Goal: Task Accomplishment & Management: Manage account settings

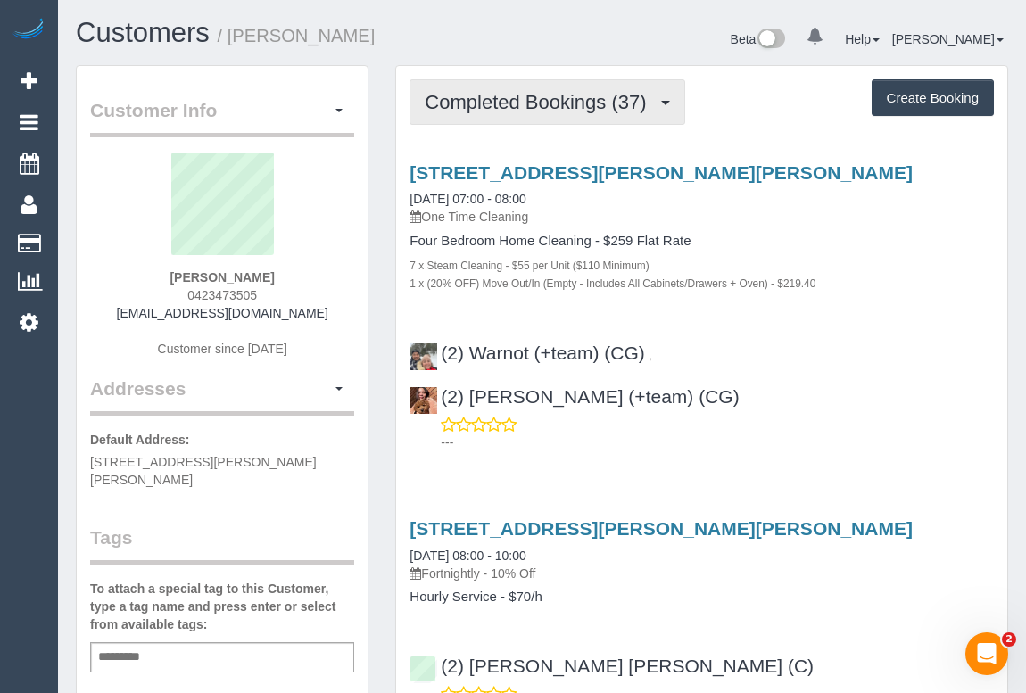
click at [486, 103] on span "Completed Bookings (37)" at bounding box center [540, 102] width 230 height 22
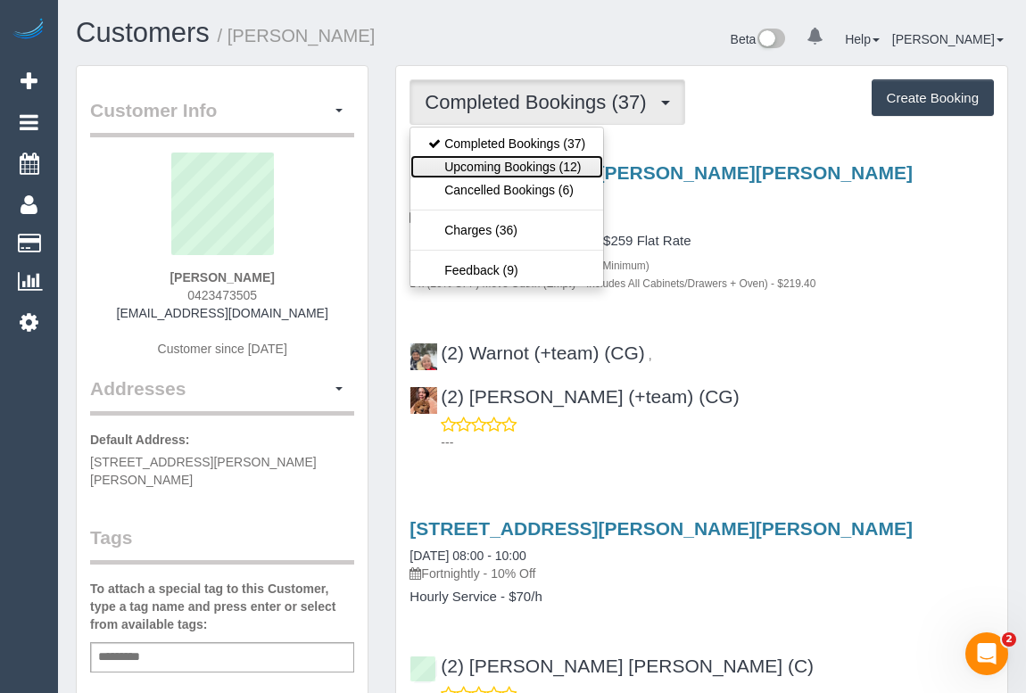
click at [500, 168] on link "Upcoming Bookings (12)" at bounding box center [506, 166] width 193 height 23
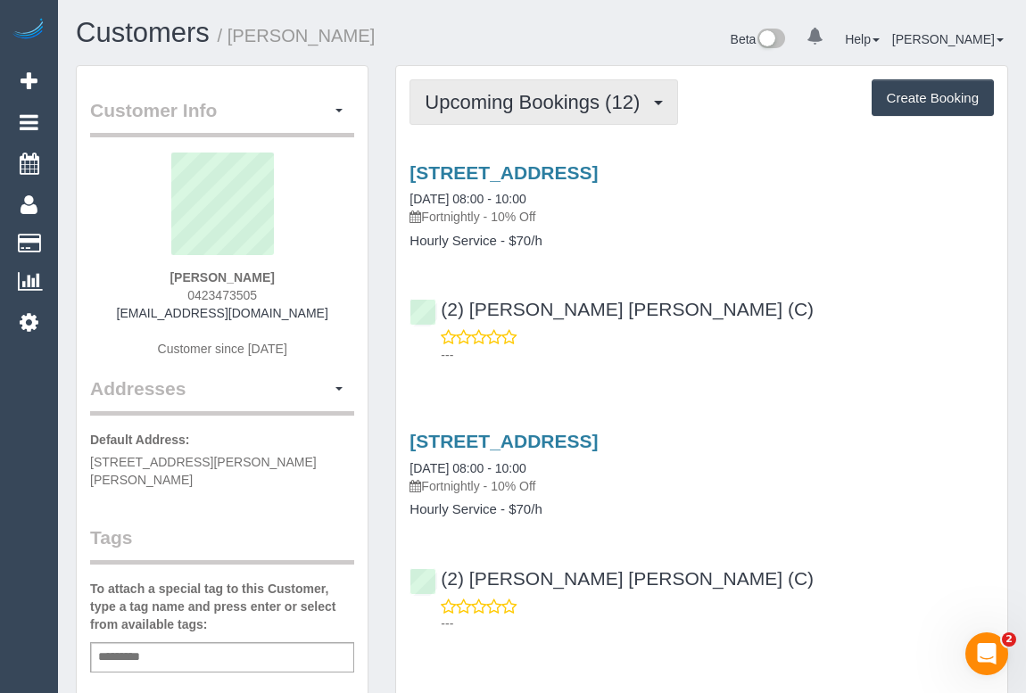
click at [526, 96] on span "Upcoming Bookings (12)" at bounding box center [537, 102] width 224 height 22
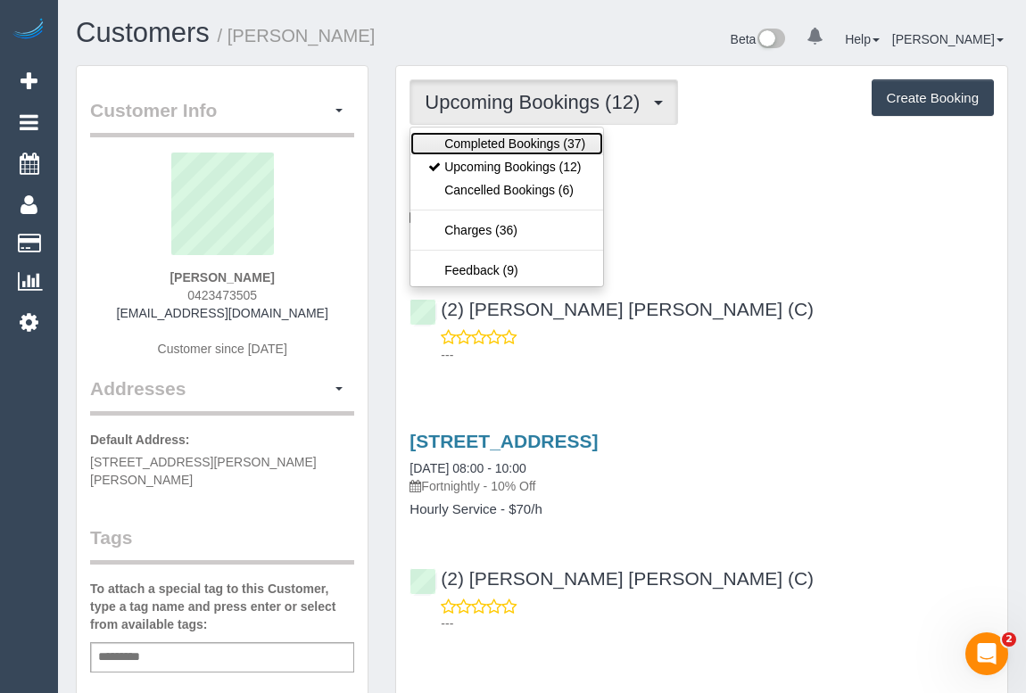
click at [511, 144] on link "Completed Bookings (37)" at bounding box center [506, 143] width 193 height 23
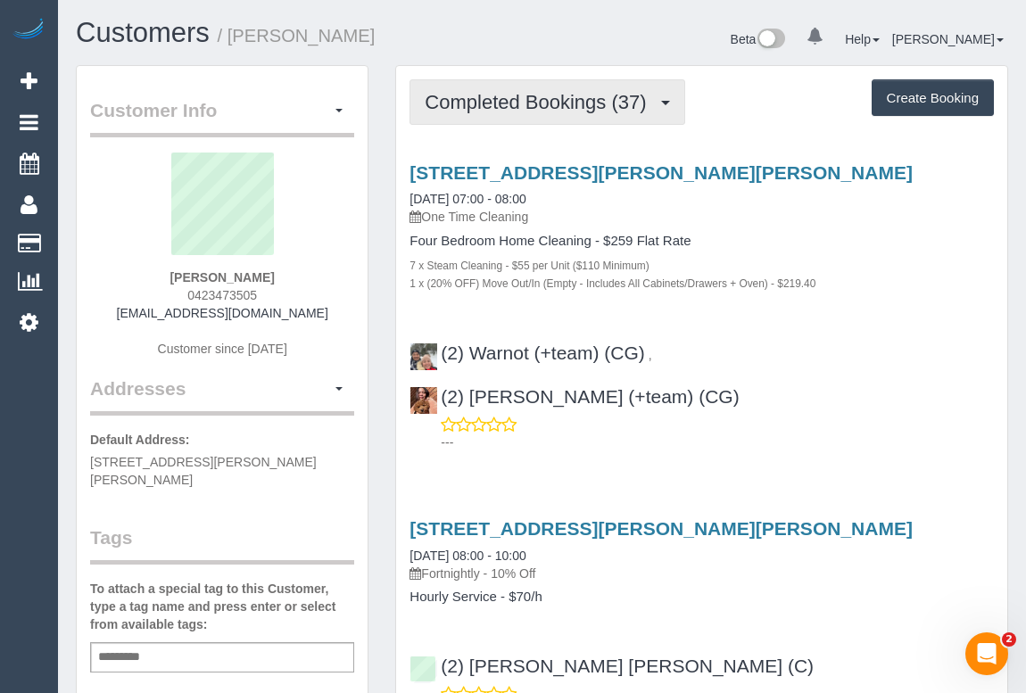
click at [491, 117] on button "Completed Bookings (37)" at bounding box center [546, 101] width 275 height 45
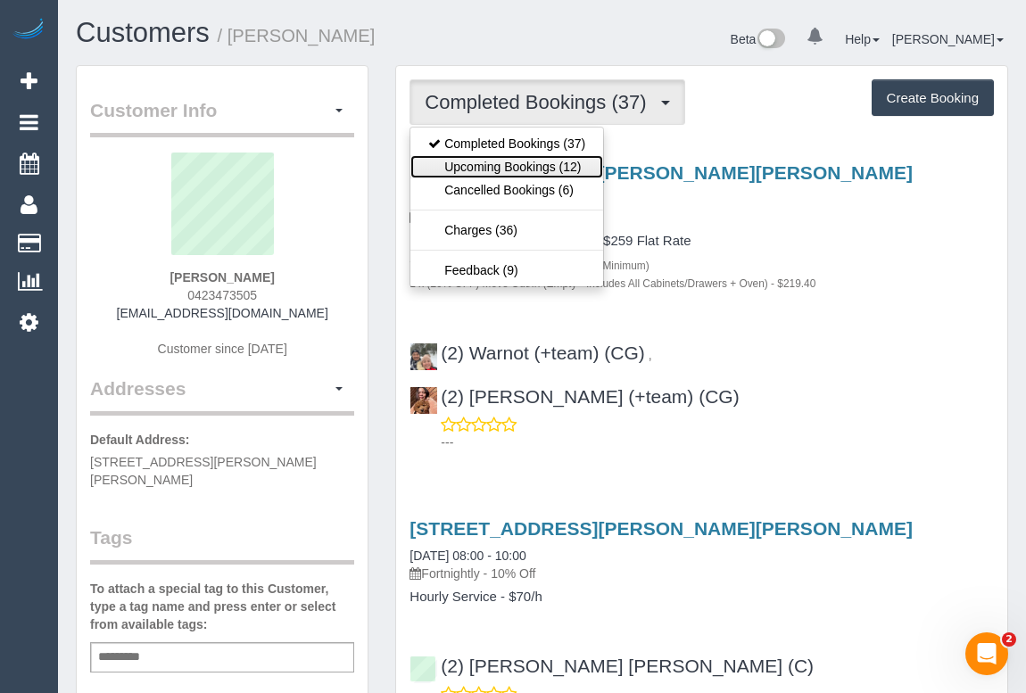
click at [487, 168] on link "Upcoming Bookings (12)" at bounding box center [506, 166] width 193 height 23
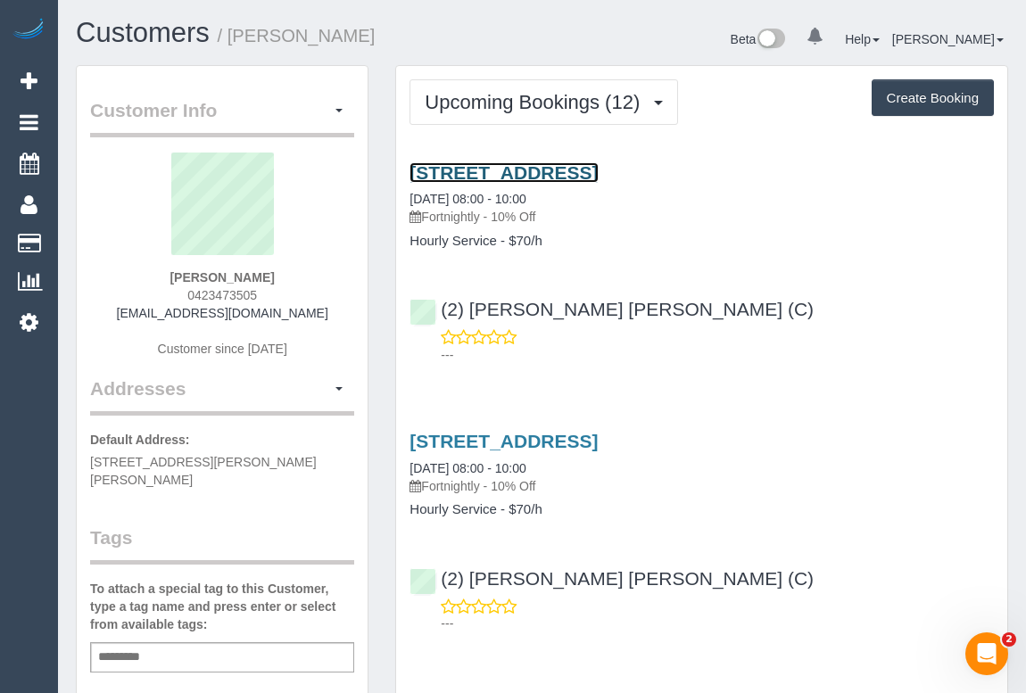
click at [532, 165] on link "204a Raleigh St, Thornbury, VIC 3071" at bounding box center [503, 172] width 188 height 21
click at [778, 295] on div "(2) Joel Wei Ong (C) ---" at bounding box center [701, 324] width 611 height 80
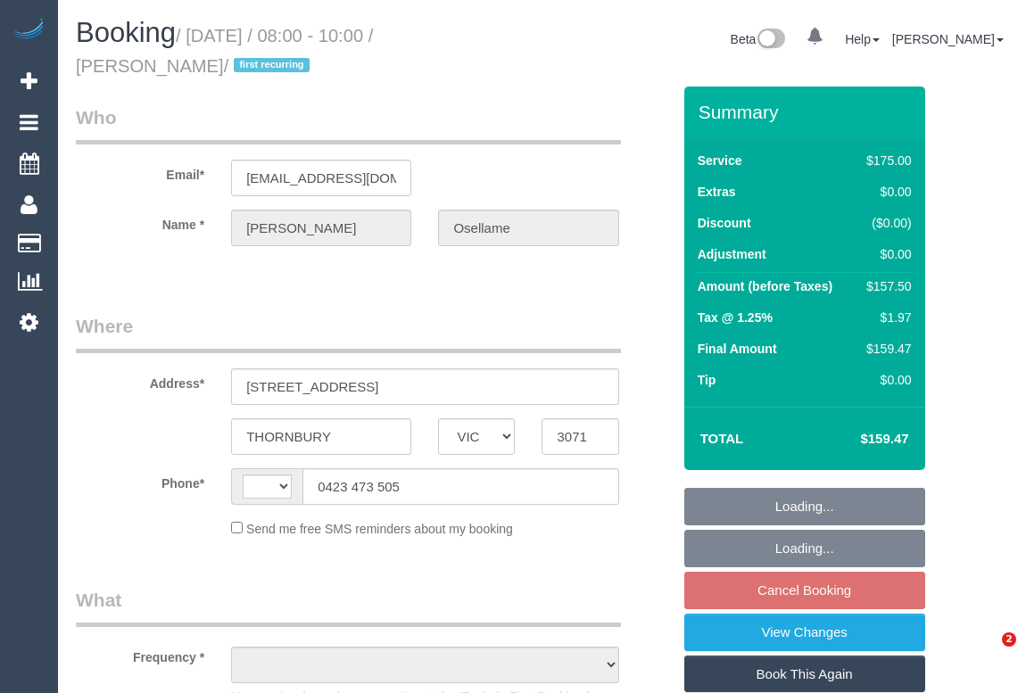
select select "VIC"
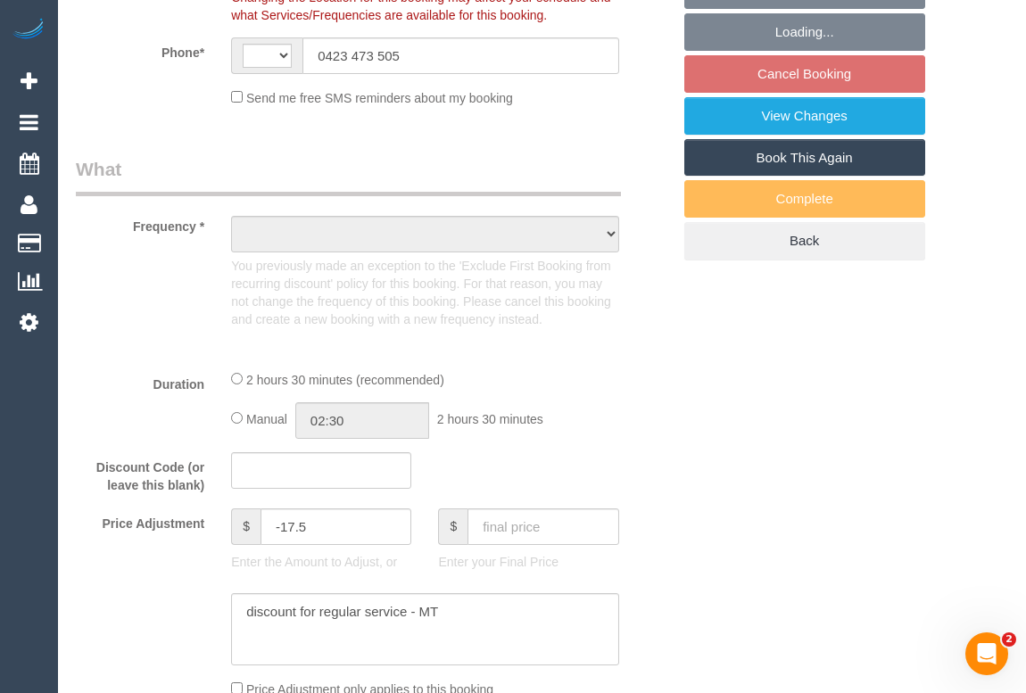
select select "string:AU"
select select "number:29"
select select "number:15"
select select "number:18"
select select "number:22"
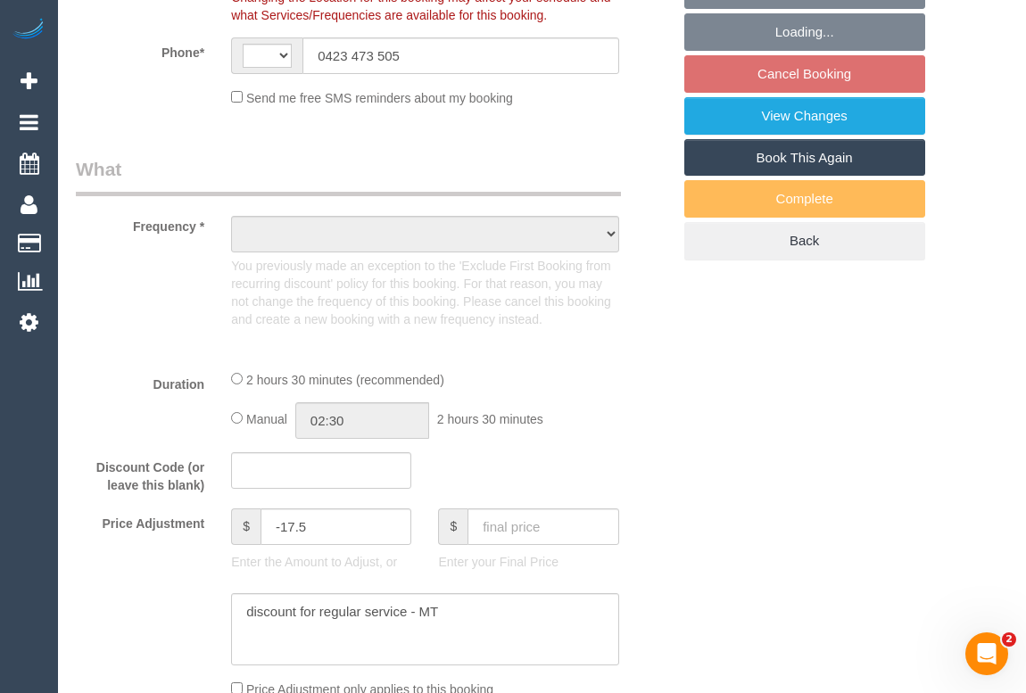
select select "number:35"
select select "number:13"
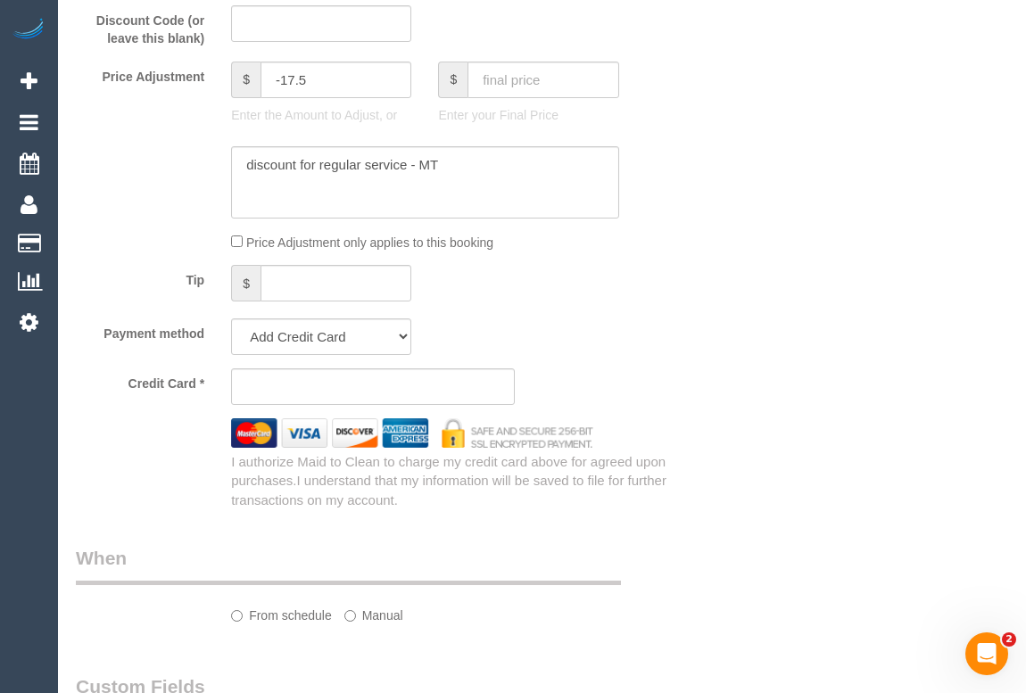
select select "object:709"
select select "string:stripe-pm_1OURF92GScqysDRVRLcN9xcS"
select select "150"
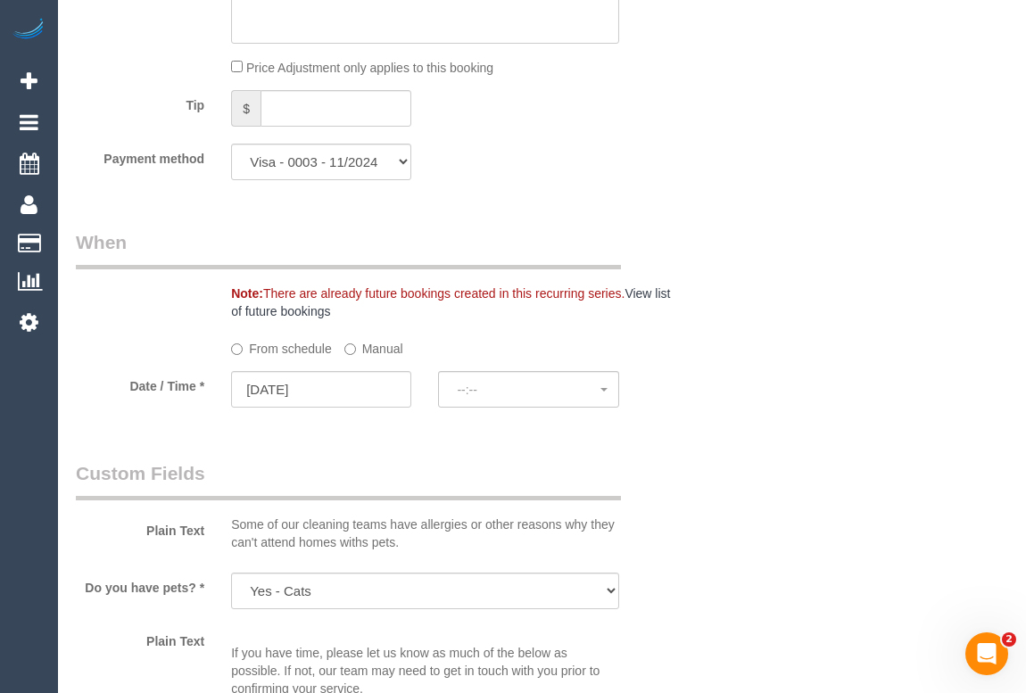
select select "object:1684"
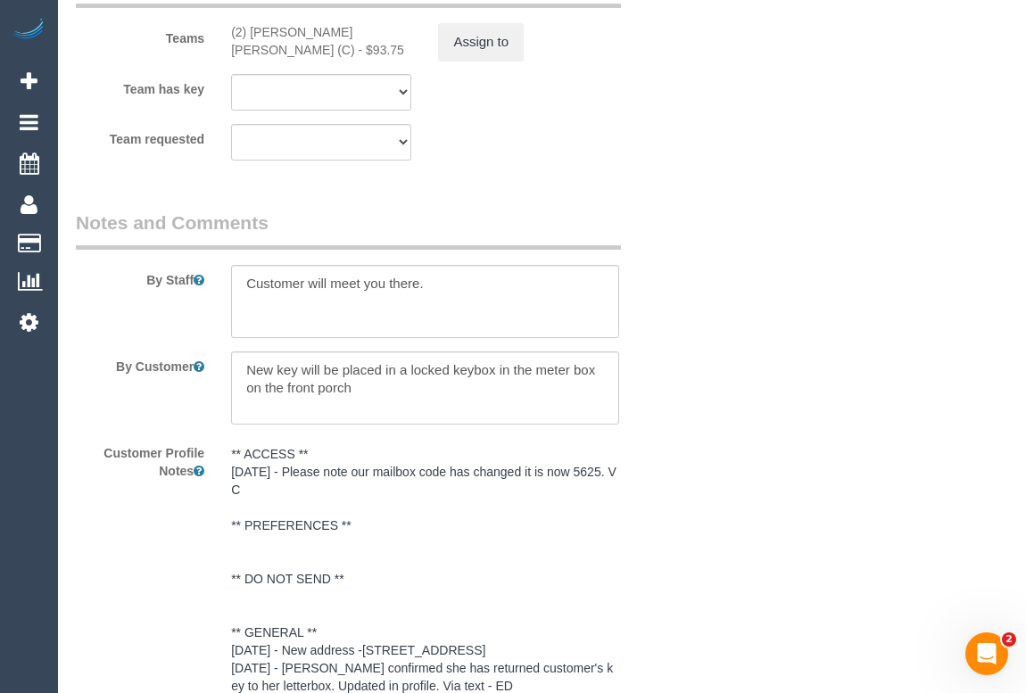
select select "spot2"
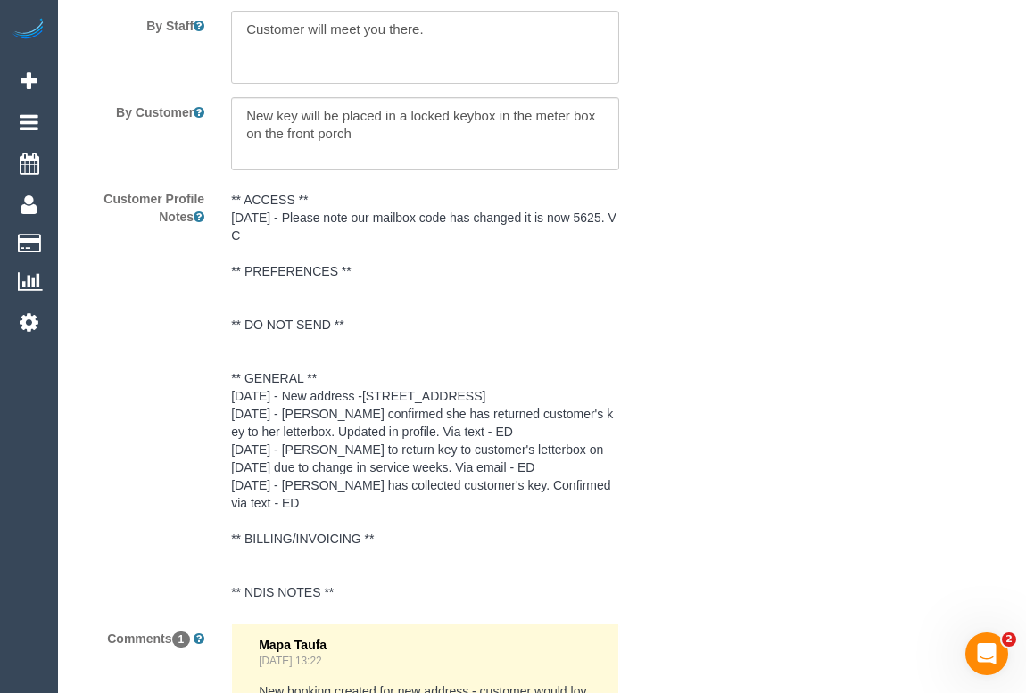
scroll to position [3179, 0]
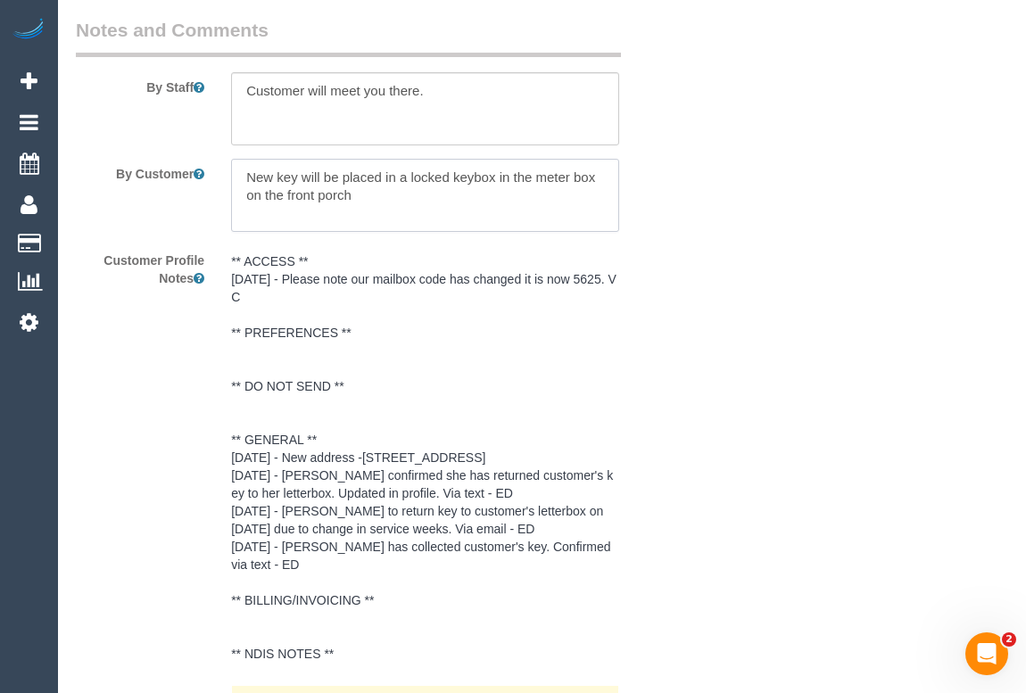
click at [387, 203] on textarea at bounding box center [424, 195] width 387 height 73
click at [387, 205] on textarea at bounding box center [424, 195] width 387 height 73
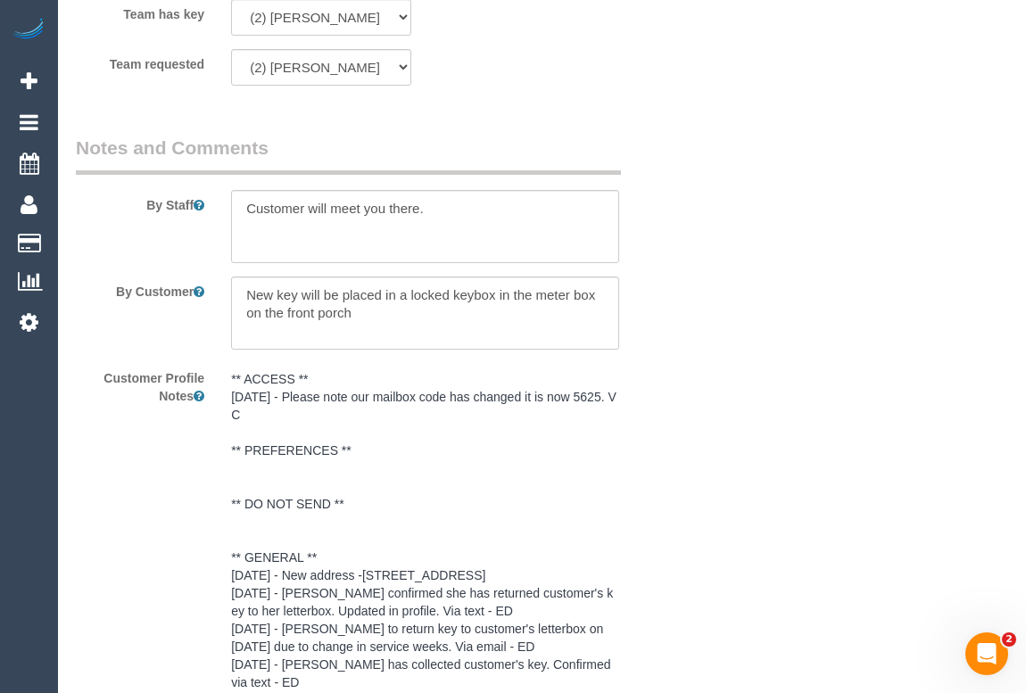
scroll to position [3324, 0]
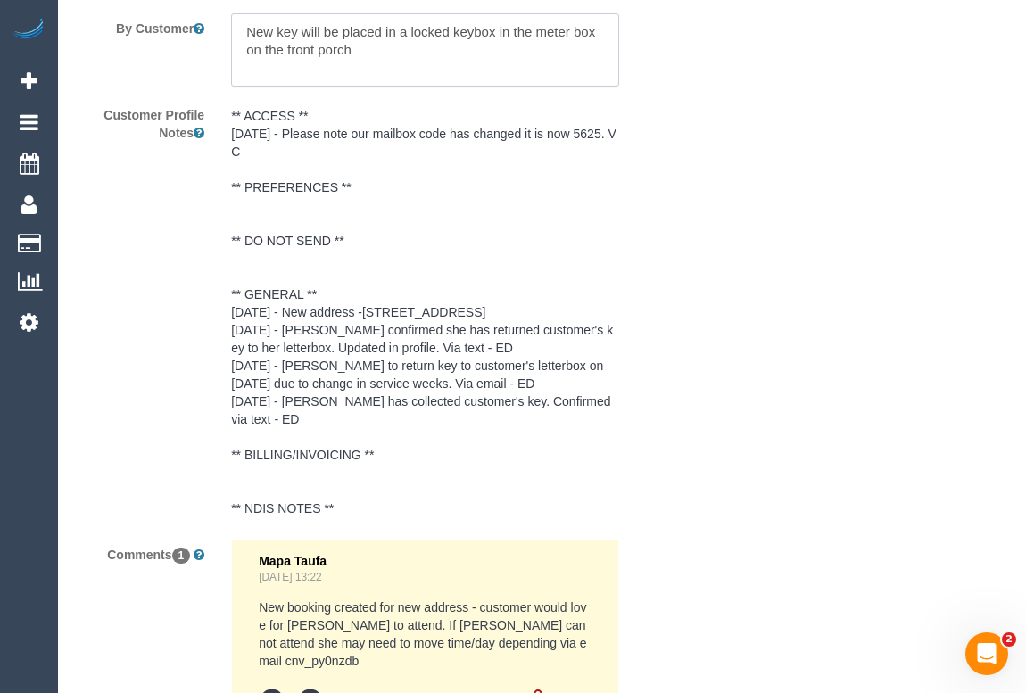
click at [360, 48] on textarea at bounding box center [424, 49] width 387 height 73
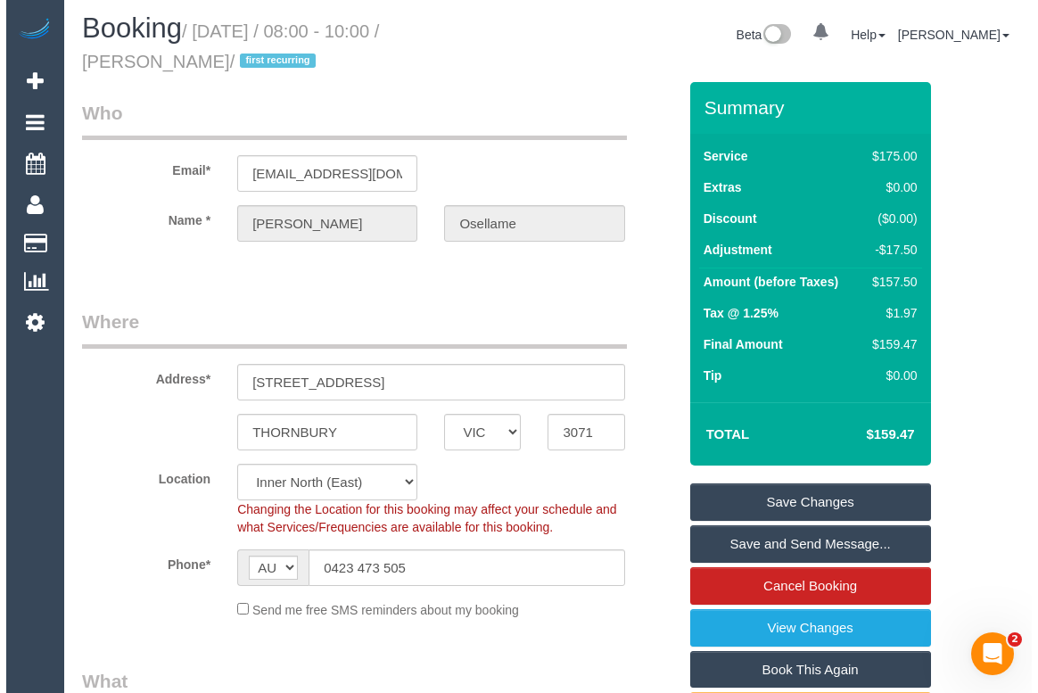
scroll to position [0, 0]
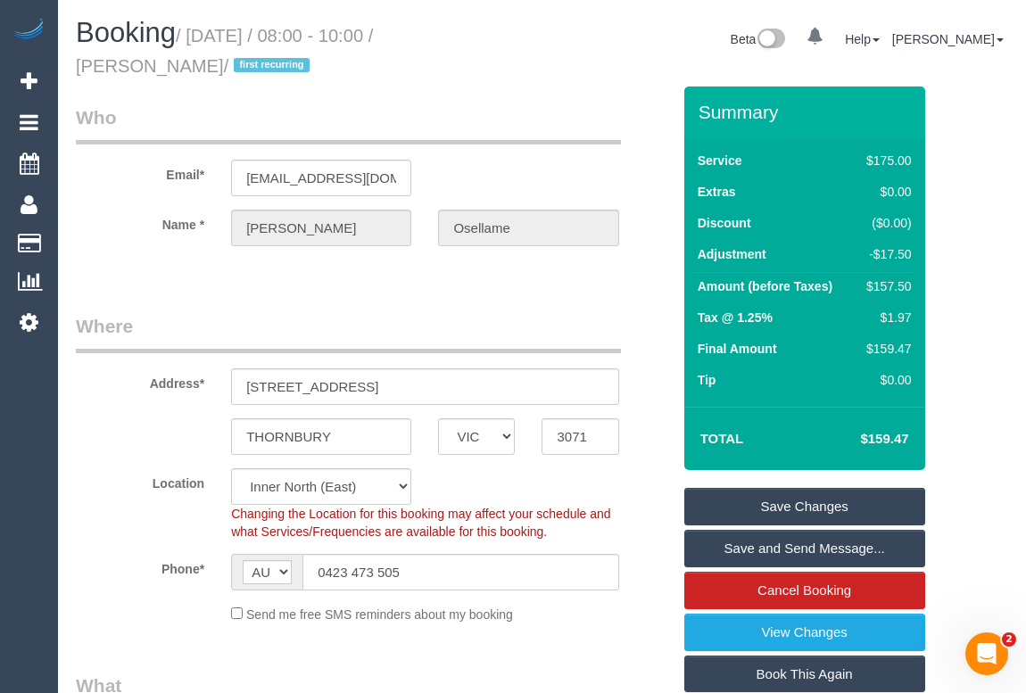
type textarea "New key will be placed in a locked keybox in the meter box on the front porch. …"
click at [820, 491] on link "Save Changes" at bounding box center [804, 506] width 241 height 37
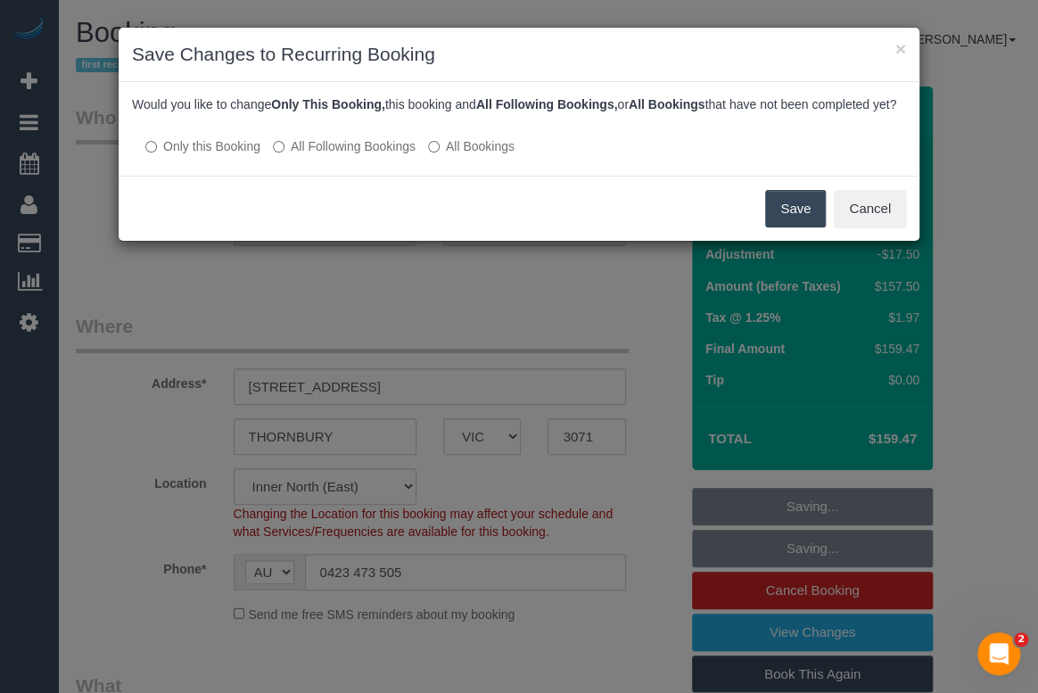
click at [803, 227] on button "Save" at bounding box center [795, 208] width 61 height 37
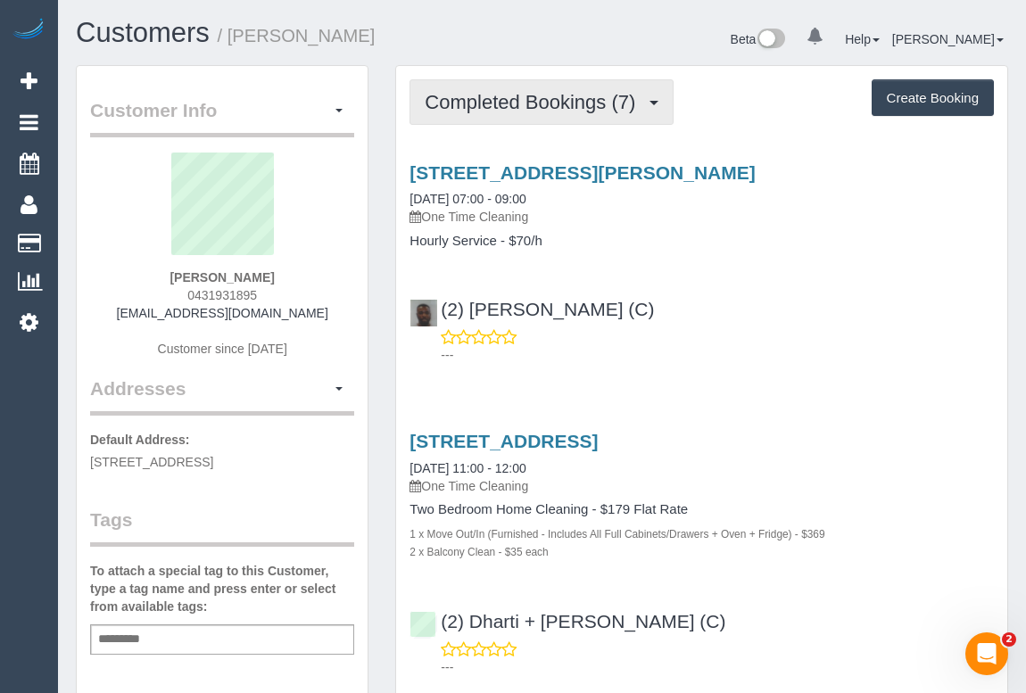
click at [530, 87] on button "Completed Bookings (7)" at bounding box center [541, 101] width 264 height 45
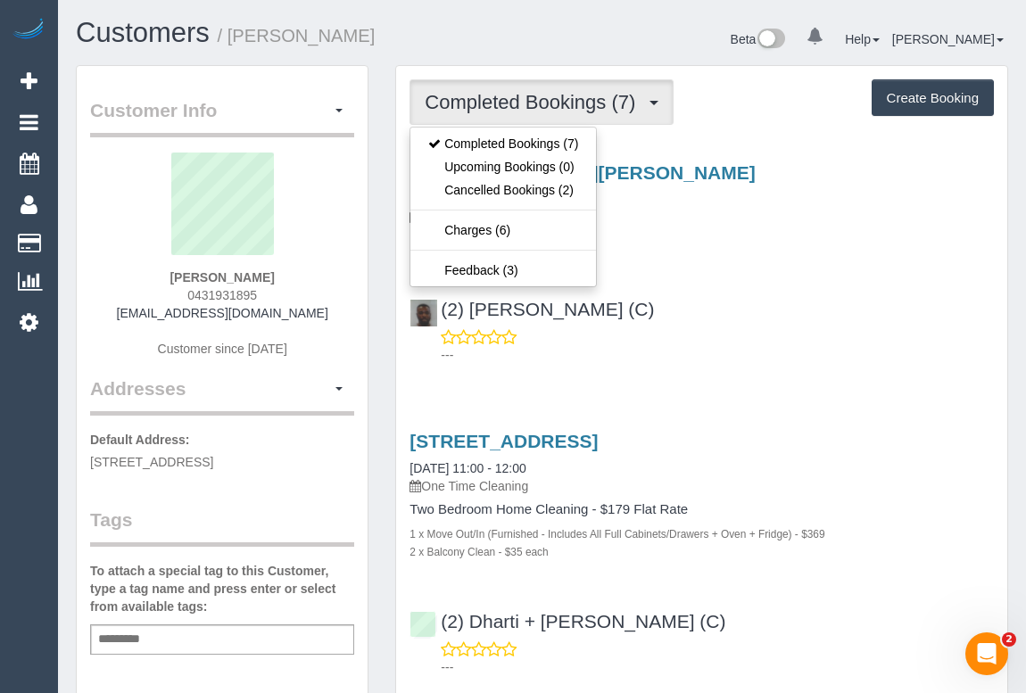
click at [720, 236] on h4 "Hourly Service - $70/h" at bounding box center [701, 241] width 584 height 15
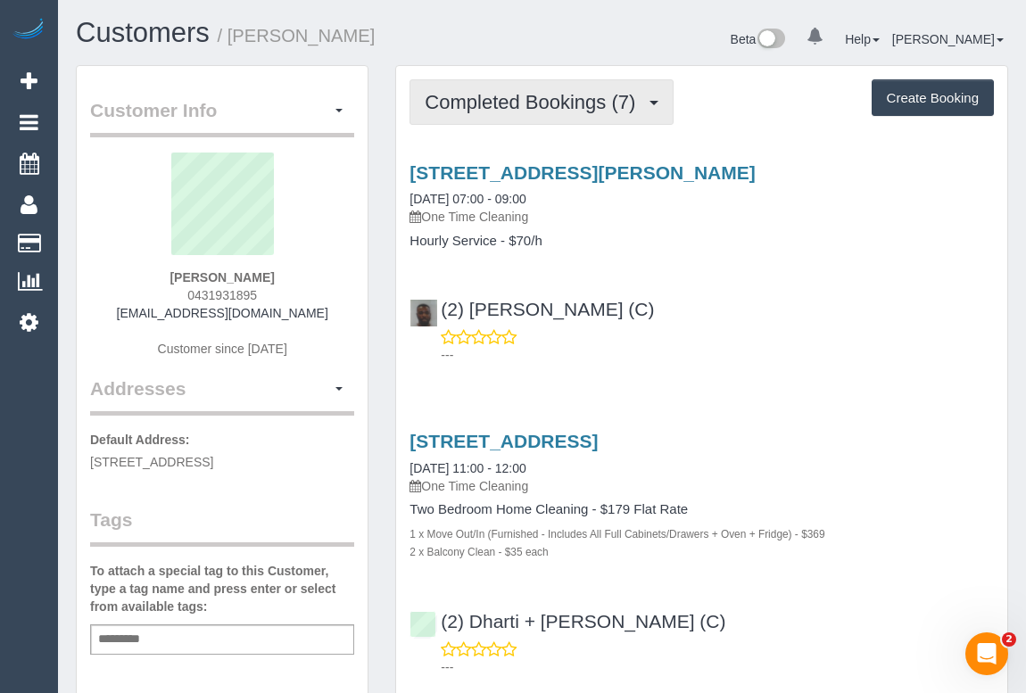
click at [471, 98] on span "Completed Bookings (7)" at bounding box center [534, 102] width 219 height 22
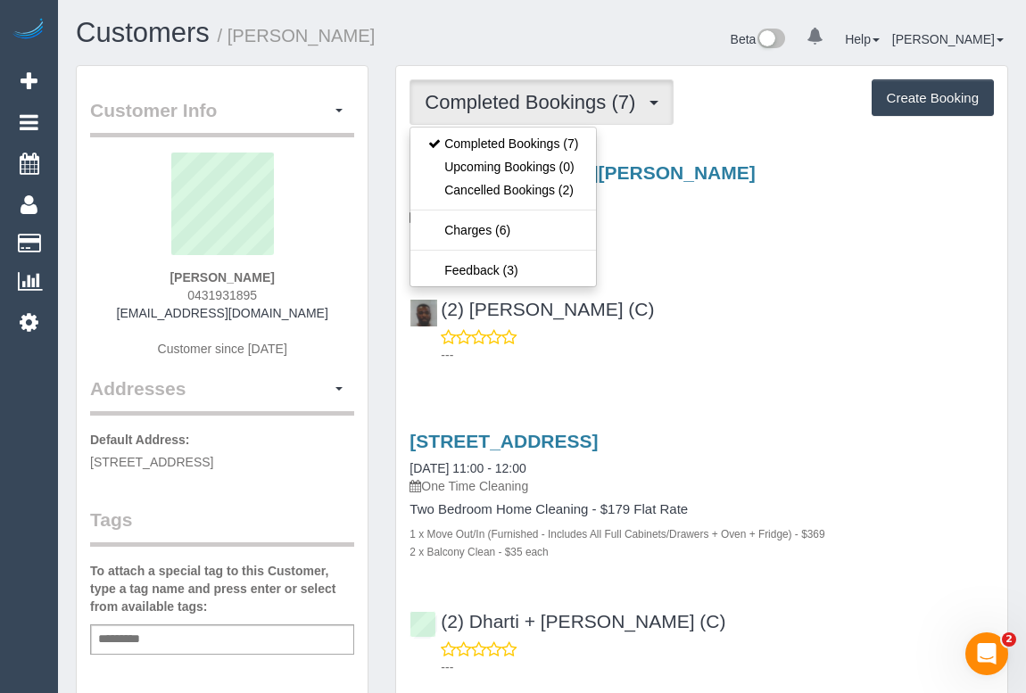
click at [811, 285] on div "(2) Hope Gorejena (C) ---" at bounding box center [701, 324] width 611 height 80
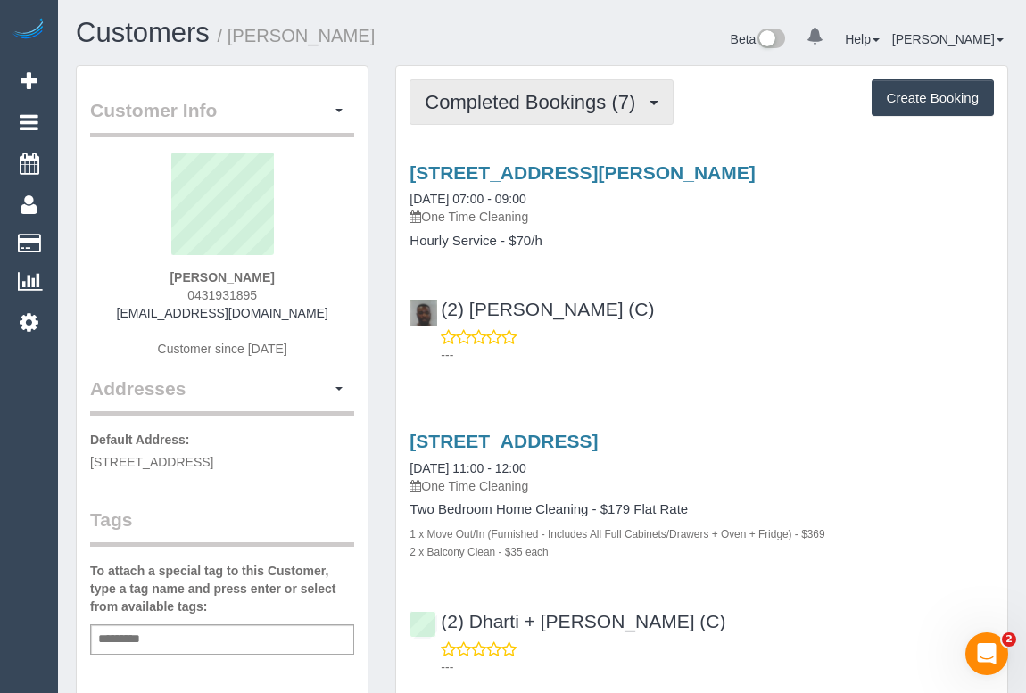
click at [478, 91] on span "Completed Bookings (7)" at bounding box center [534, 102] width 219 height 22
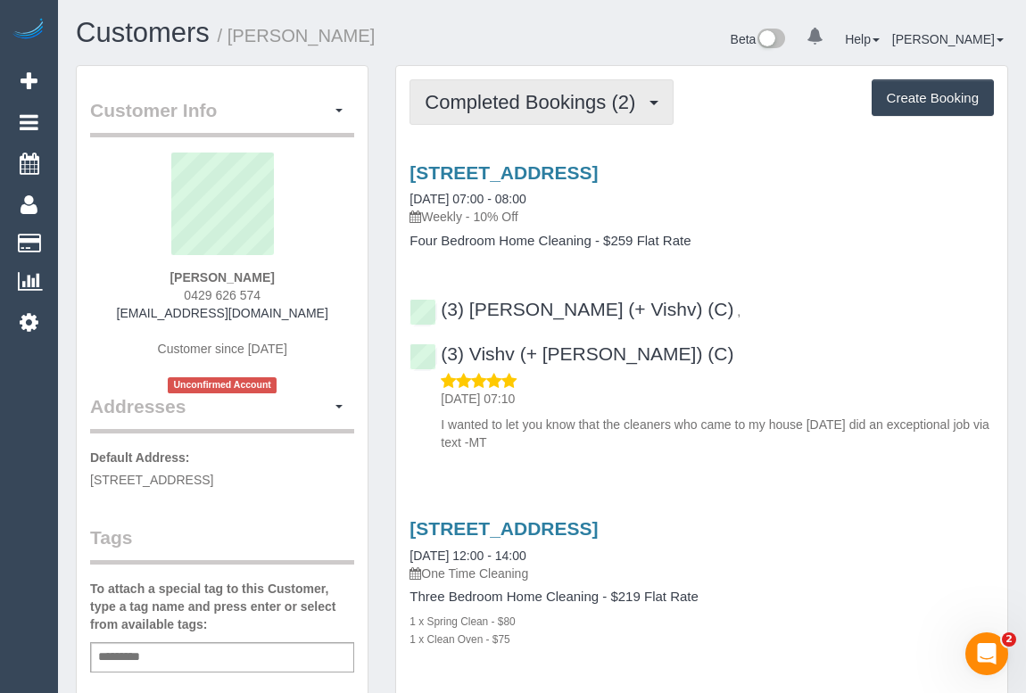
click at [540, 103] on span "Completed Bookings (2)" at bounding box center [534, 102] width 219 height 22
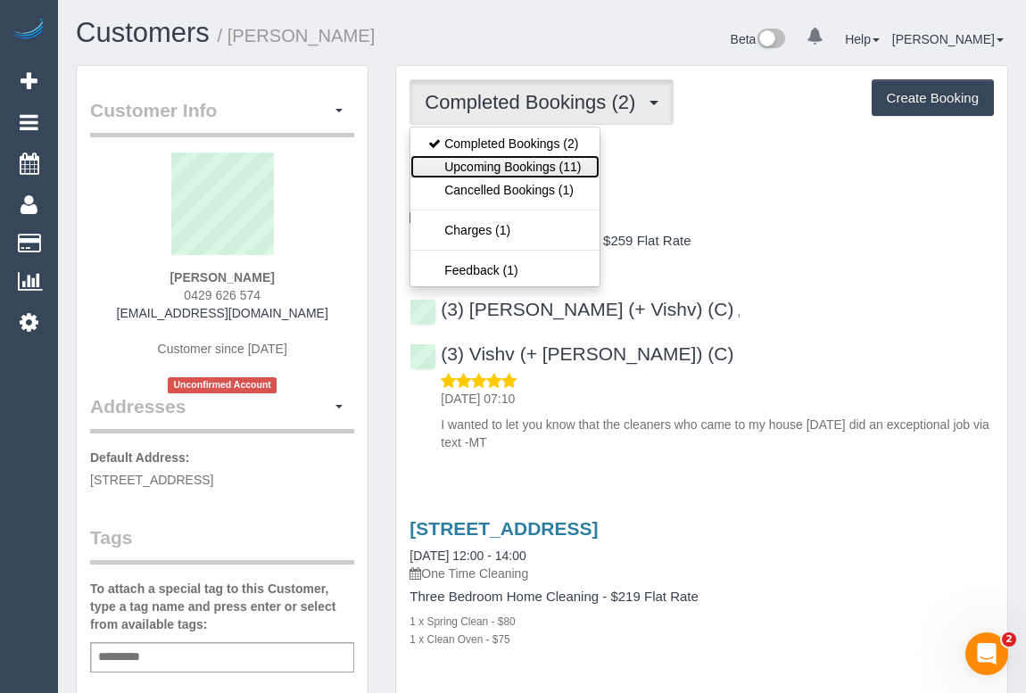
click at [512, 169] on link "Upcoming Bookings (11)" at bounding box center [504, 166] width 188 height 23
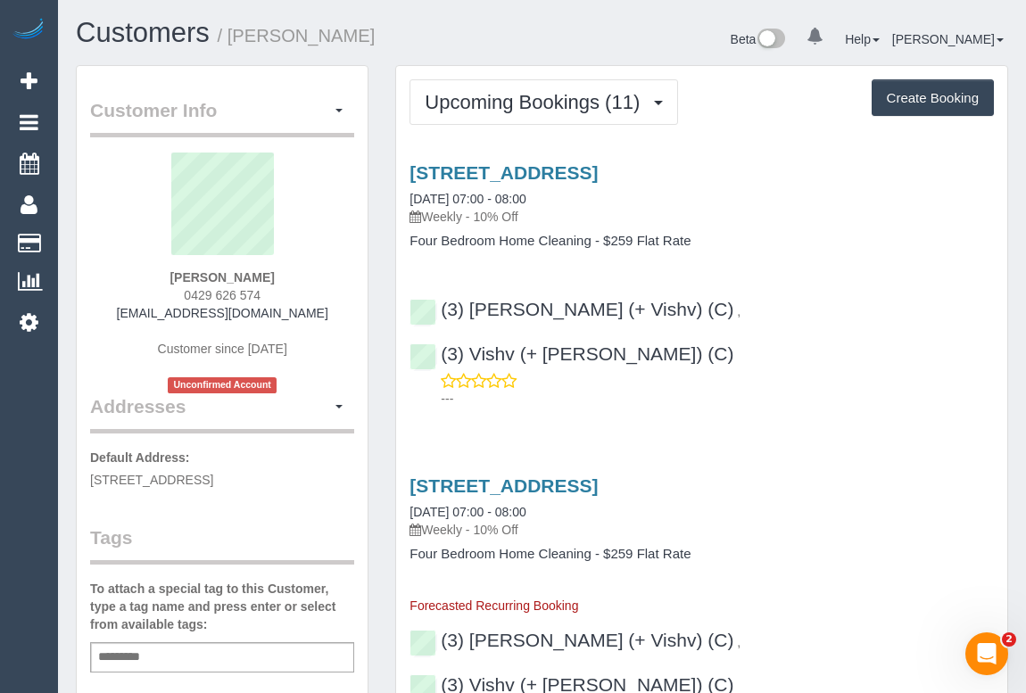
click at [762, 235] on h4 "Four Bedroom Home Cleaning - $259 Flat Rate" at bounding box center [701, 241] width 584 height 15
drag, startPoint x: 169, startPoint y: 286, endPoint x: 301, endPoint y: 293, distance: 133.0
click at [301, 293] on div "Jane Poxon 0429 626 574 janepoxon1@gmail.com Customer since 2025 Unconfirmed Ac…" at bounding box center [222, 273] width 264 height 241
copy span "0429 626 574"
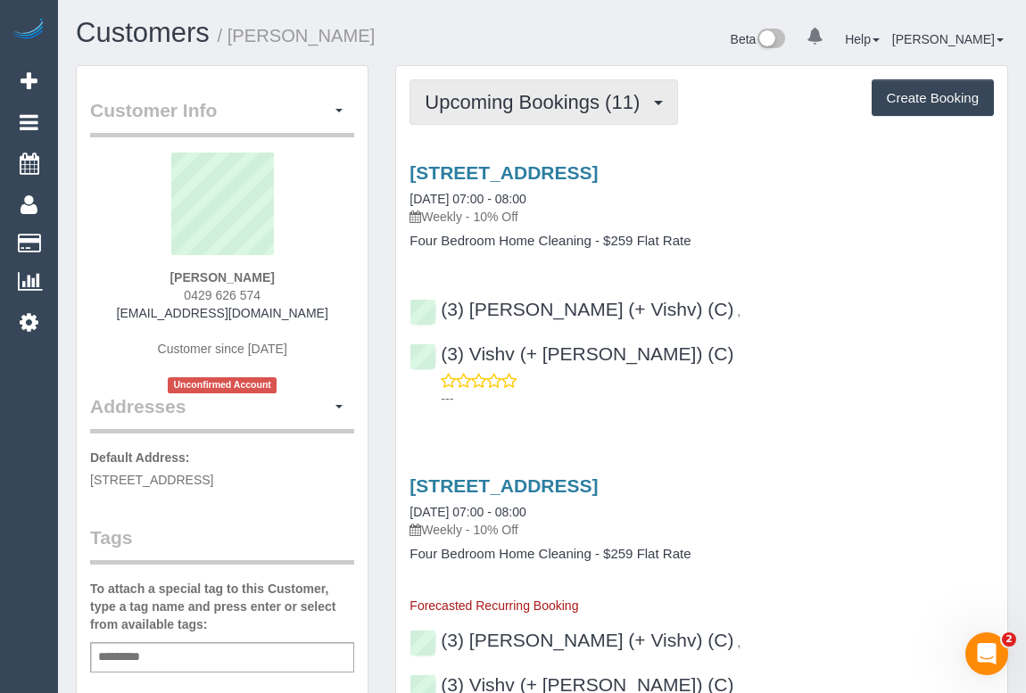
click at [536, 110] on span "Upcoming Bookings (11)" at bounding box center [537, 102] width 224 height 22
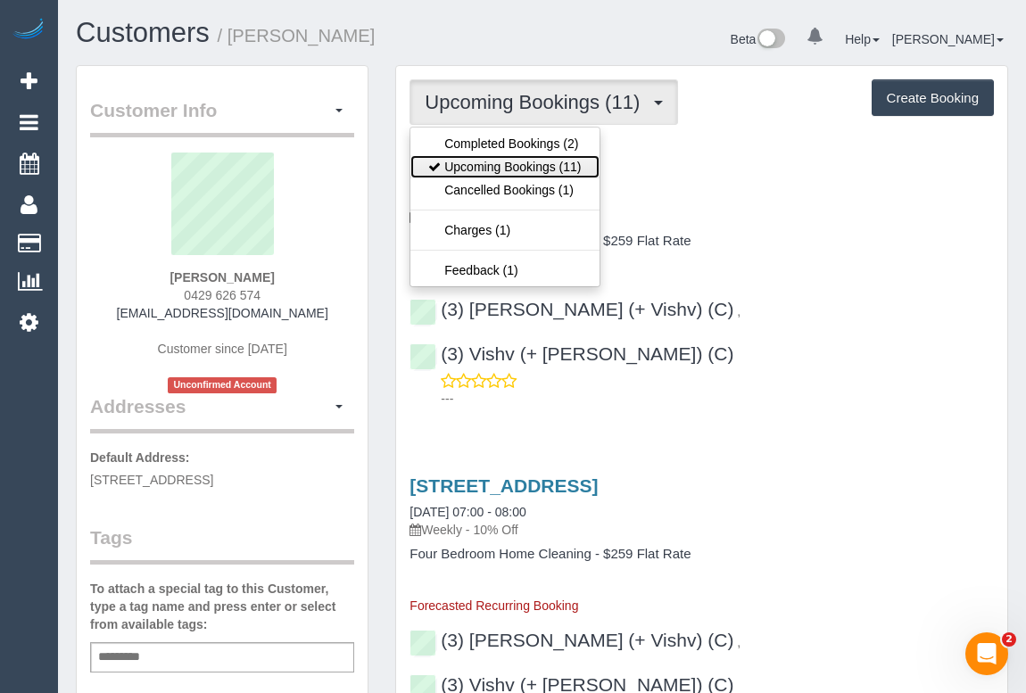
click at [510, 167] on link "Upcoming Bookings (11)" at bounding box center [504, 166] width 188 height 23
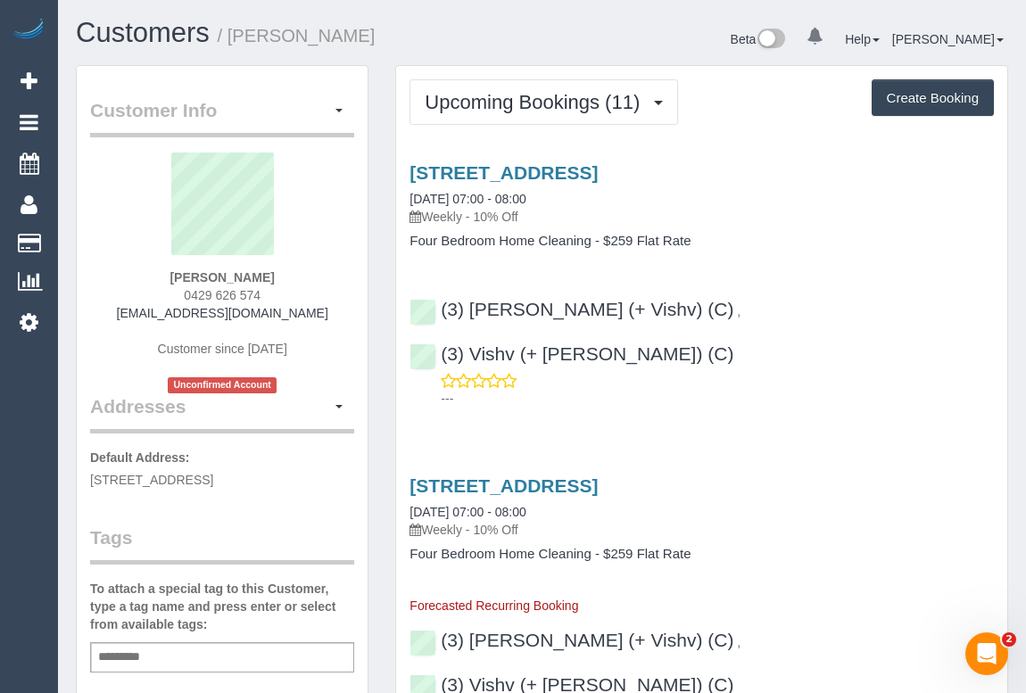
click at [864, 202] on div "122 Riversdale Road,, Hawthorn, VIC 3122 28/08/2025 07:00 - 08:00 Weekly - 10% …" at bounding box center [701, 194] width 584 height 64
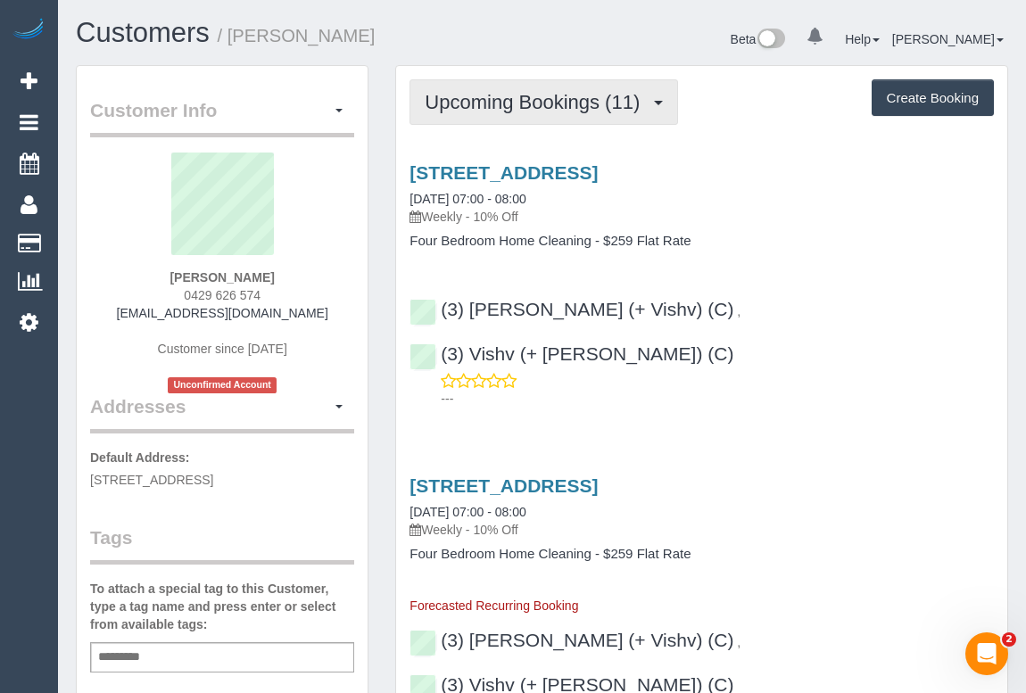
click at [485, 102] on span "Upcoming Bookings (11)" at bounding box center [537, 102] width 224 height 22
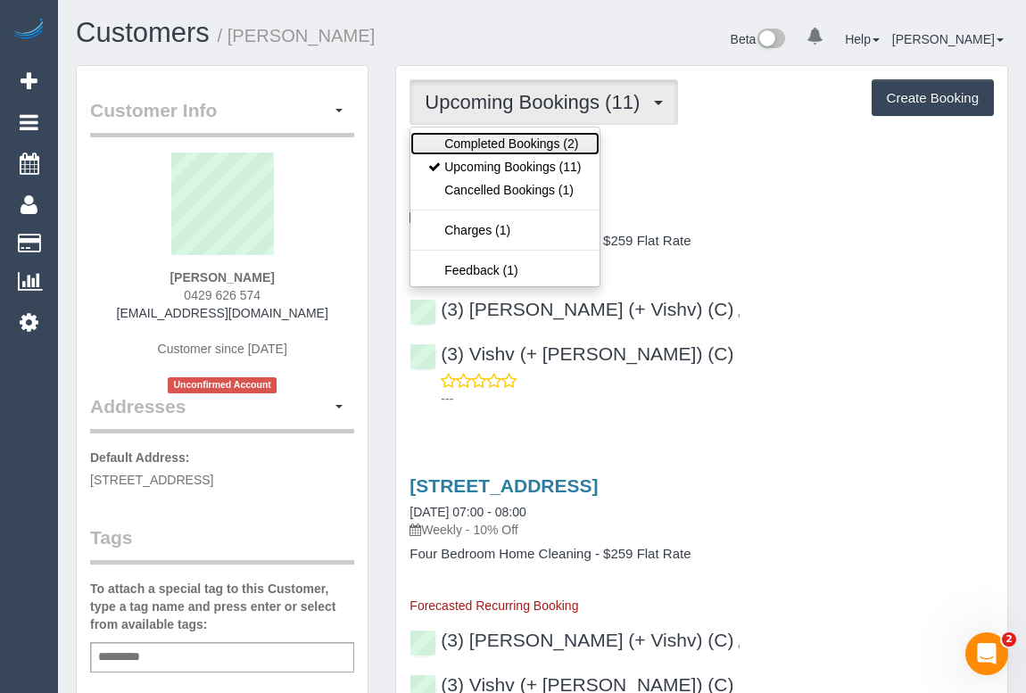
click at [482, 136] on link "Completed Bookings (2)" at bounding box center [504, 143] width 188 height 23
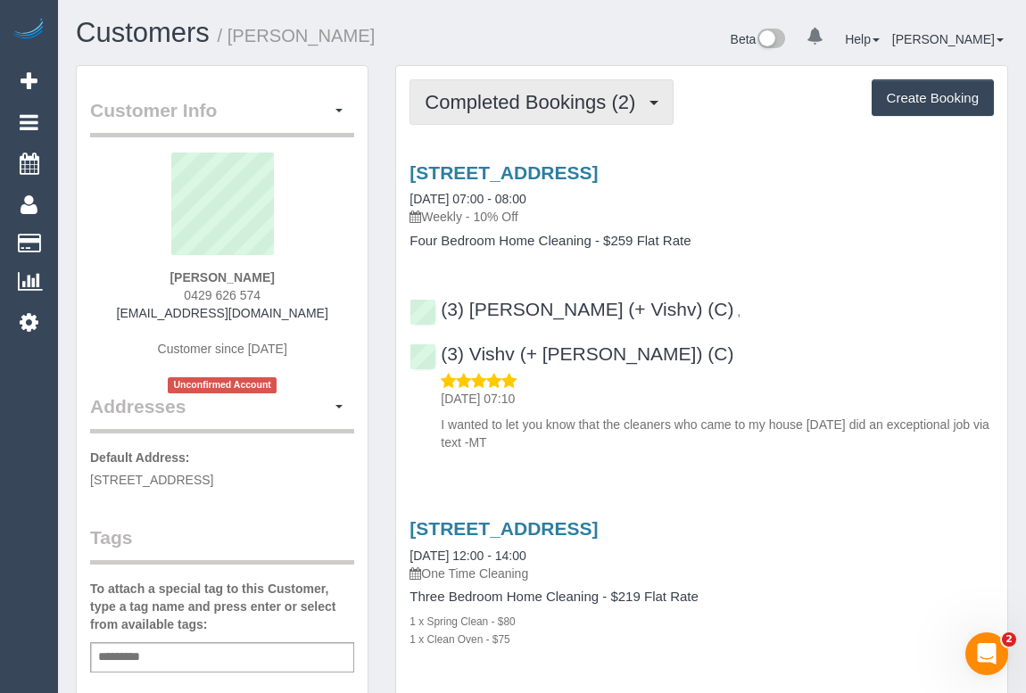
click at [524, 102] on span "Completed Bookings (2)" at bounding box center [534, 102] width 219 height 22
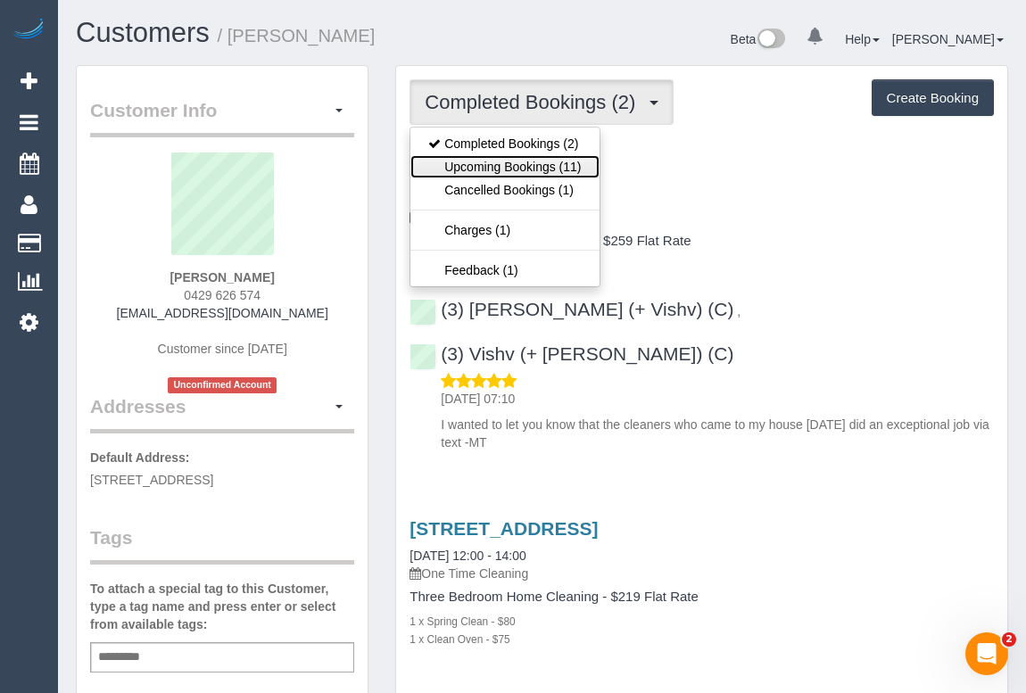
click at [509, 159] on link "Upcoming Bookings (11)" at bounding box center [504, 166] width 188 height 23
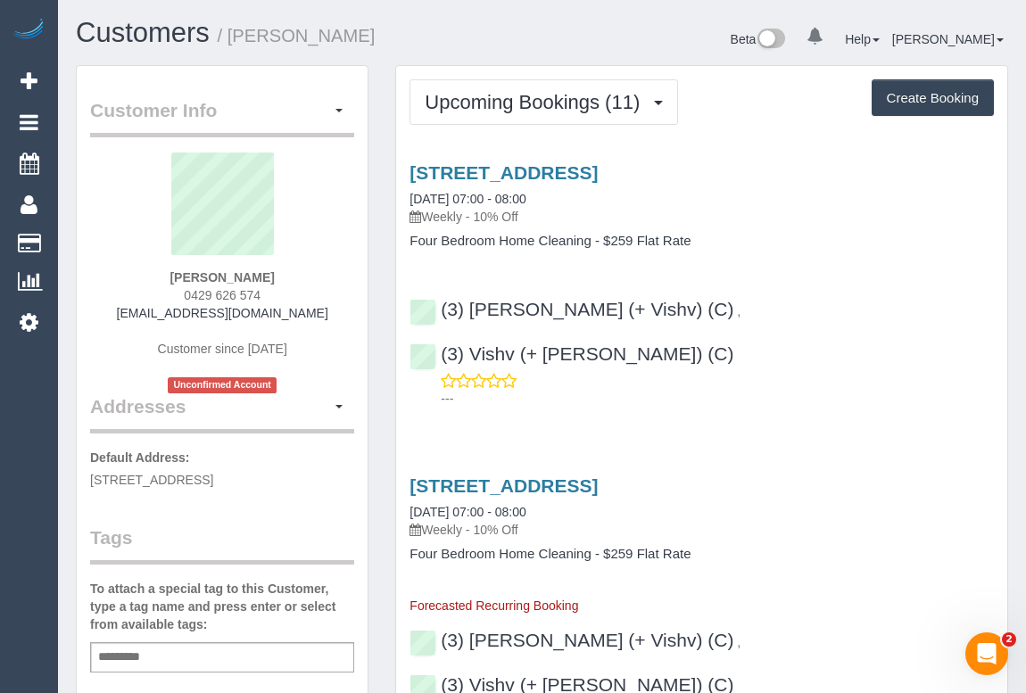
drag, startPoint x: 150, startPoint y: 314, endPoint x: 331, endPoint y: 312, distance: 181.1
click at [331, 312] on div "Jane Poxon 0429 626 574 janepoxon1@gmail.com Customer since 2025 Unconfirmed Ac…" at bounding box center [222, 273] width 264 height 241
copy link "janepoxon1@gmail.com"
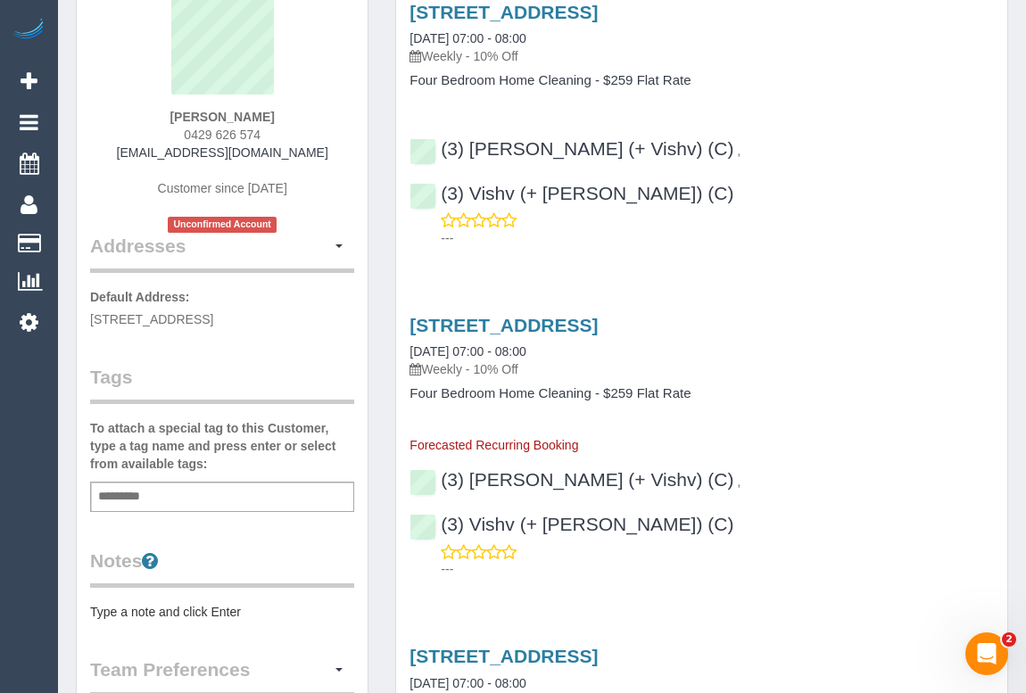
scroll to position [405, 0]
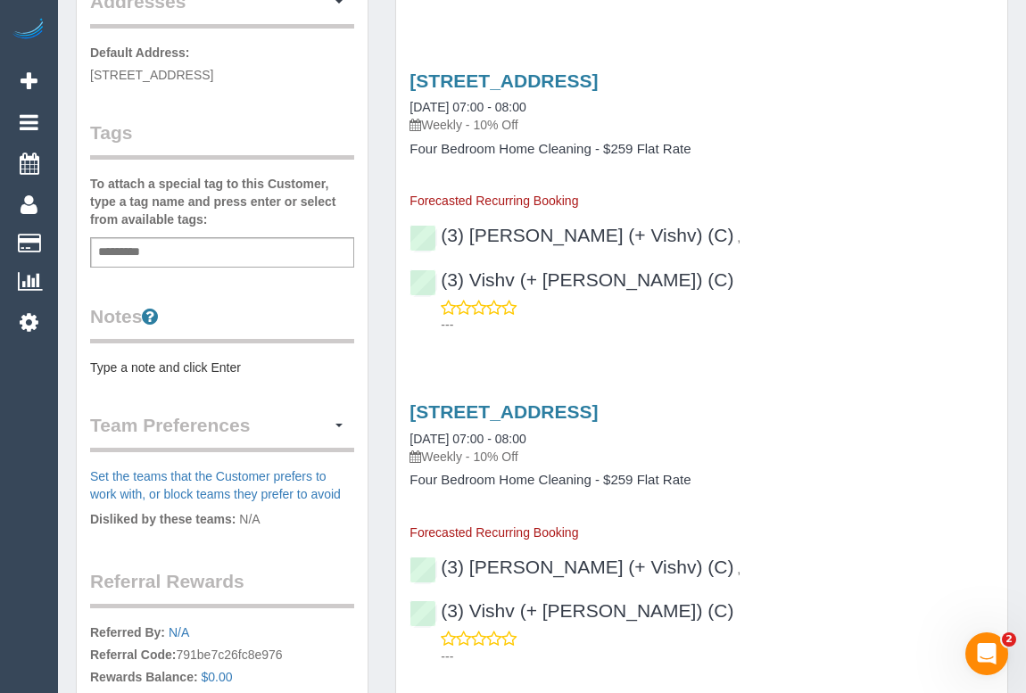
click at [184, 366] on pre "Type a note and click Enter" at bounding box center [222, 368] width 264 height 18
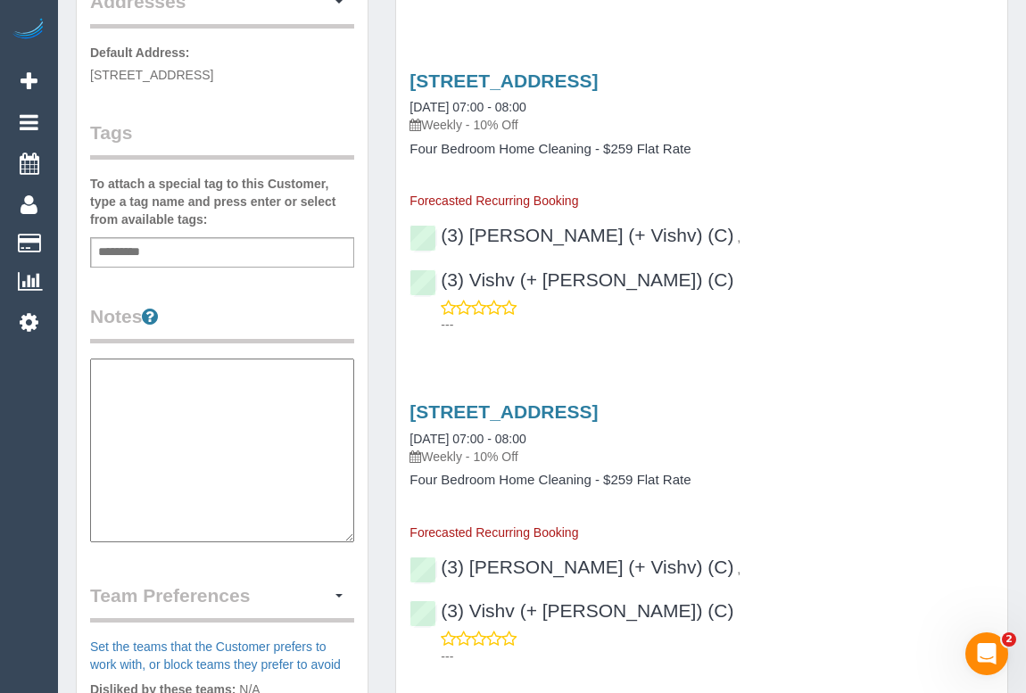
click at [169, 367] on textarea at bounding box center [222, 451] width 264 height 184
paste textarea "**********"
click at [217, 384] on textarea "**********" at bounding box center [222, 451] width 264 height 184
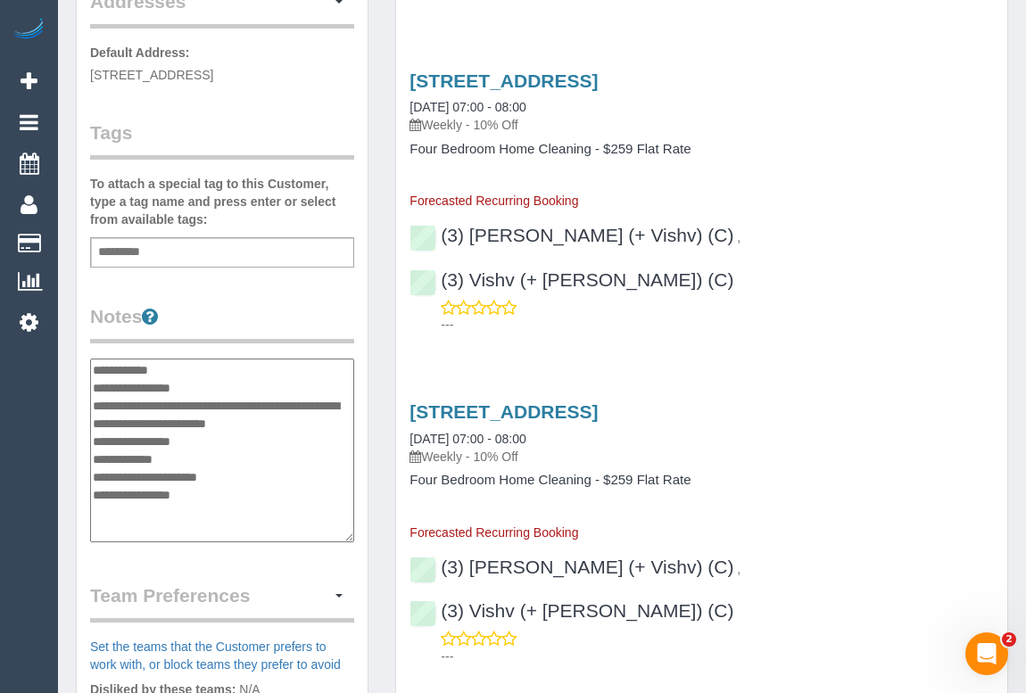
type textarea "**********"
click at [306, 303] on legend "Notes" at bounding box center [222, 323] width 264 height 40
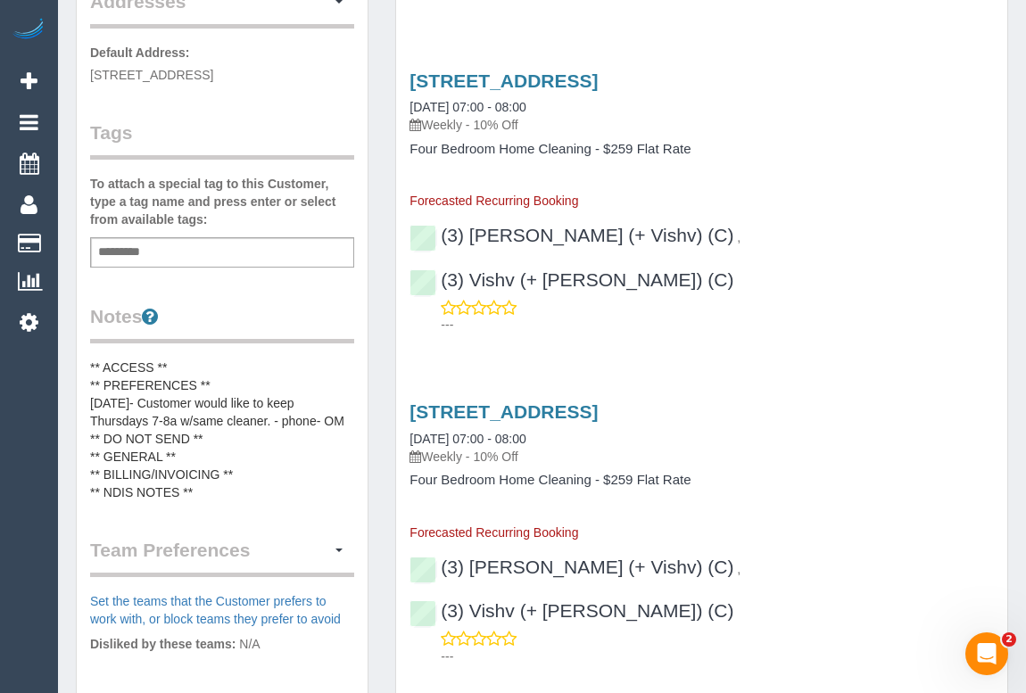
scroll to position [0, 0]
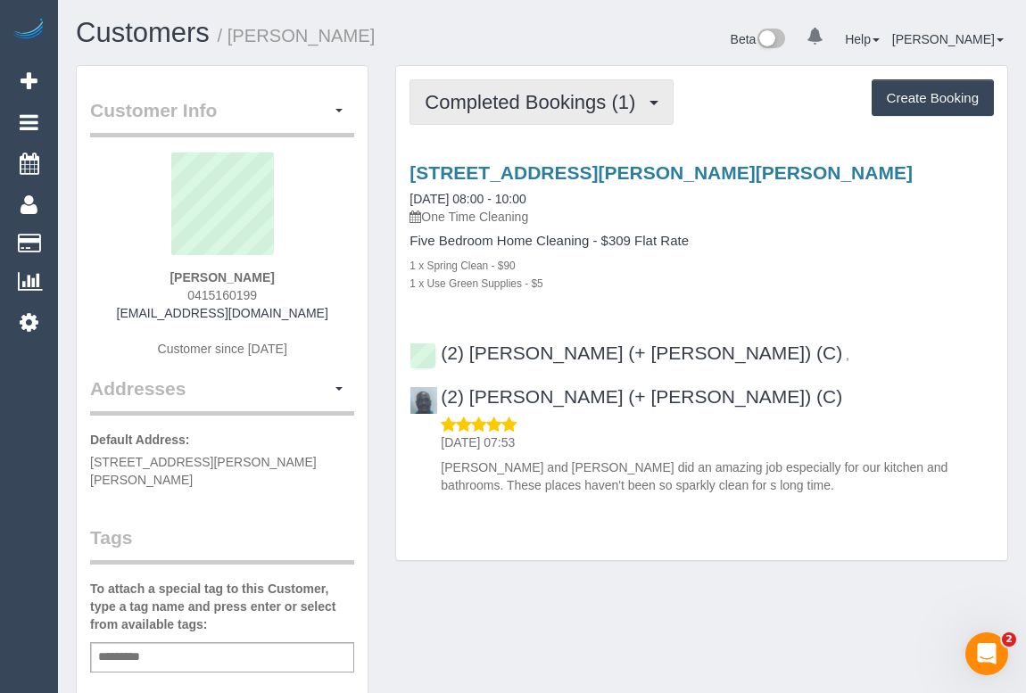
click at [546, 101] on span "Completed Bookings (1)" at bounding box center [534, 102] width 219 height 22
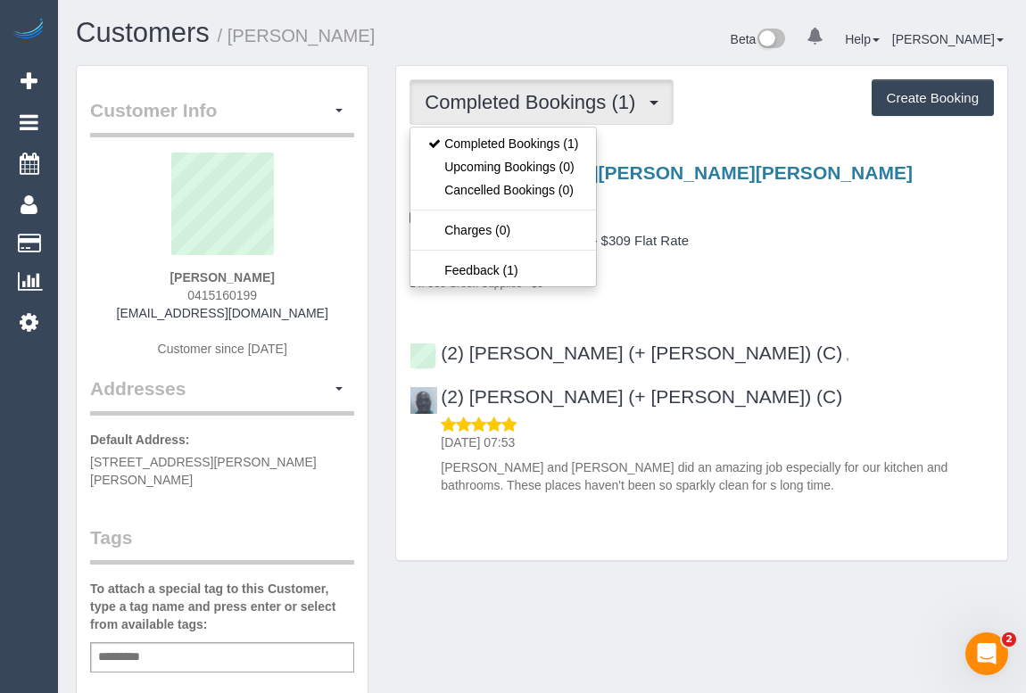
drag, startPoint x: 589, startPoint y: 526, endPoint x: 655, endPoint y: 399, distance: 143.6
click at [589, 526] on div "Completed Bookings (1) Completed Bookings (1) Upcoming Bookings (0) Cancelled B…" at bounding box center [701, 322] width 639 height 514
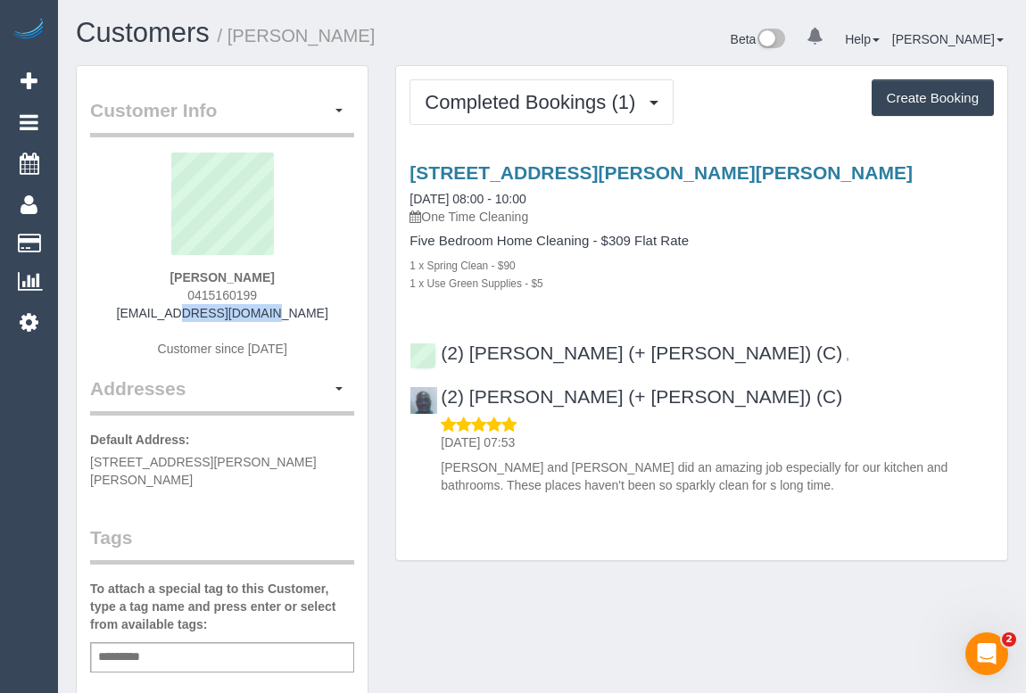
drag, startPoint x: 161, startPoint y: 318, endPoint x: 305, endPoint y: 314, distance: 144.5
click at [305, 314] on div "[PERSON_NAME] 0415160199 [EMAIL_ADDRESS][DOMAIN_NAME] Customer since [DATE]" at bounding box center [222, 264] width 264 height 223
copy link "[EMAIL_ADDRESS][DOMAIN_NAME]"
drag, startPoint x: 187, startPoint y: 291, endPoint x: 265, endPoint y: 294, distance: 77.7
click at [265, 294] on div "Florina Wang 0415160199 wxygwc@qq.com Customer since 2025" at bounding box center [222, 264] width 264 height 223
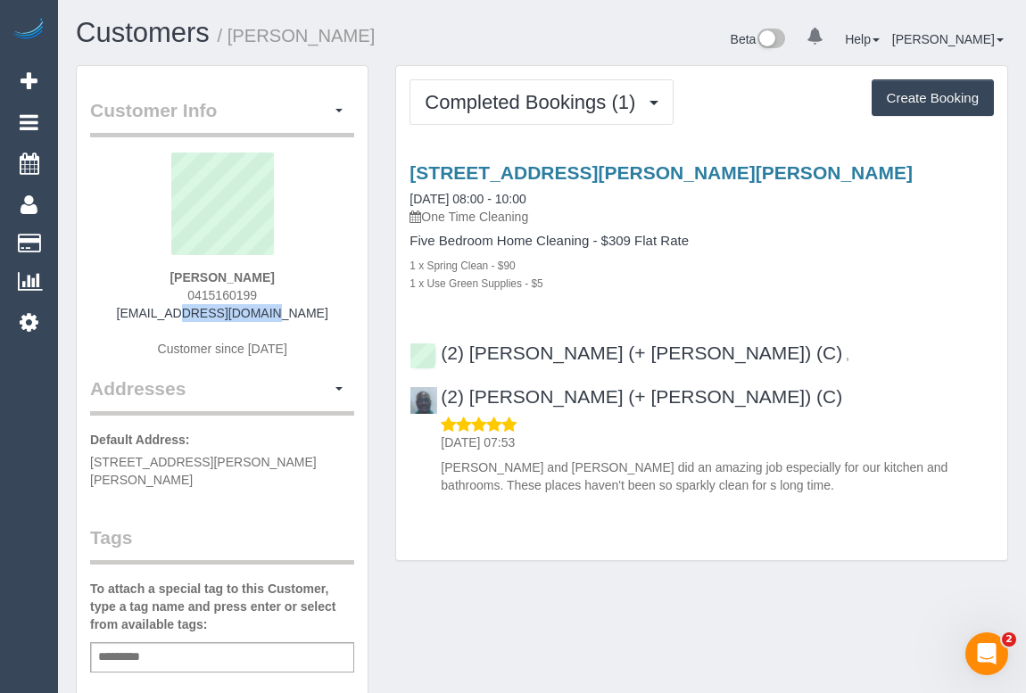
copy span "0415160199"
drag, startPoint x: 175, startPoint y: 268, endPoint x: 280, endPoint y: 270, distance: 105.3
click at [280, 270] on div "Florina Wang 0415160199 wxygwc@qq.com Customer since 2025" at bounding box center [222, 264] width 264 height 223
copy strong "Florina Wang"
drag, startPoint x: 175, startPoint y: 294, endPoint x: 265, endPoint y: 297, distance: 90.1
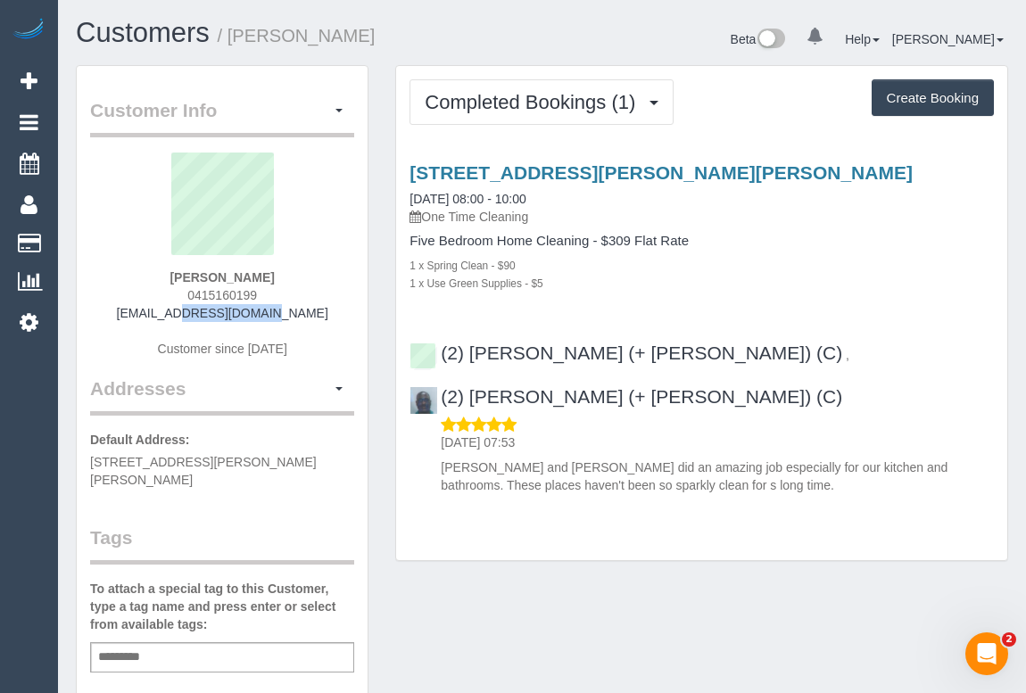
click at [265, 297] on div "Florina Wang 0415160199 wxygwc@qq.com Customer since 2025" at bounding box center [222, 264] width 264 height 223
copy span "0415160199"
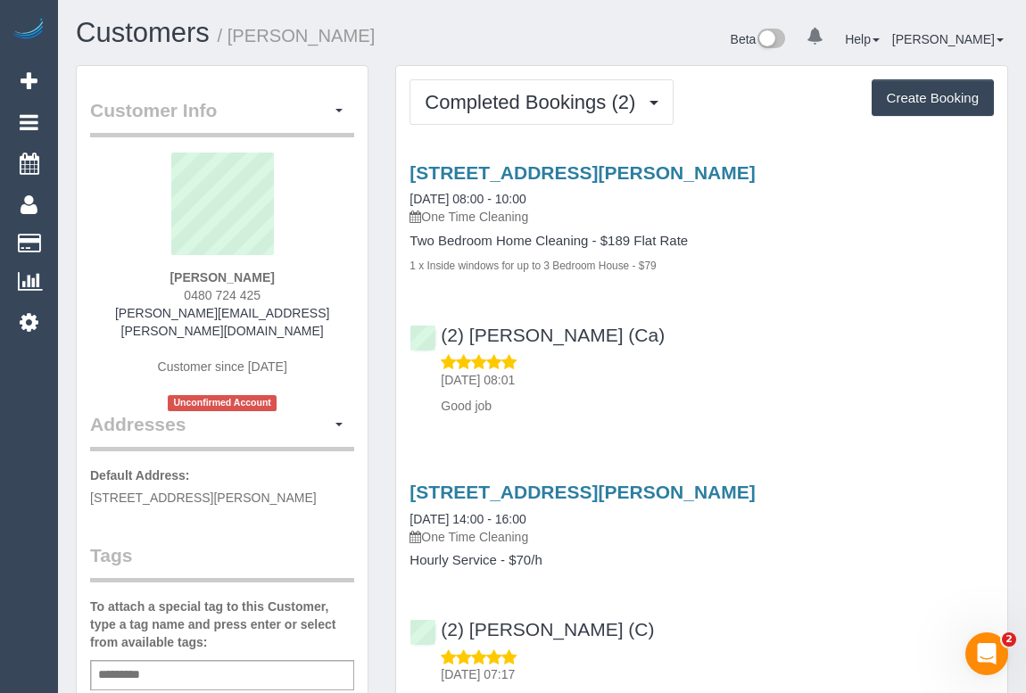
drag, startPoint x: 178, startPoint y: 293, endPoint x: 305, endPoint y: 293, distance: 126.7
click at [305, 293] on div "[PERSON_NAME] 0480 724 425 [PERSON_NAME][EMAIL_ADDRESS][PERSON_NAME][DOMAIN_NAM…" at bounding box center [222, 282] width 264 height 259
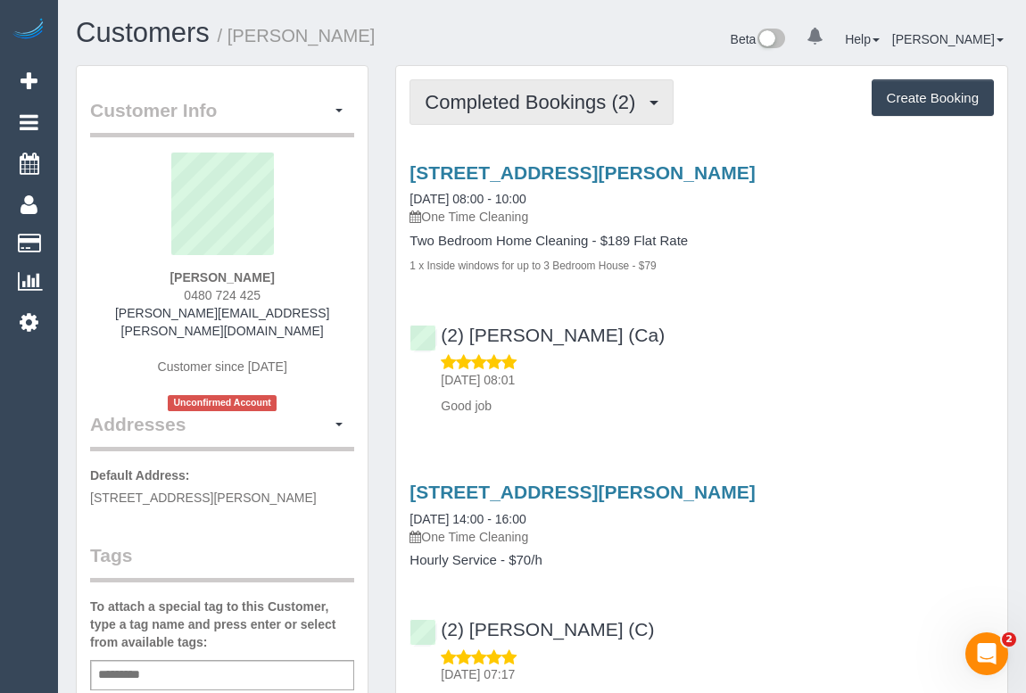
drag, startPoint x: 488, startPoint y: 97, endPoint x: 504, endPoint y: 188, distance: 92.4
click at [488, 97] on span "Completed Bookings (2)" at bounding box center [534, 102] width 219 height 22
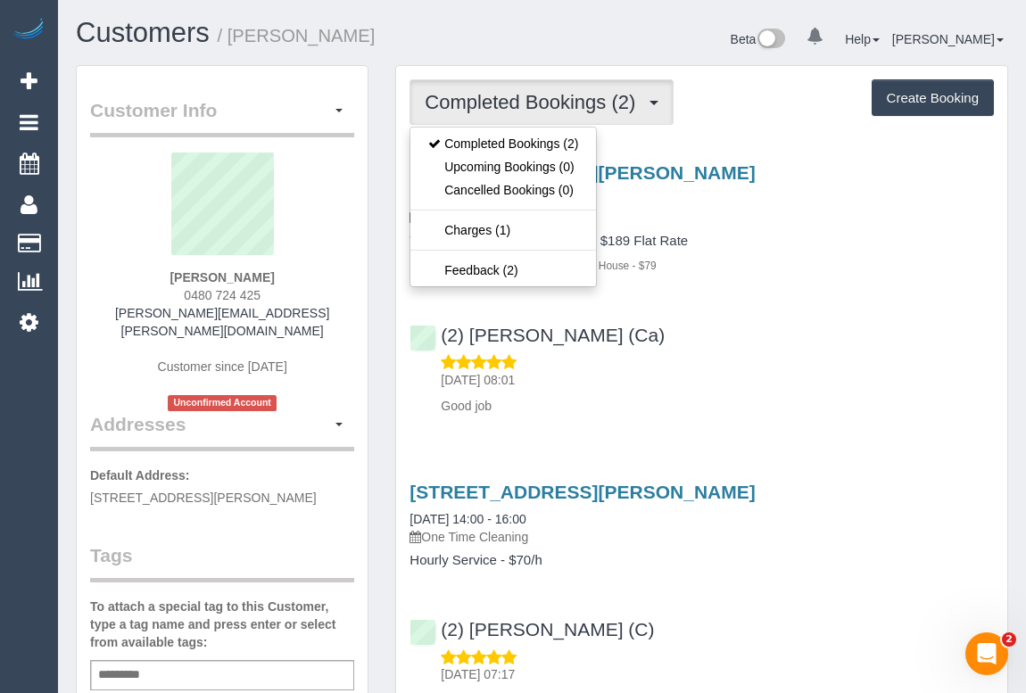
click at [748, 356] on div "[DATE] 08:01 Good job" at bounding box center [701, 384] width 584 height 62
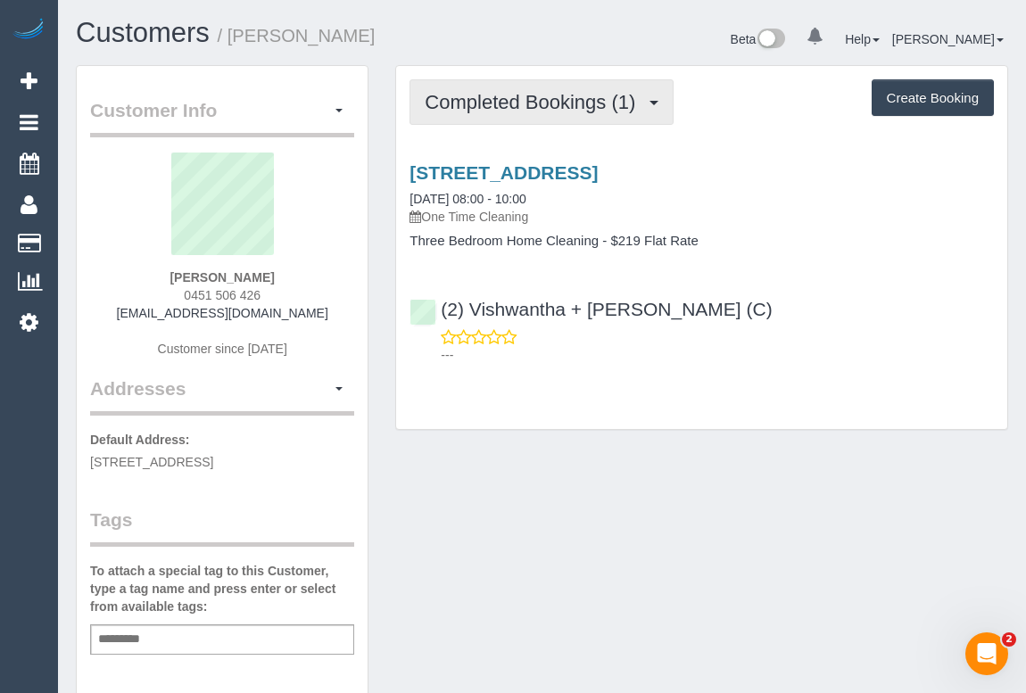
click at [483, 101] on span "Completed Bookings (1)" at bounding box center [534, 102] width 219 height 22
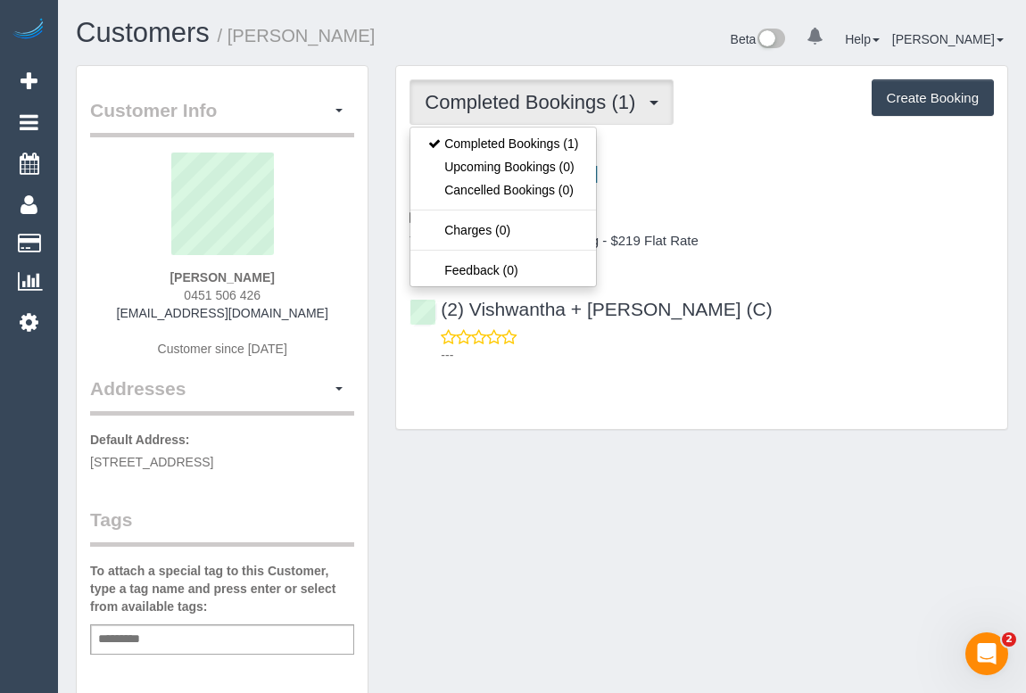
drag, startPoint x: 166, startPoint y: 294, endPoint x: 598, endPoint y: 471, distance: 466.4
click at [314, 291] on div "[PERSON_NAME] 0451 506 426 [EMAIL_ADDRESS][DOMAIN_NAME] Customer since [DATE]" at bounding box center [222, 264] width 264 height 223
copy span "0451 506 426"
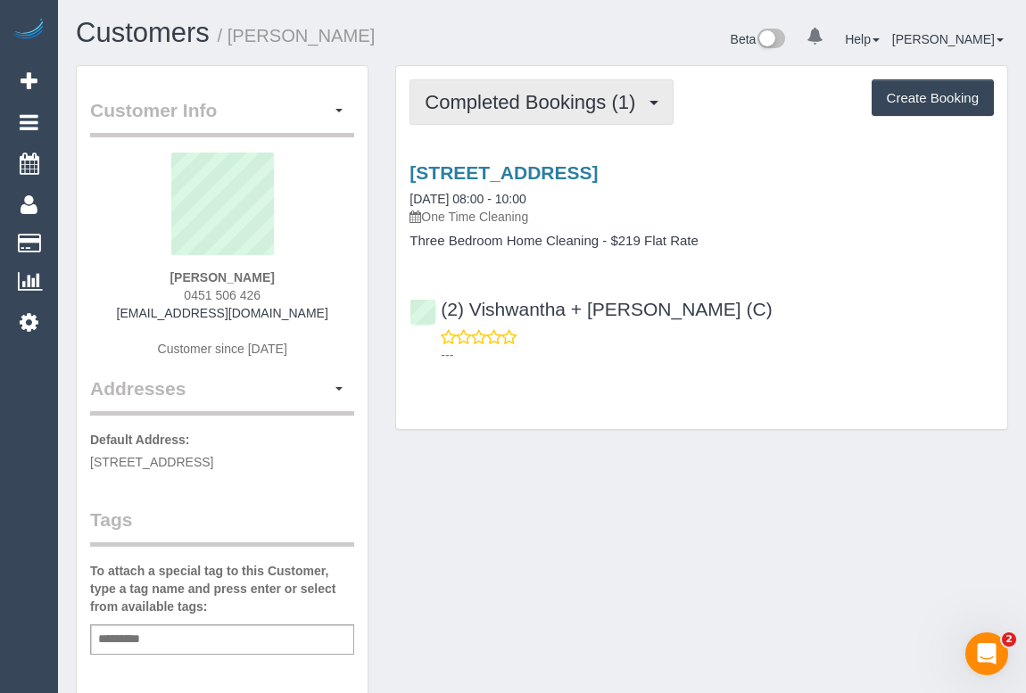
click at [524, 100] on span "Completed Bookings (1)" at bounding box center [534, 102] width 219 height 22
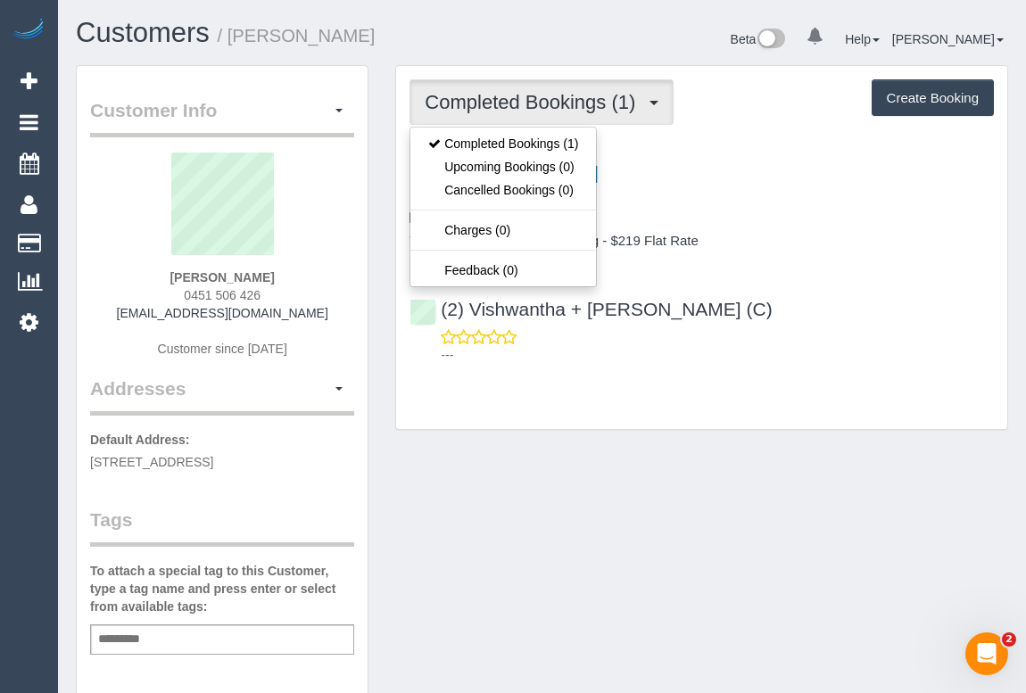
drag, startPoint x: 133, startPoint y: 310, endPoint x: 329, endPoint y: 309, distance: 196.2
click at [329, 309] on div "[PERSON_NAME] 0451 506 426 [EMAIL_ADDRESS][DOMAIN_NAME] Customer since [DATE]" at bounding box center [222, 264] width 264 height 223
copy link "[EMAIL_ADDRESS][DOMAIN_NAME]"
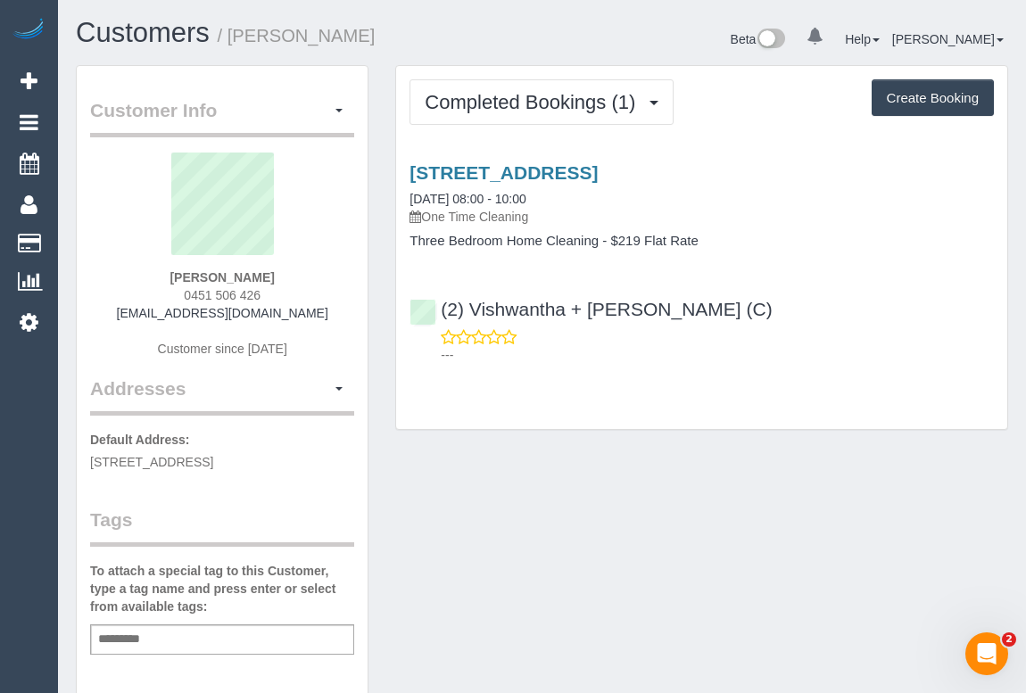
drag, startPoint x: 169, startPoint y: 276, endPoint x: 287, endPoint y: 277, distance: 117.7
click at [287, 277] on div "Kat Lambert 0451 506 426 katandsimon2020@gmail.com Customer since 2025" at bounding box center [222, 264] width 264 height 223
copy strong "[PERSON_NAME]"
drag, startPoint x: 172, startPoint y: 293, endPoint x: 268, endPoint y: 295, distance: 96.3
click at [268, 295] on div "Kat Lambert 0451 506 426 katandsimon2020@gmail.com Customer since 2025" at bounding box center [222, 264] width 264 height 223
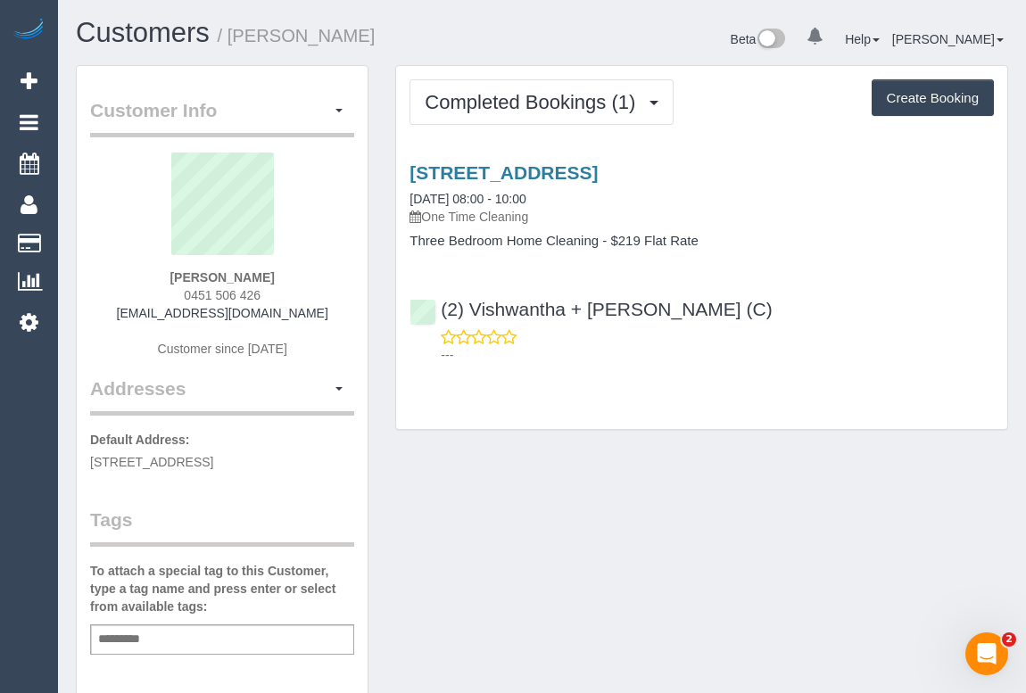
copy span "0451 506 426"
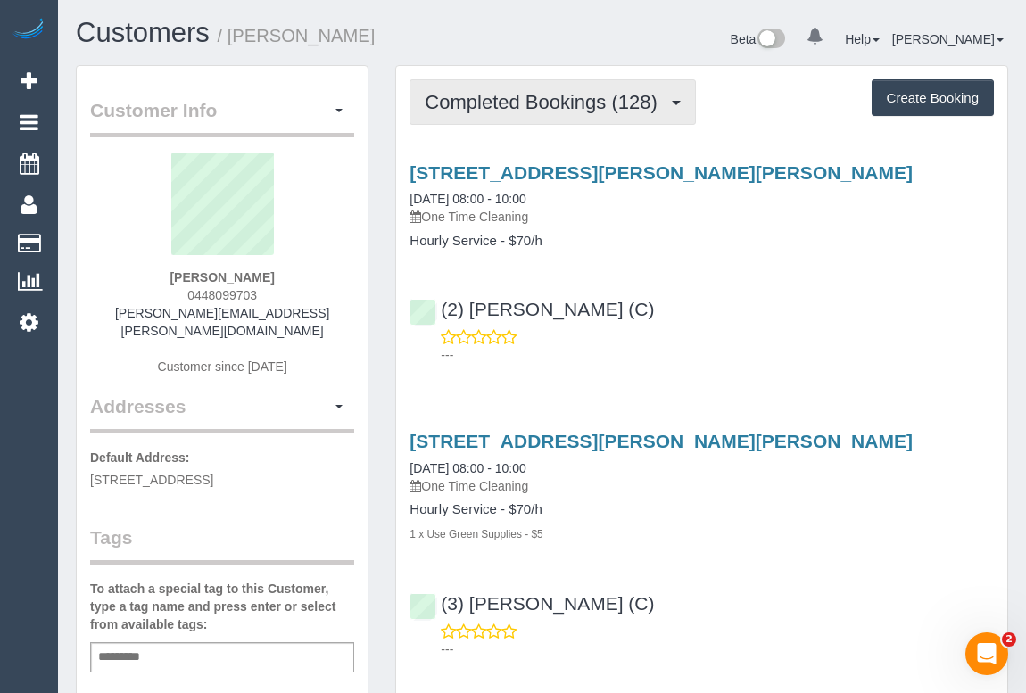
click at [596, 117] on button "Completed Bookings (128)" at bounding box center [552, 101] width 286 height 45
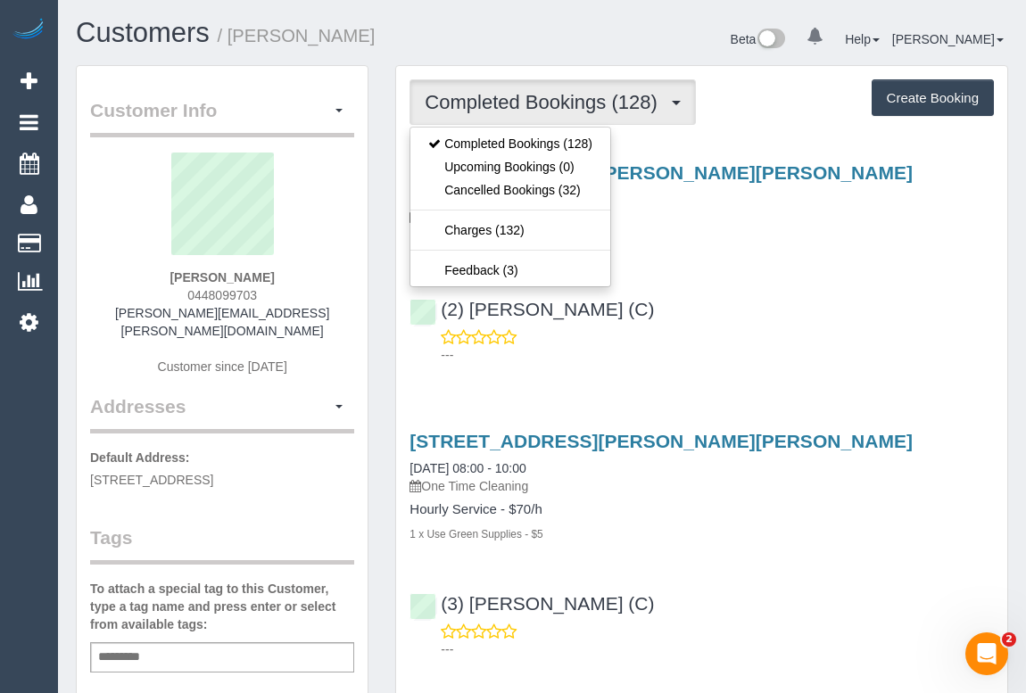
click at [755, 328] on div "---" at bounding box center [701, 346] width 584 height 36
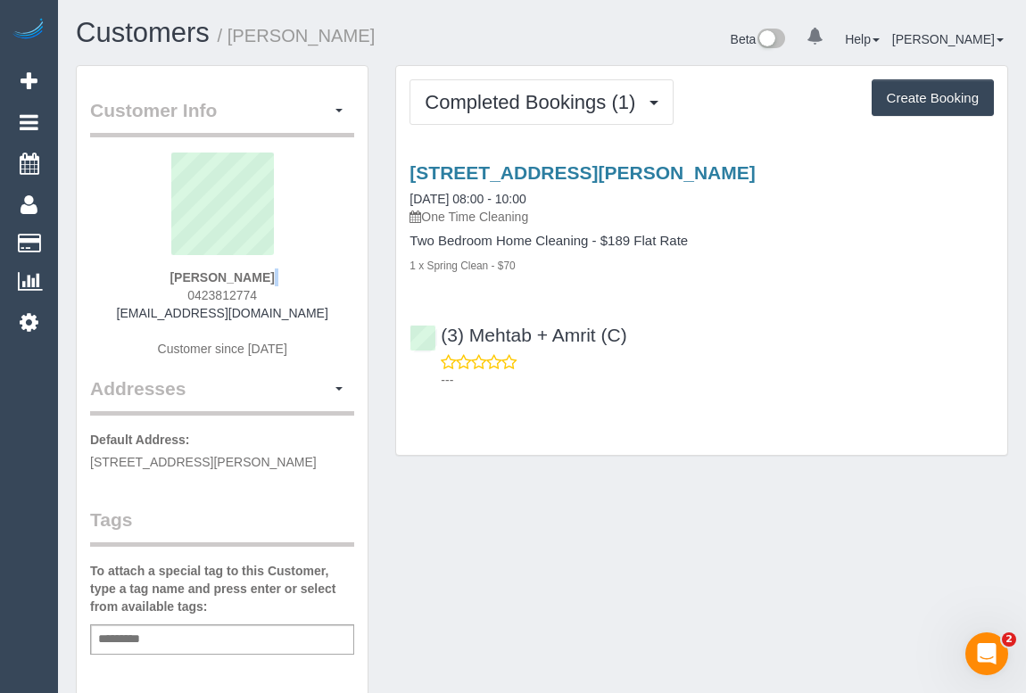
drag, startPoint x: 184, startPoint y: 287, endPoint x: 280, endPoint y: 283, distance: 96.4
click at [280, 283] on div "[PERSON_NAME] 0423812774 [EMAIL_ADDRESS][DOMAIN_NAME] Customer since [DATE]" at bounding box center [222, 264] width 264 height 223
click at [262, 289] on div "[PERSON_NAME] 0423812774 [EMAIL_ADDRESS][DOMAIN_NAME] Customer since [DATE]" at bounding box center [222, 264] width 264 height 223
drag, startPoint x: 261, startPoint y: 293, endPoint x: 177, endPoint y: 294, distance: 84.7
click at [177, 294] on div "[PERSON_NAME] 0423812774 [EMAIL_ADDRESS][DOMAIN_NAME] Customer since [DATE]" at bounding box center [222, 264] width 264 height 223
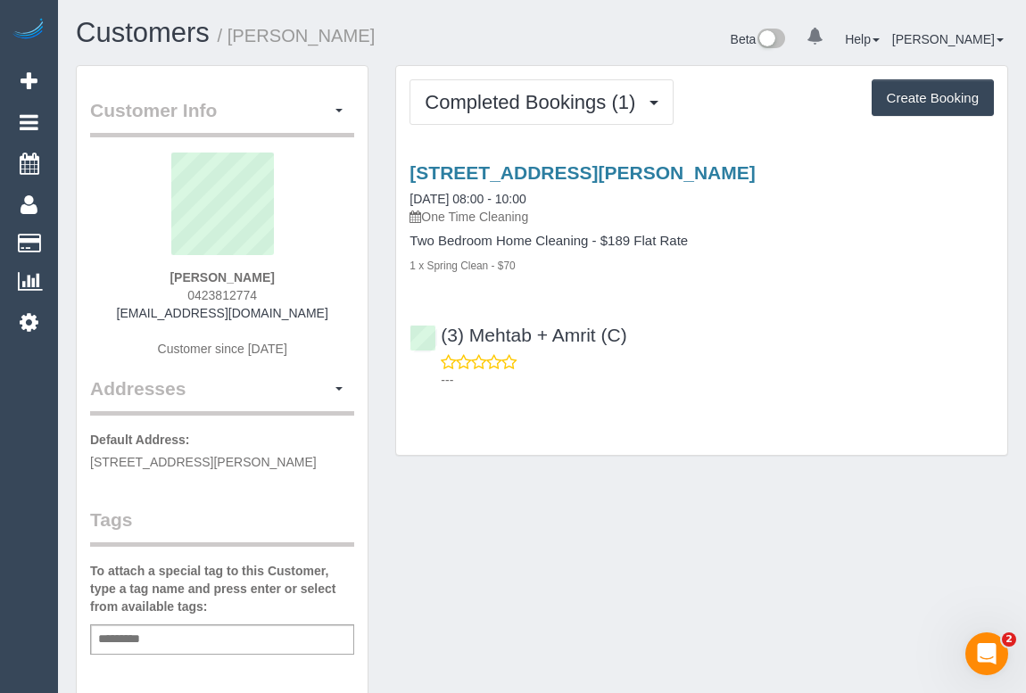
copy span "0423812774"
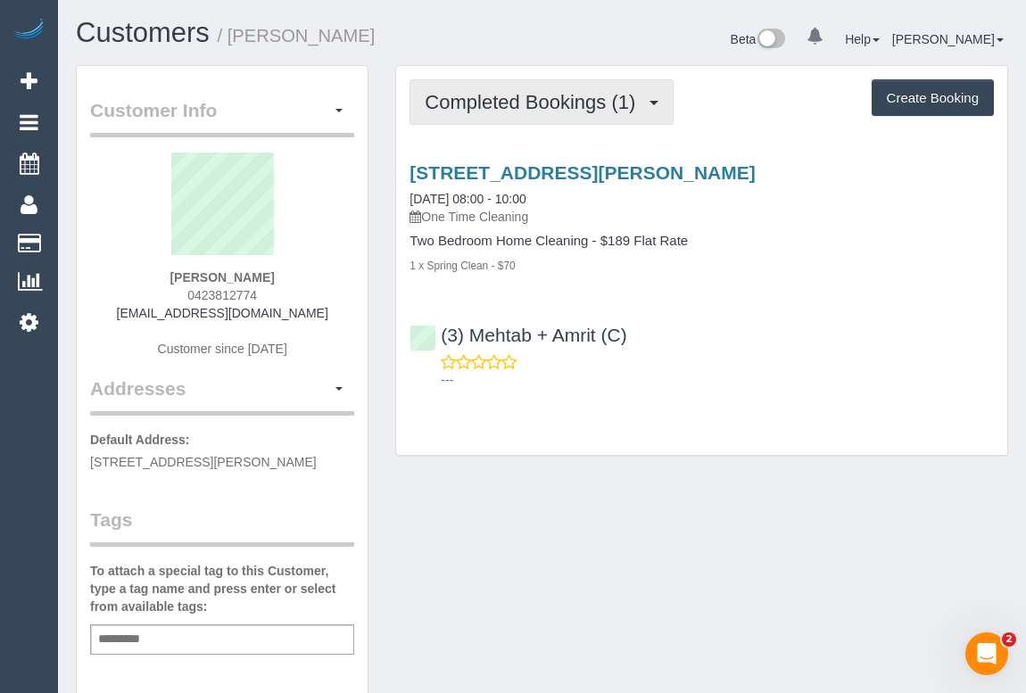
click at [544, 103] on span "Completed Bookings (1)" at bounding box center [534, 102] width 219 height 22
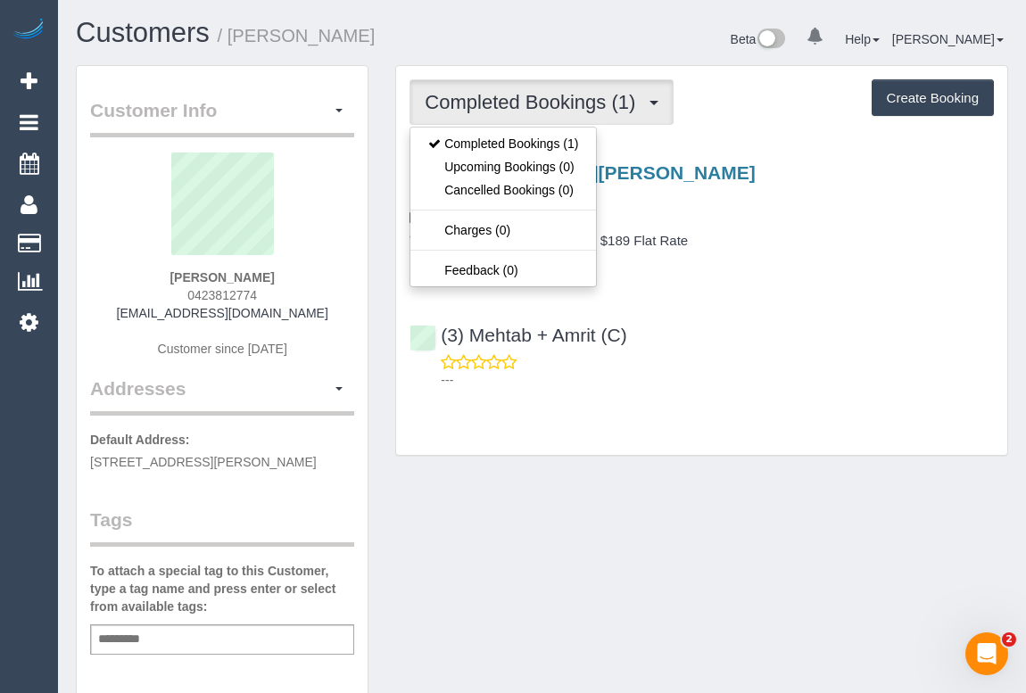
click at [582, 482] on div "Customer Info Edit Contact Info Send Message Email Preferences Special Sales Ta…" at bounding box center [541, 662] width 959 height 1195
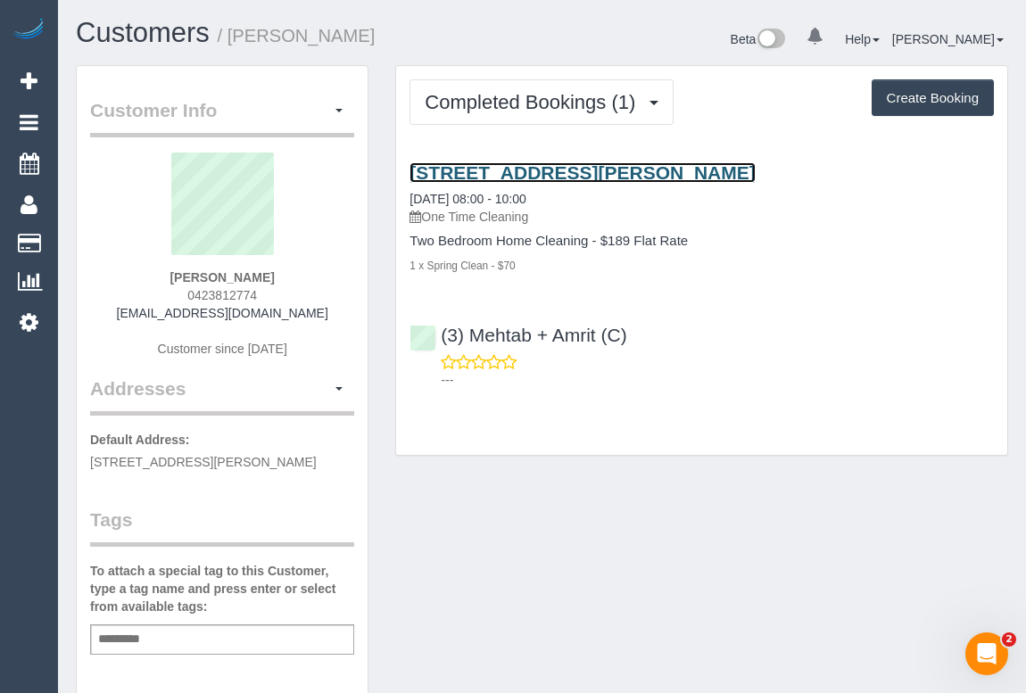
click at [560, 168] on link "[STREET_ADDRESS][PERSON_NAME]" at bounding box center [581, 172] width 345 height 21
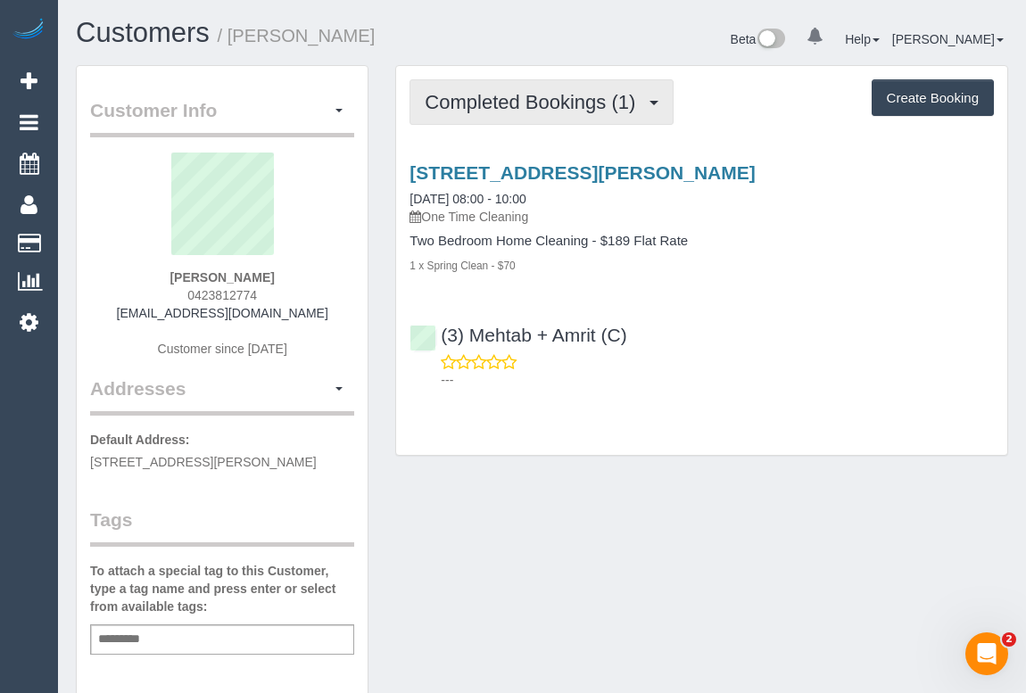
drag, startPoint x: 541, startPoint y: 114, endPoint x: 528, endPoint y: 158, distance: 45.7
click at [540, 113] on button "Completed Bookings (1)" at bounding box center [541, 101] width 264 height 45
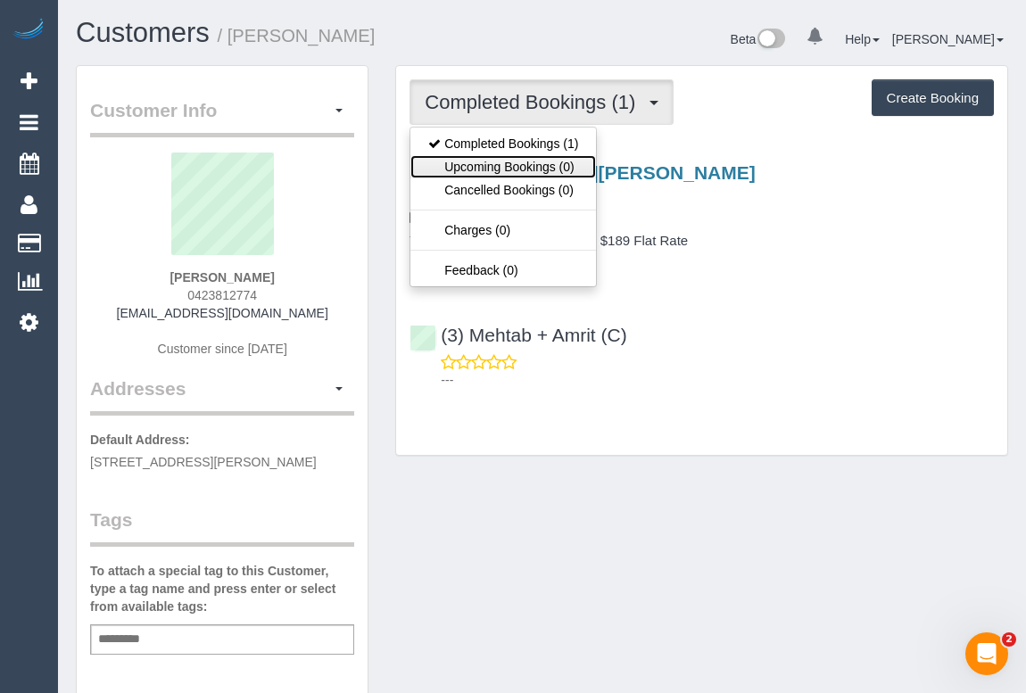
click at [521, 166] on link "Upcoming Bookings (0)" at bounding box center [503, 166] width 186 height 23
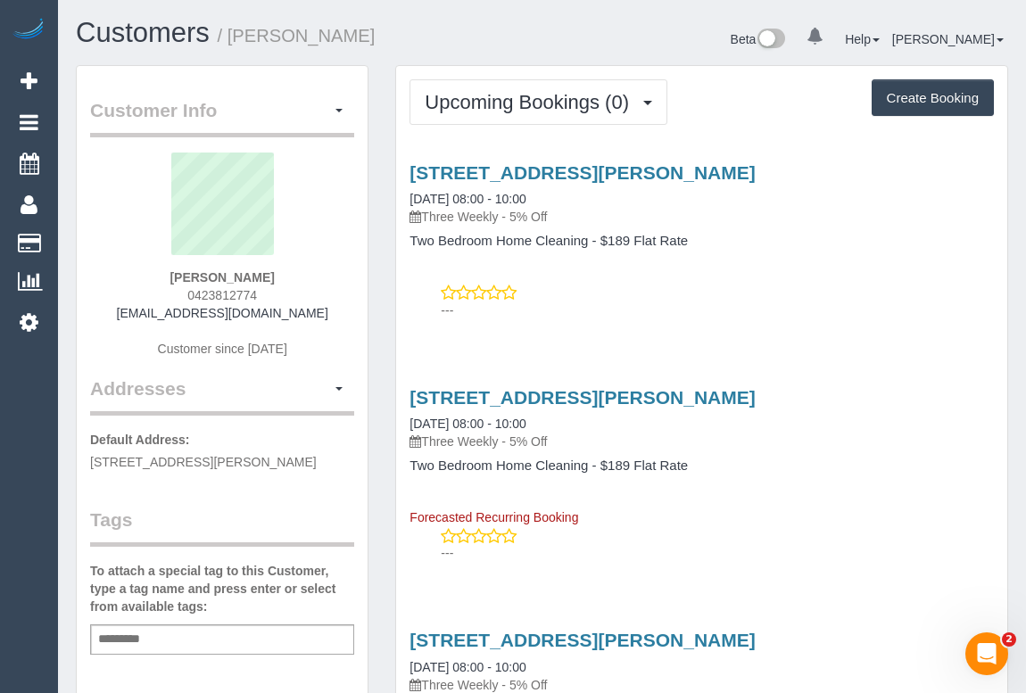
click at [754, 523] on div "46 Murray St, 8, Brunswick West, VIC 3055 02/10/2025 08:00 - 10:00 Three Weekly…" at bounding box center [701, 457] width 611 height 140
click at [895, 469] on h4 "Two Bedroom Home Cleaning - $189 Flat Rate" at bounding box center [701, 465] width 584 height 15
drag, startPoint x: 879, startPoint y: 356, endPoint x: 863, endPoint y: 372, distance: 22.1
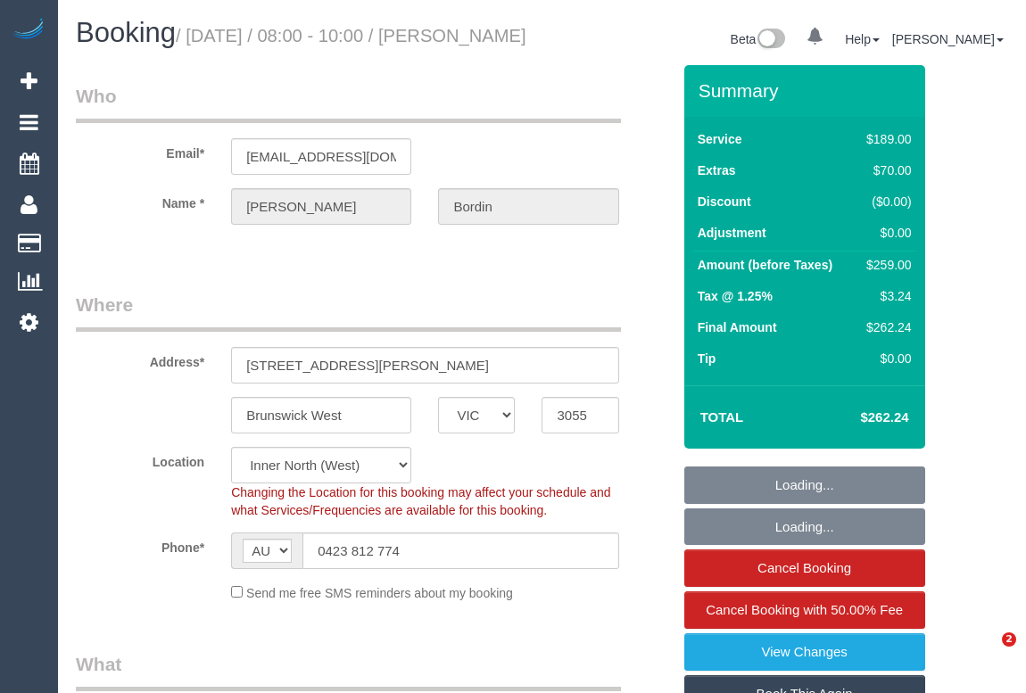
select select "VIC"
select select "object:568"
select select "number:28"
select select "number:15"
select select "number:19"
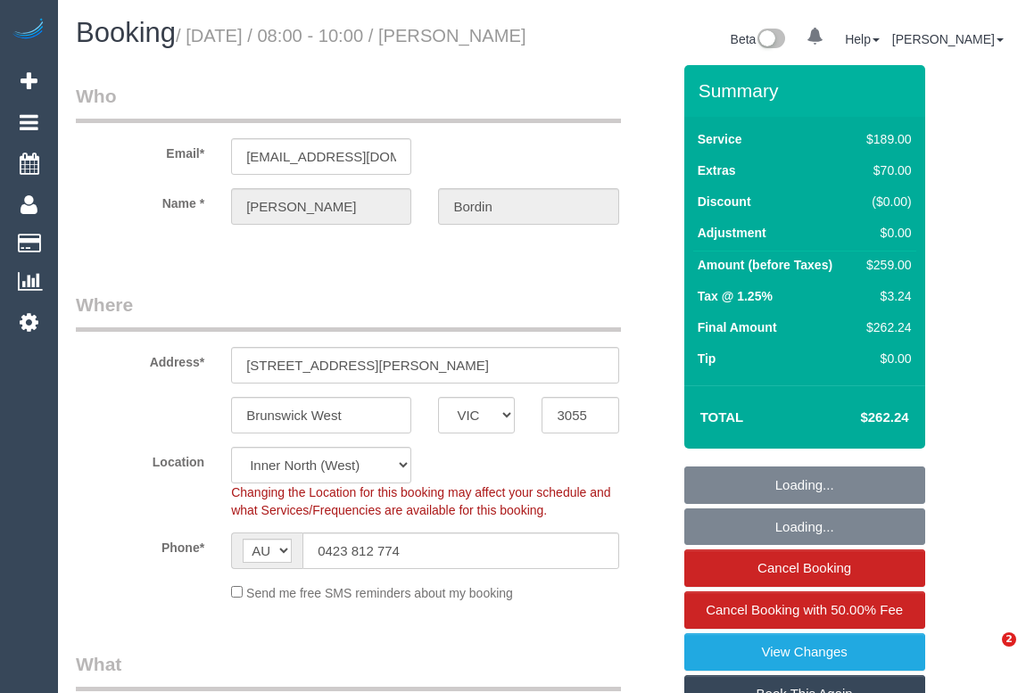
select select "number:22"
select select "number:13"
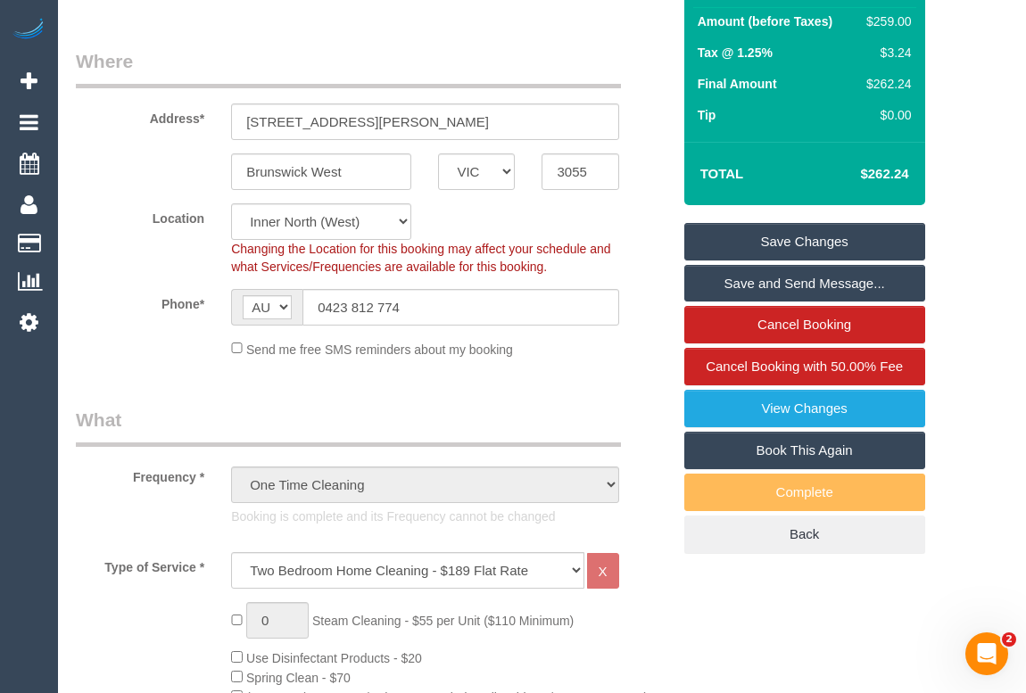
scroll to position [243, 0]
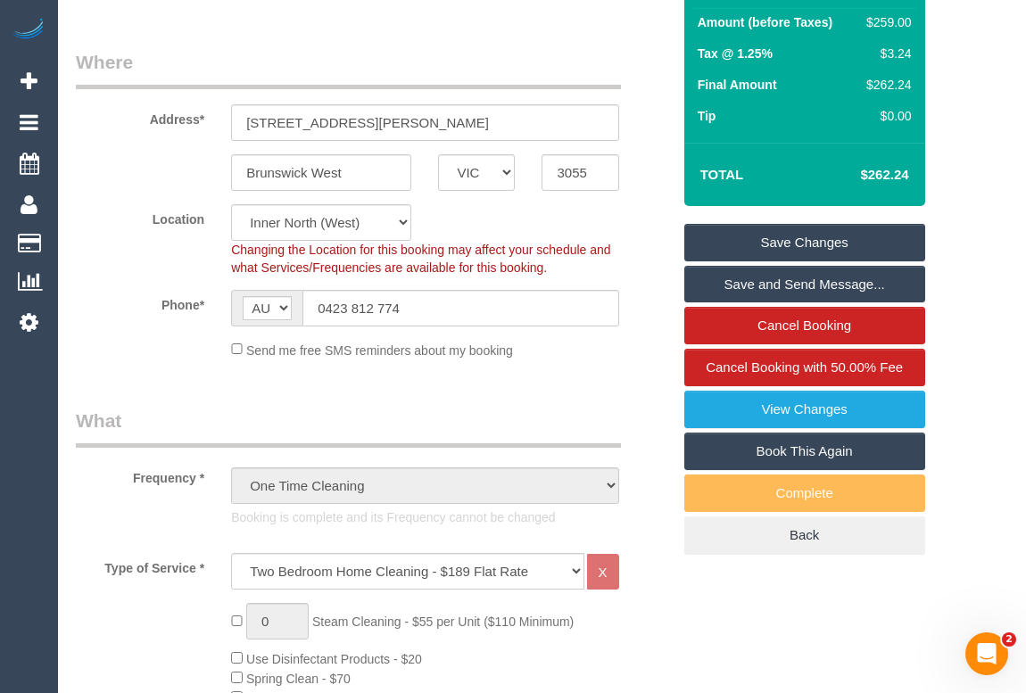
click at [851, 470] on link "Book This Again" at bounding box center [804, 451] width 241 height 37
select select "VIC"
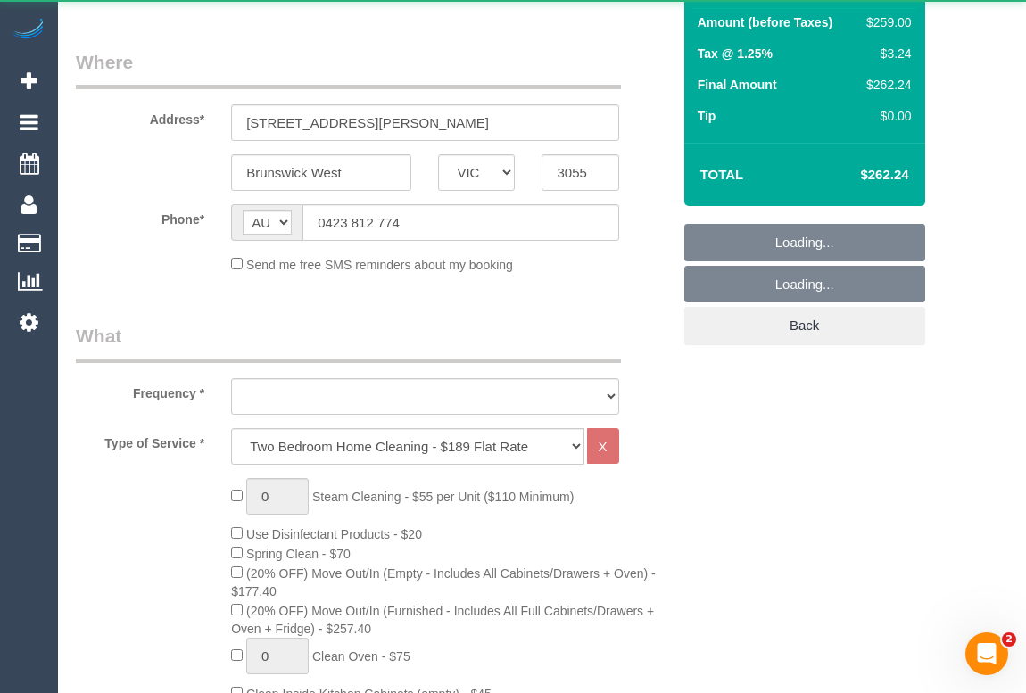
select select "string:stripe-pm_1RxF2f2GScqysDRVgIFyoVXc"
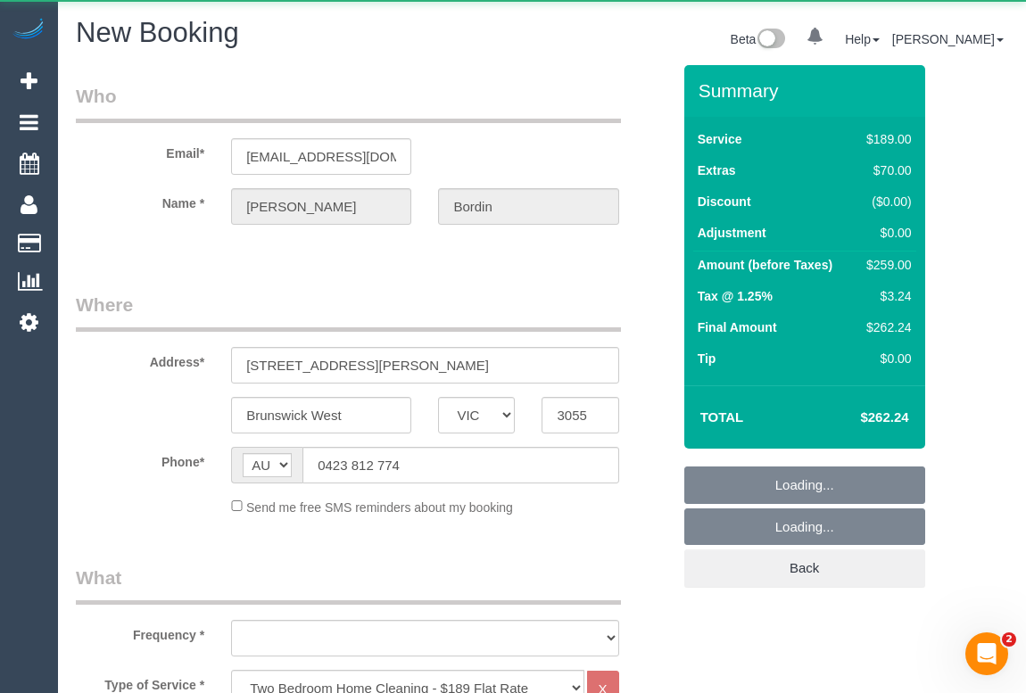
select select "number:28"
select select "number:15"
select select "number:19"
select select "number:22"
select select "number:13"
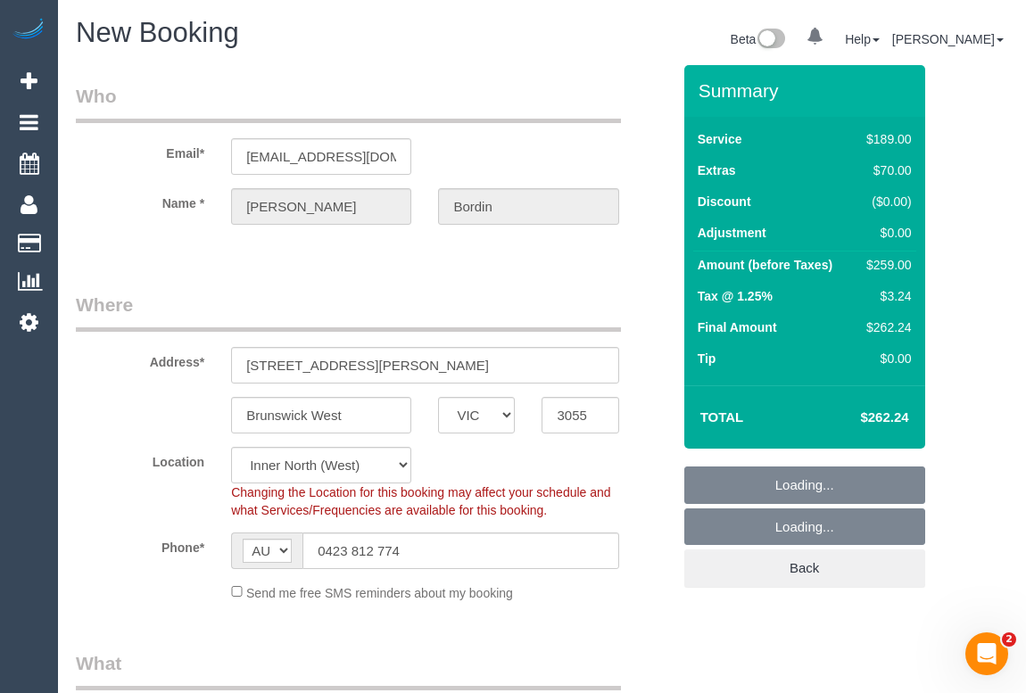
select select "object:3938"
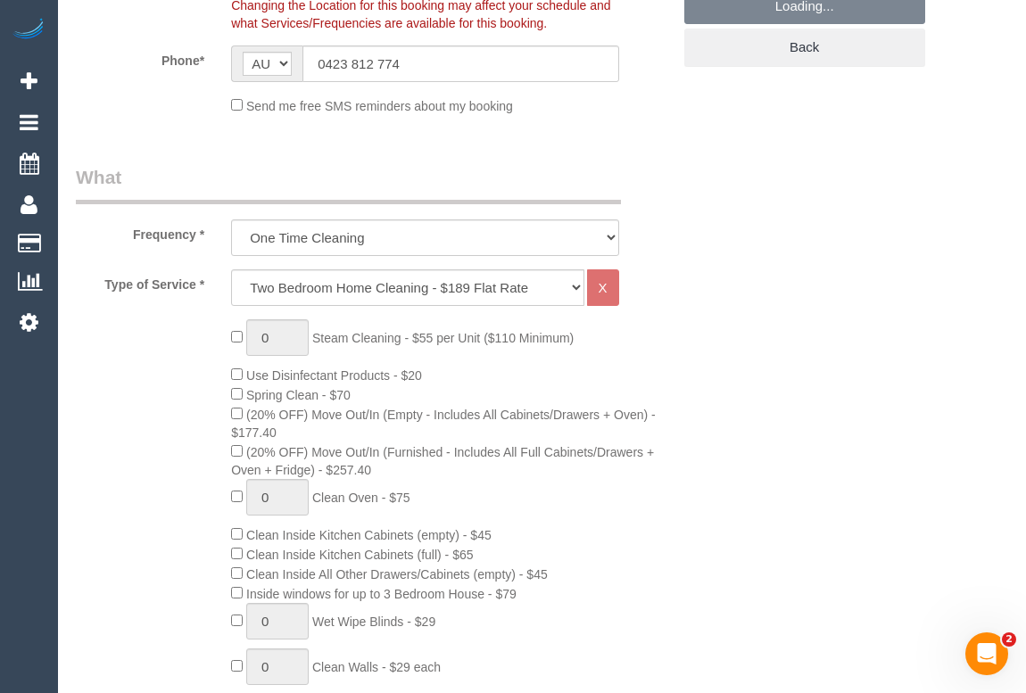
select select "61"
click at [610, 234] on select "One Time Cleaning Weekly - 10% Off - 10.00% (0% for the First Booking) Fortnigh…" at bounding box center [424, 238] width 387 height 37
select select "object:3951"
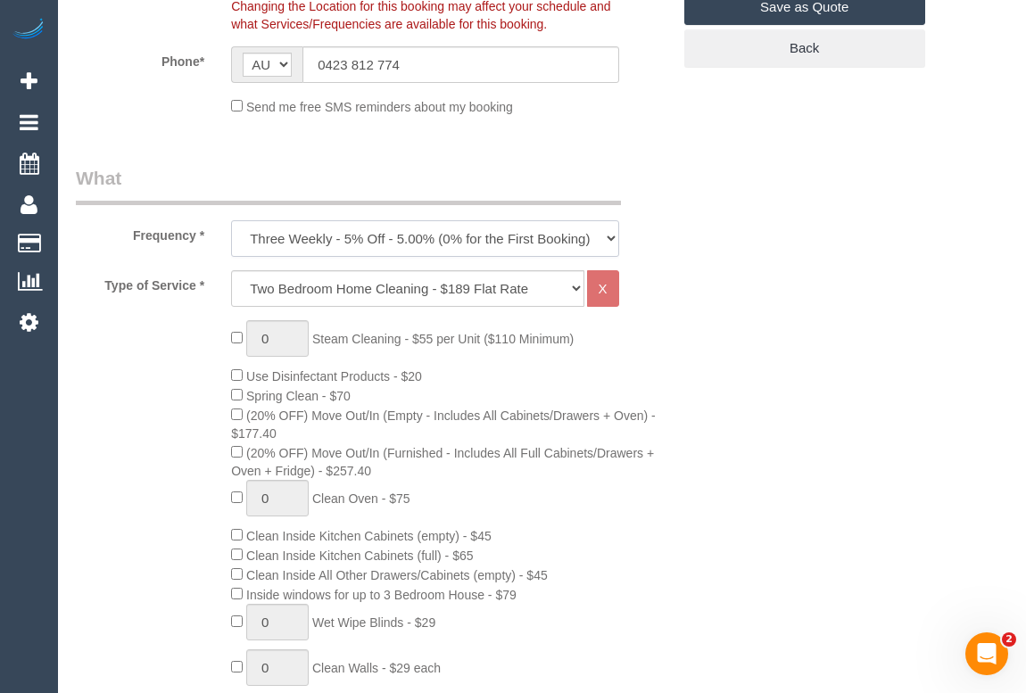
click at [231, 220] on select "One Time Cleaning Weekly - 10% Off - 10.00% (0% for the First Booking) Fortnigh…" at bounding box center [424, 238] width 387 height 37
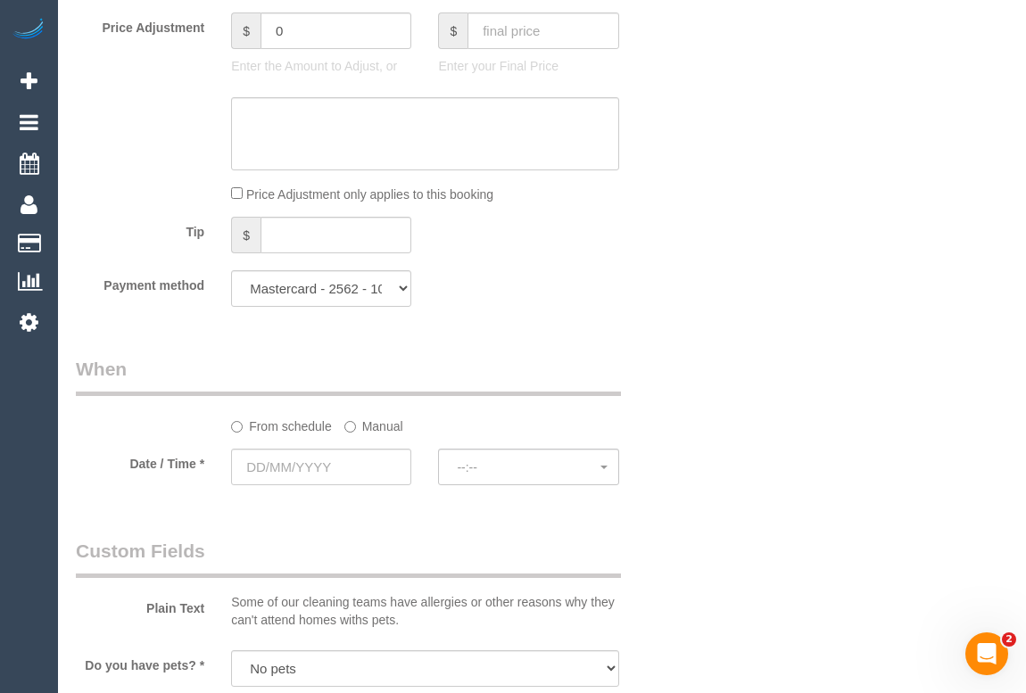
scroll to position [1818, 0]
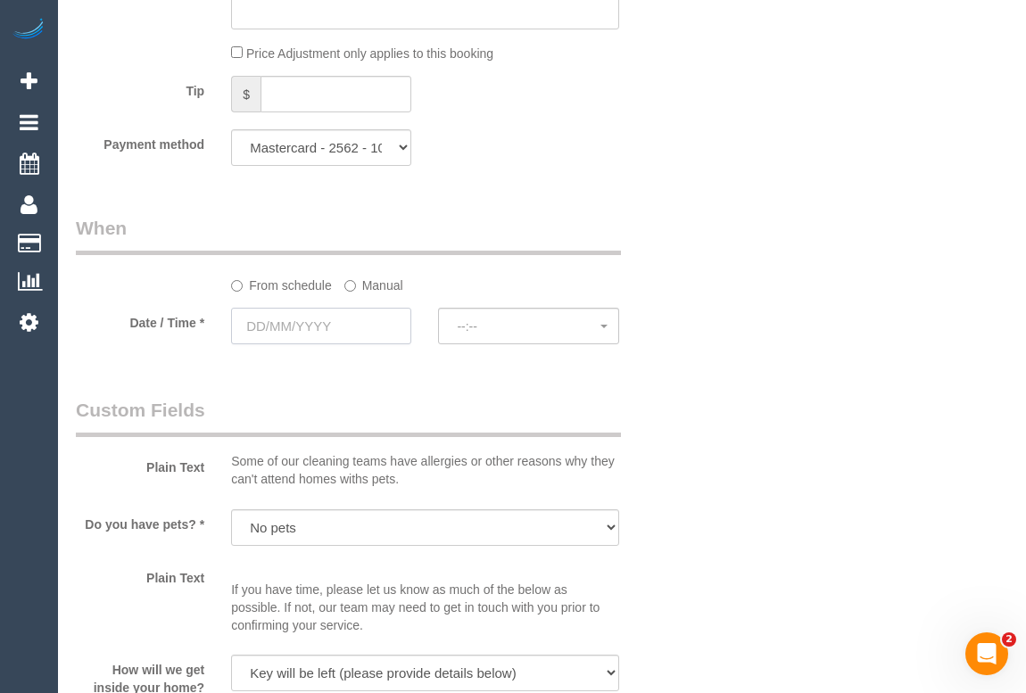
click at [285, 326] on input "text" at bounding box center [321, 326] width 180 height 37
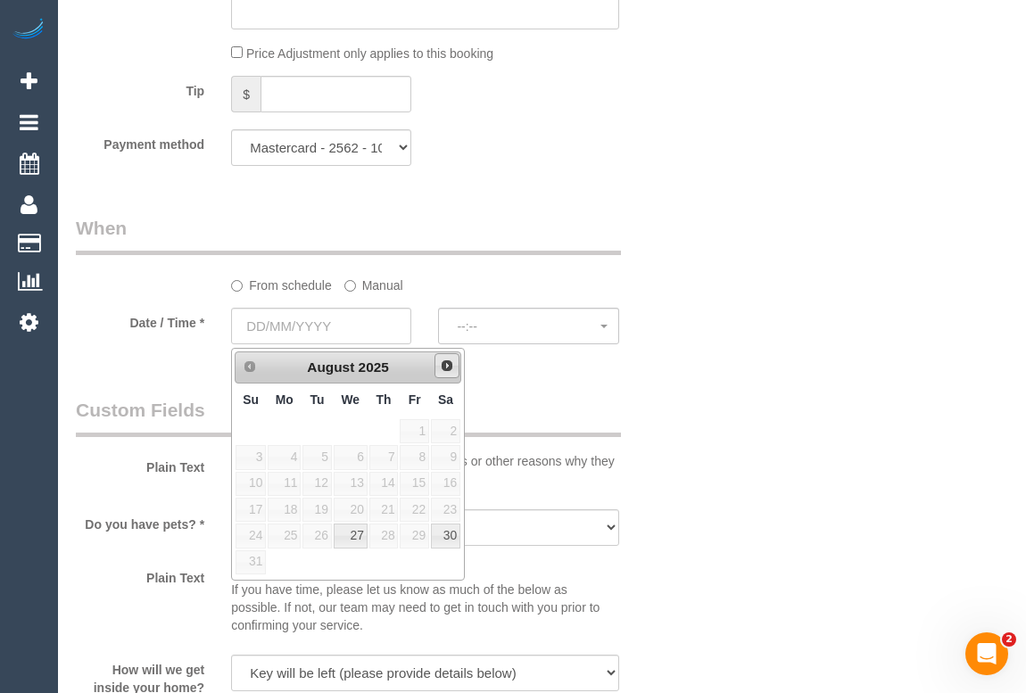
click at [446, 366] on span "Next" at bounding box center [447, 366] width 14 height 14
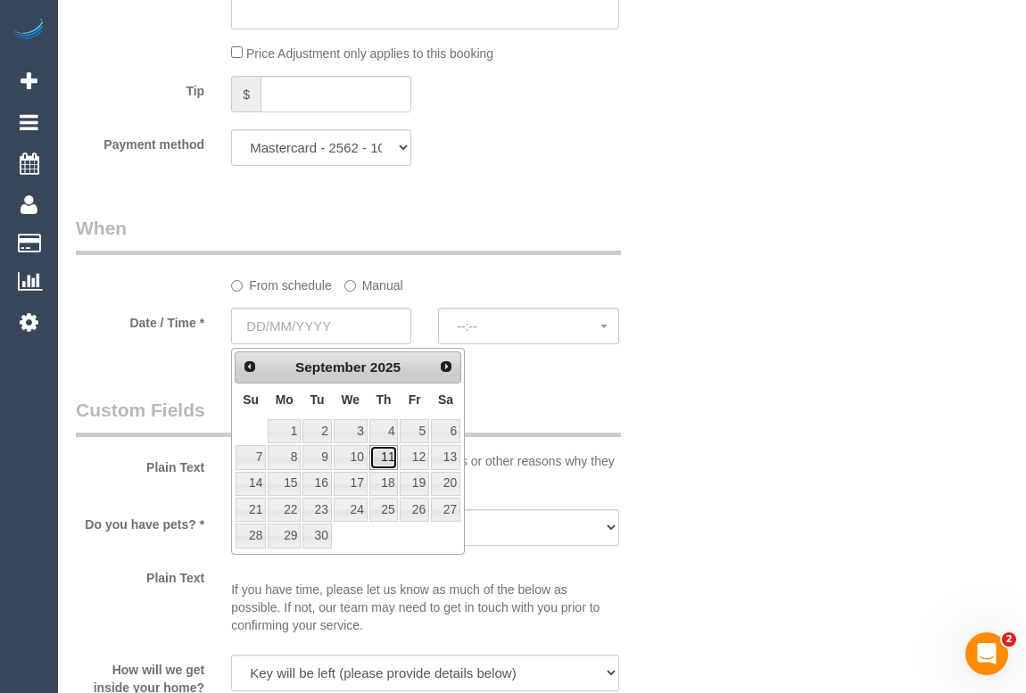
click at [386, 458] on link "11" at bounding box center [383, 457] width 29 height 24
type input "11/09/2025"
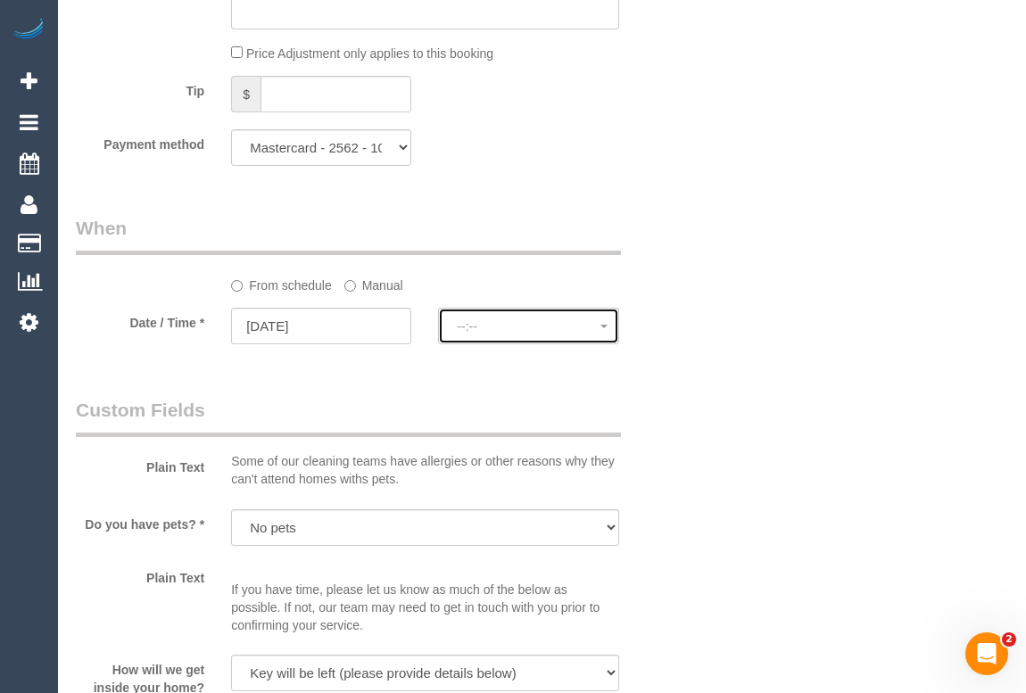
click at [479, 334] on span "--:--" at bounding box center [528, 326] width 143 height 14
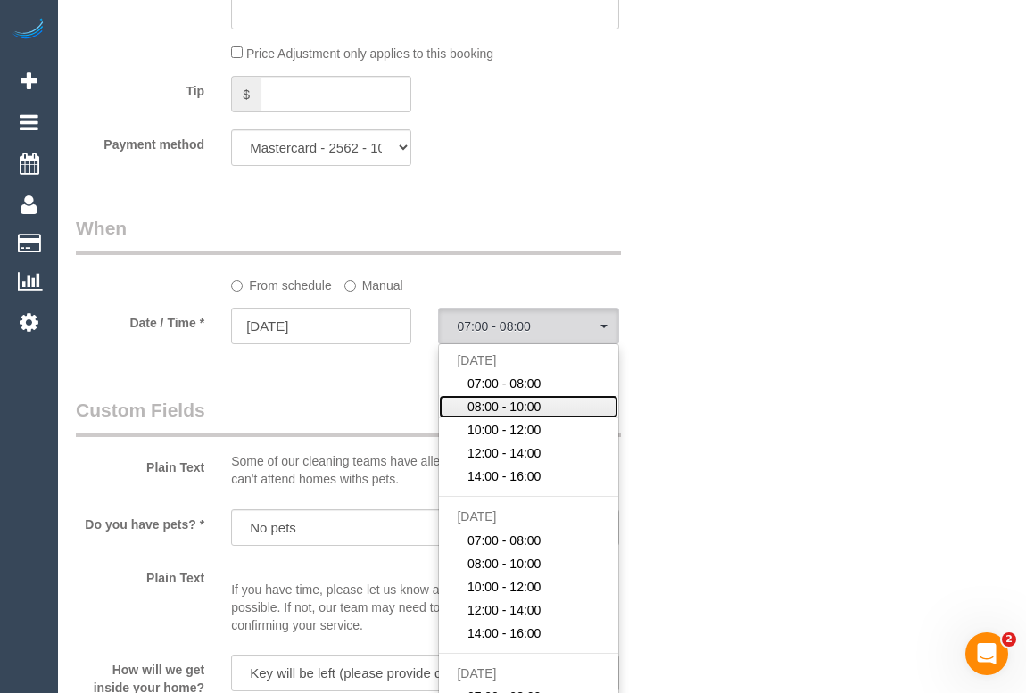
click at [514, 414] on span "08:00 - 10:00" at bounding box center [504, 407] width 74 height 18
select select "spot7"
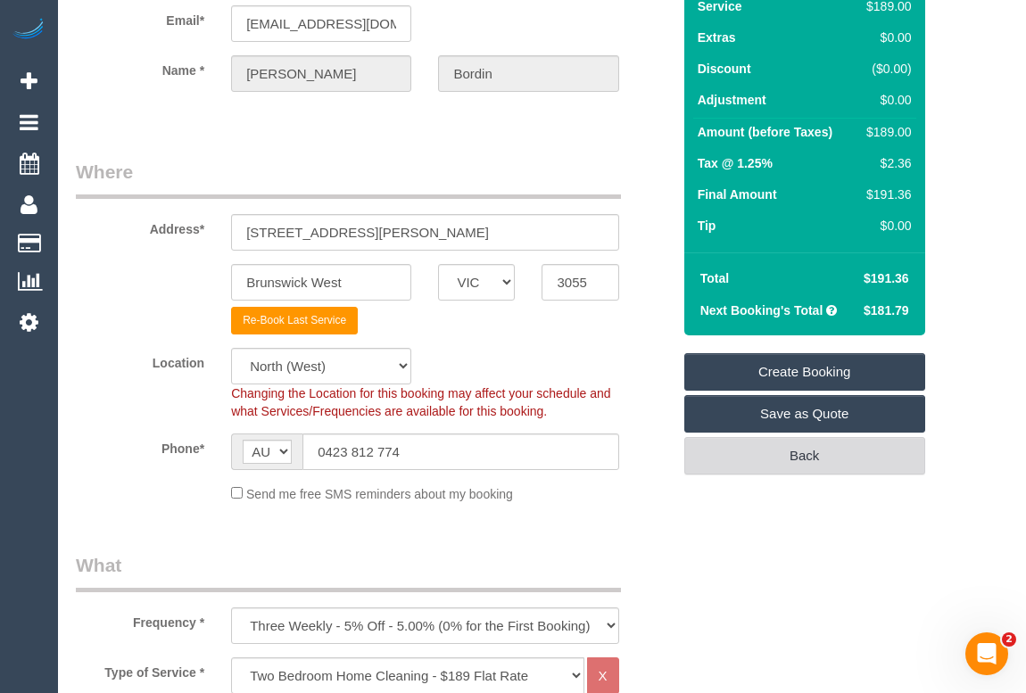
scroll to position [161, 0]
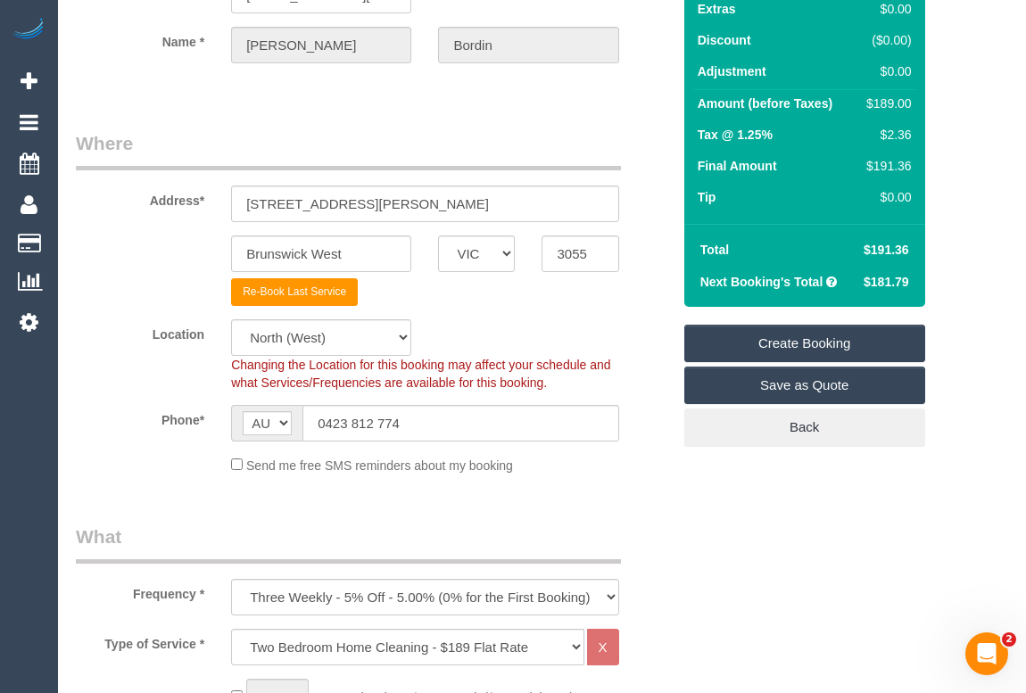
click at [813, 337] on link "Create Booking" at bounding box center [804, 343] width 241 height 37
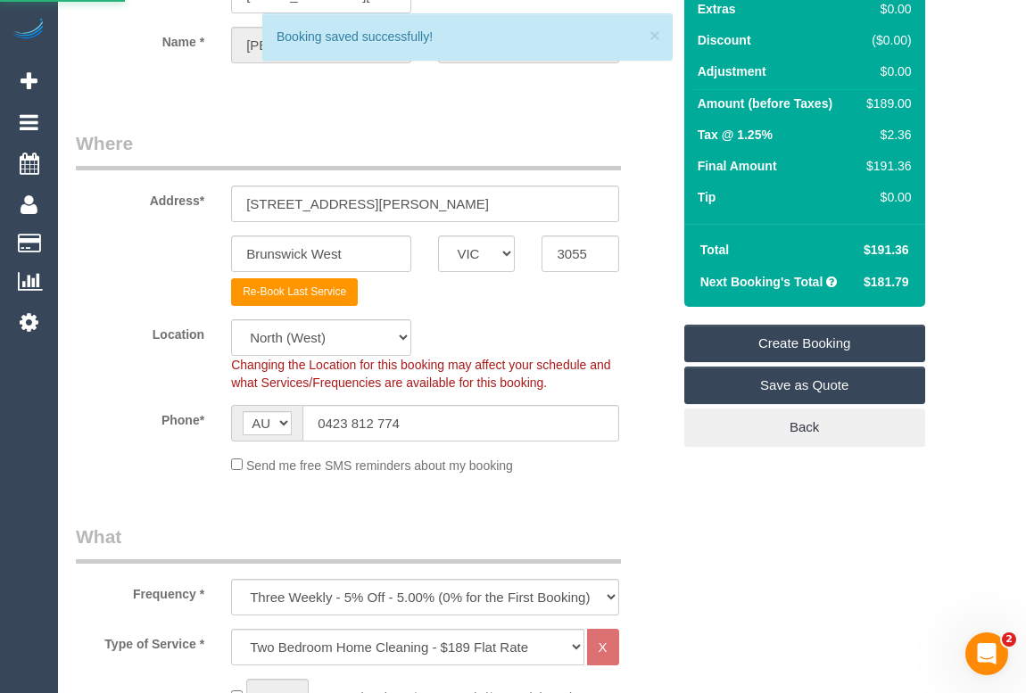
scroll to position [730, 0]
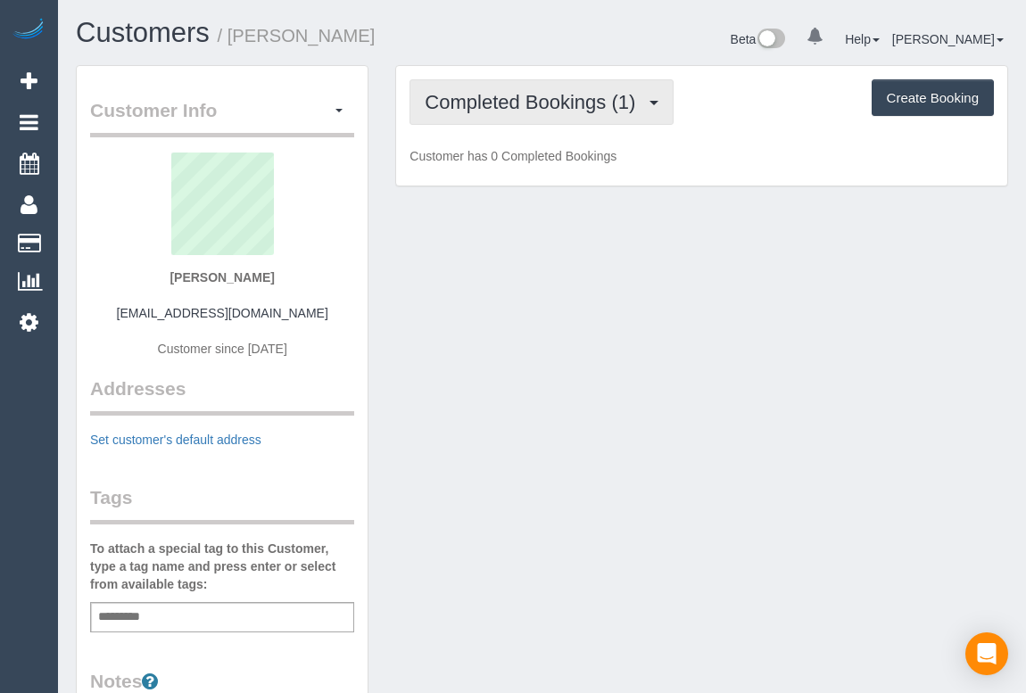
click at [620, 97] on span "Completed Bookings (1)" at bounding box center [534, 102] width 219 height 22
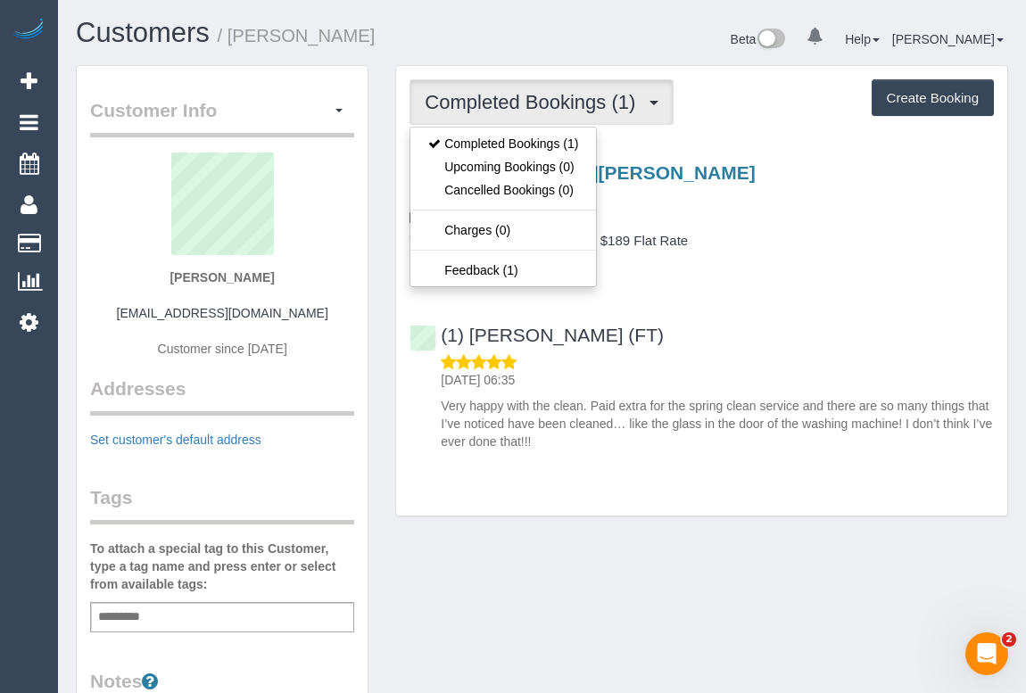
click at [803, 309] on div "(1) [PERSON_NAME] (FT) [DATE] 06:35 Very happy with the clean. Paid extra for t…" at bounding box center [701, 379] width 611 height 141
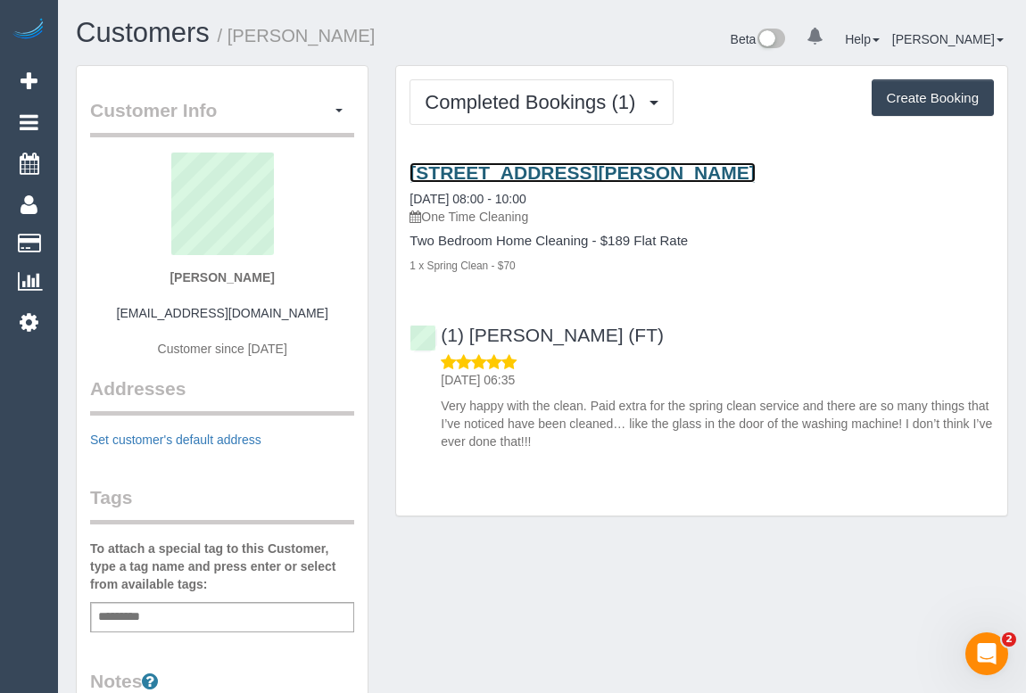
click at [542, 169] on link "[STREET_ADDRESS][PERSON_NAME]" at bounding box center [581, 172] width 345 height 21
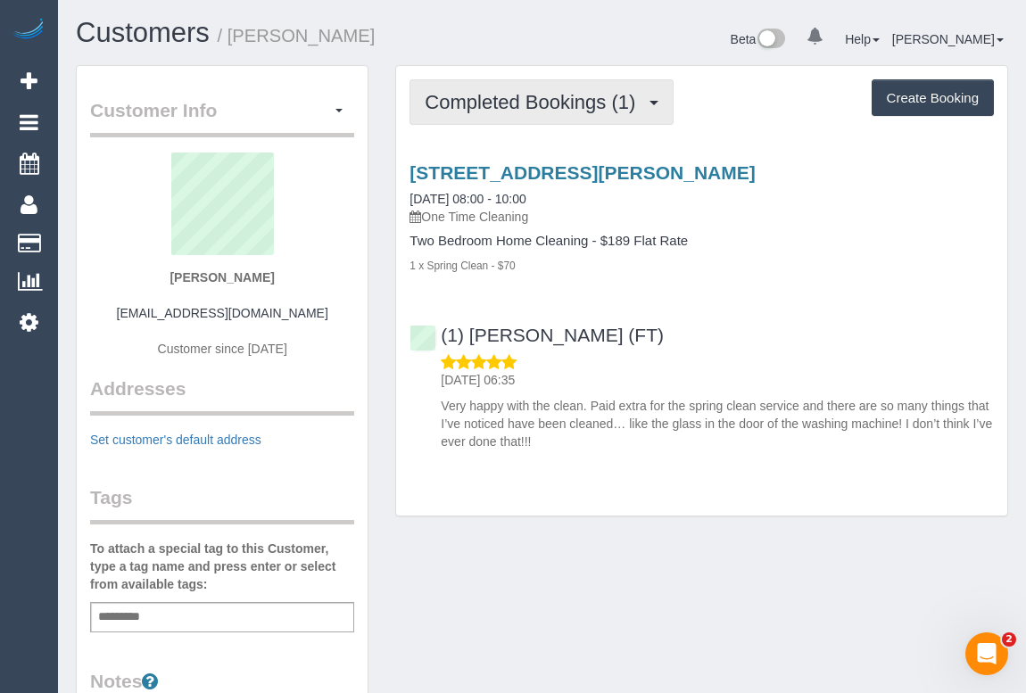
click at [518, 122] on button "Completed Bookings (1)" at bounding box center [541, 101] width 264 height 45
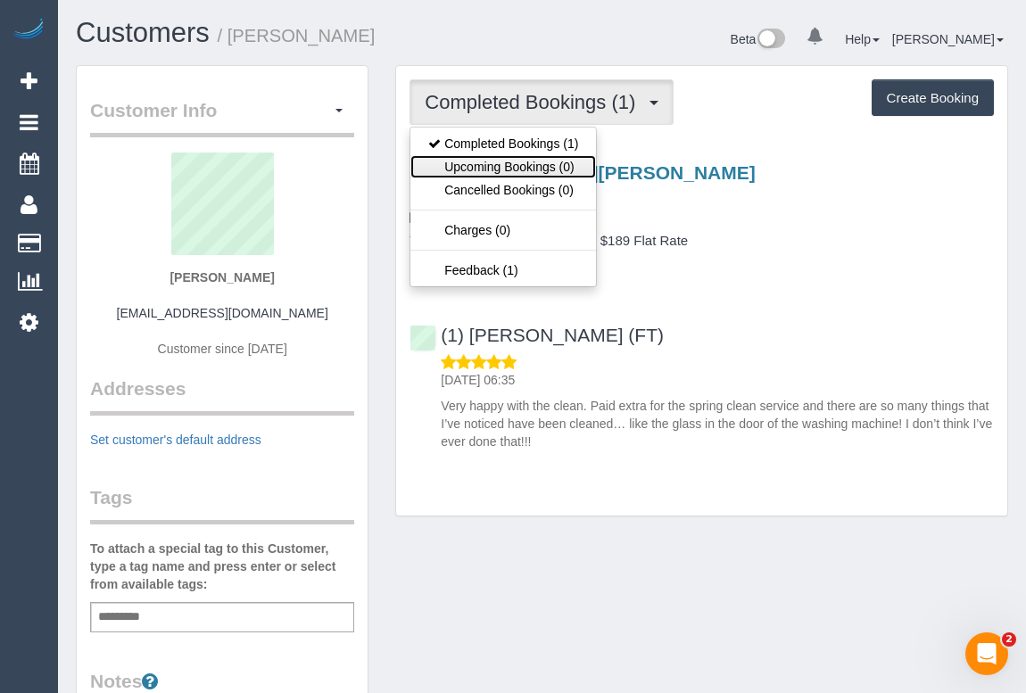
click at [503, 163] on link "Upcoming Bookings (0)" at bounding box center [503, 166] width 186 height 23
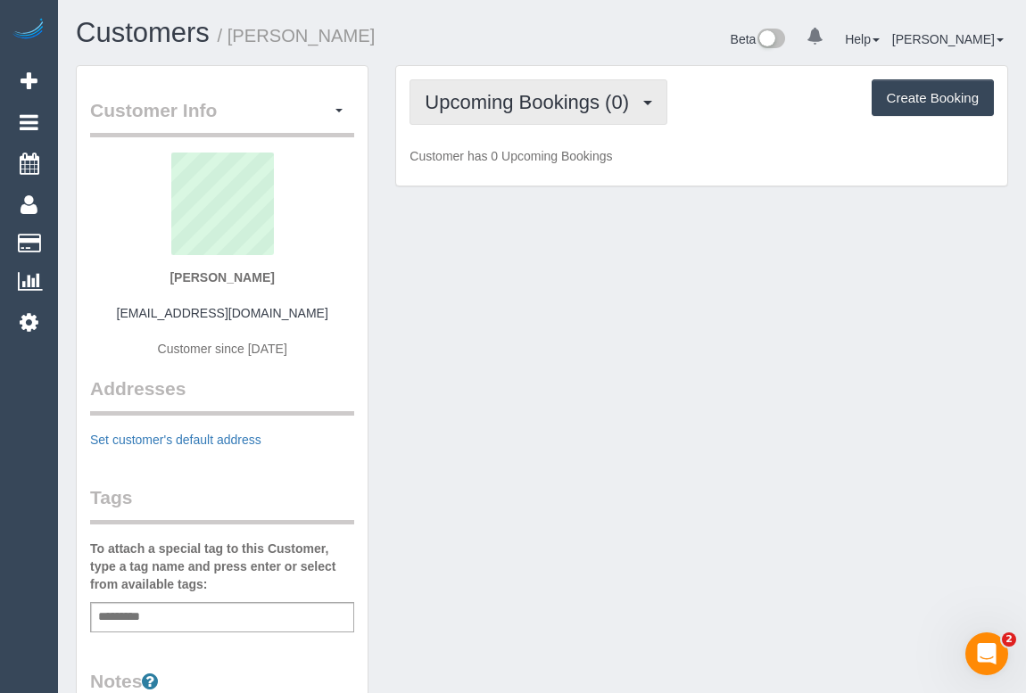
click at [470, 100] on span "Upcoming Bookings (0)" at bounding box center [531, 102] width 213 height 22
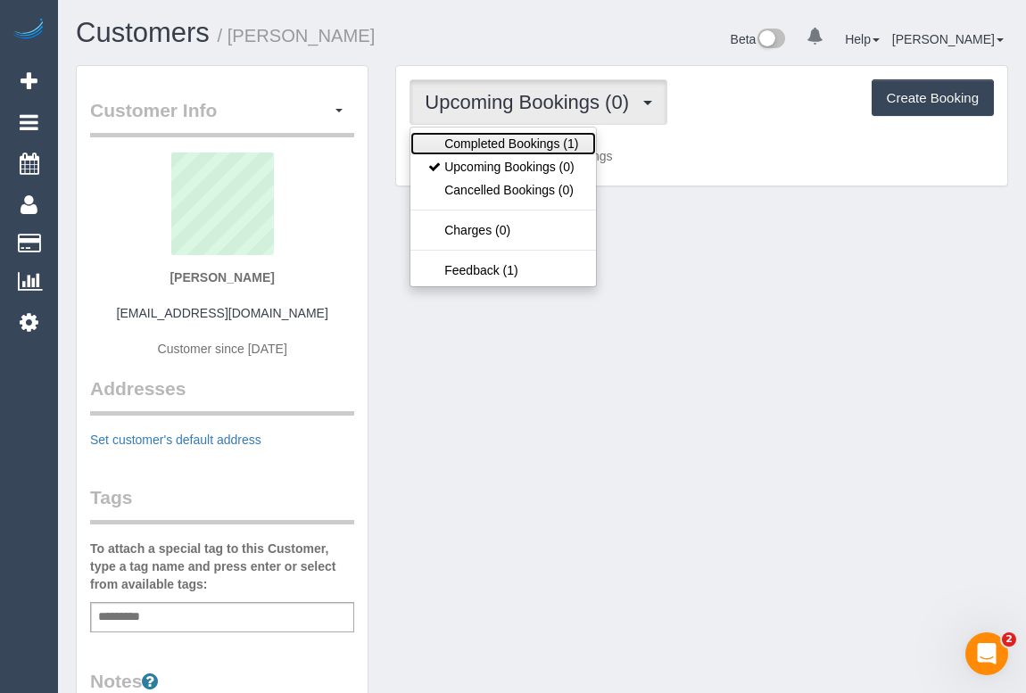
click at [499, 143] on link "Completed Bookings (1)" at bounding box center [503, 143] width 186 height 23
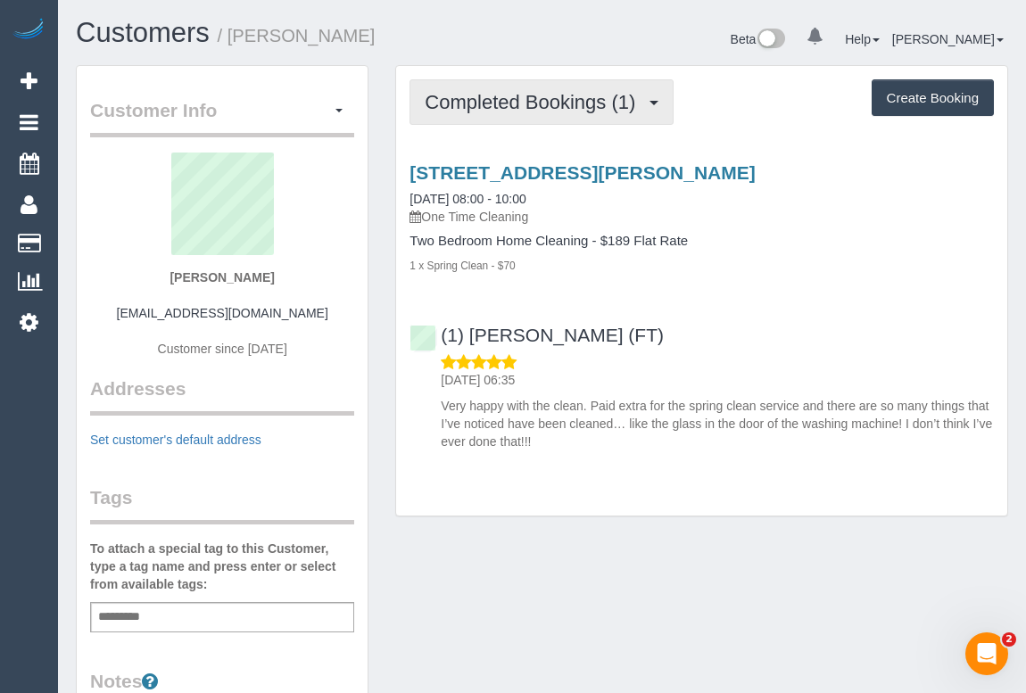
click at [541, 110] on span "Completed Bookings (1)" at bounding box center [534, 102] width 219 height 22
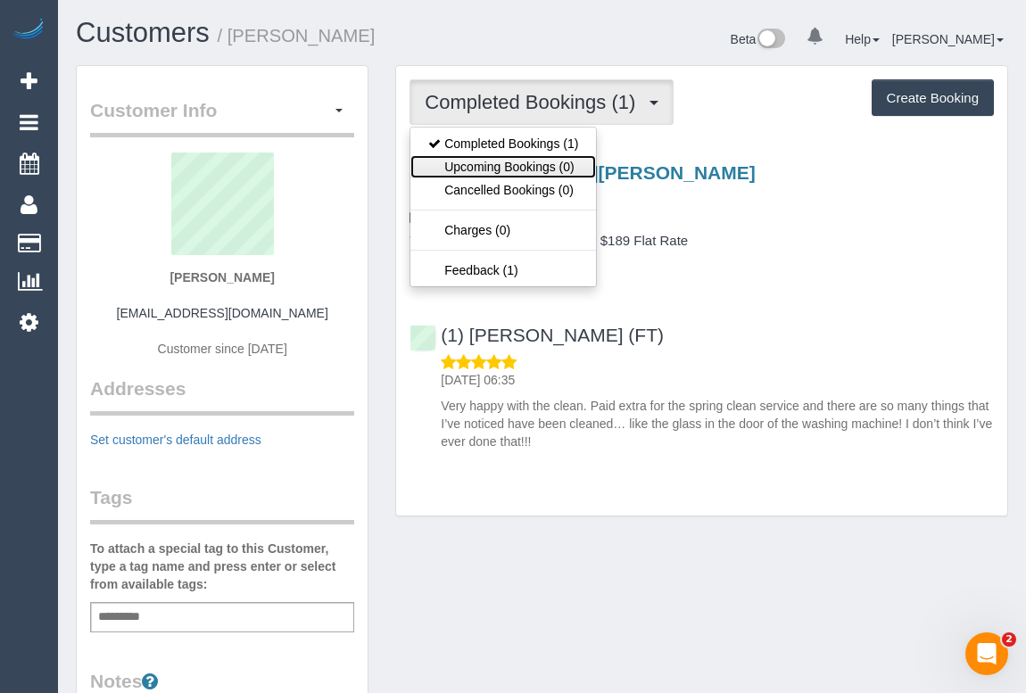
click at [538, 166] on link "Upcoming Bookings (0)" at bounding box center [503, 166] width 186 height 23
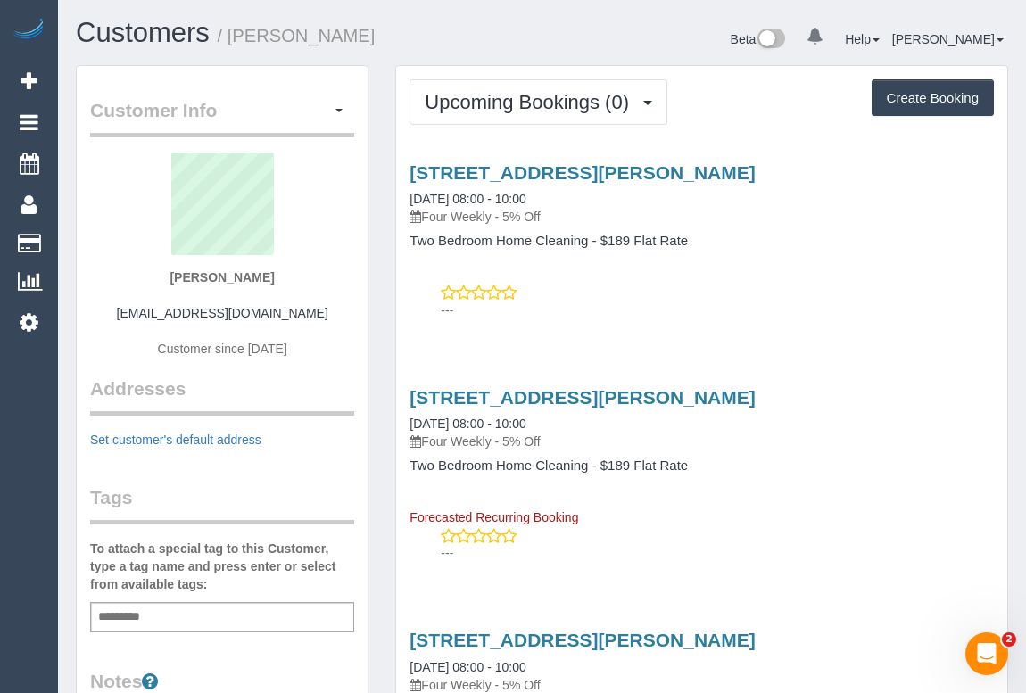
click at [667, 292] on div "---" at bounding box center [701, 302] width 584 height 36
click at [651, 302] on p "---" at bounding box center [717, 310] width 553 height 18
click at [781, 300] on div "---" at bounding box center [701, 302] width 584 height 36
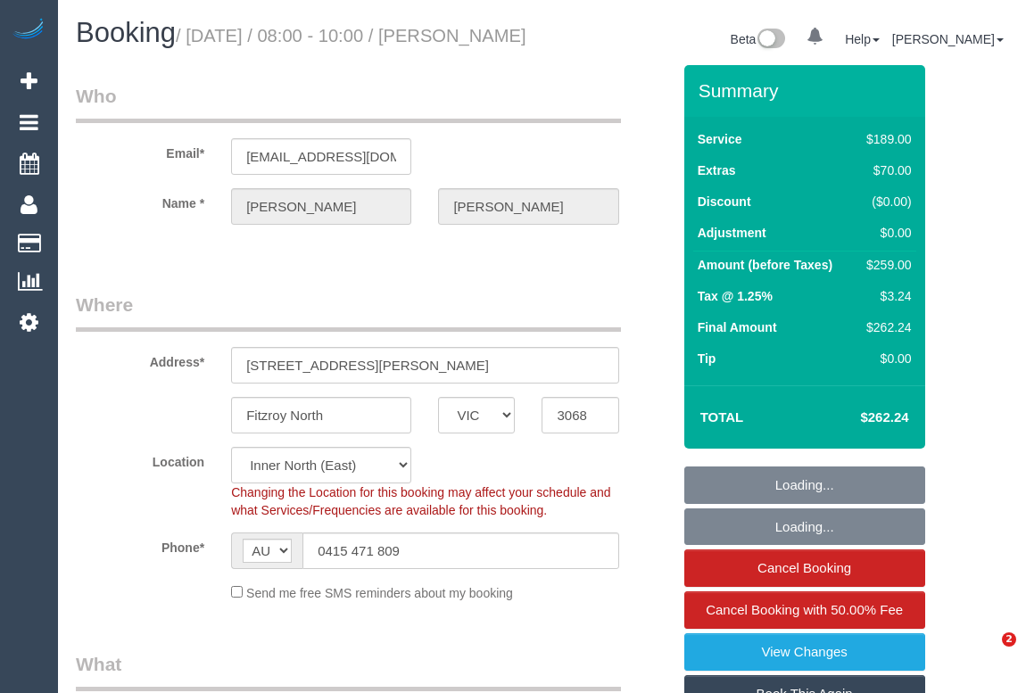
select select "VIC"
select select "number:28"
select select "number:14"
select select "number:19"
select select "number:24"
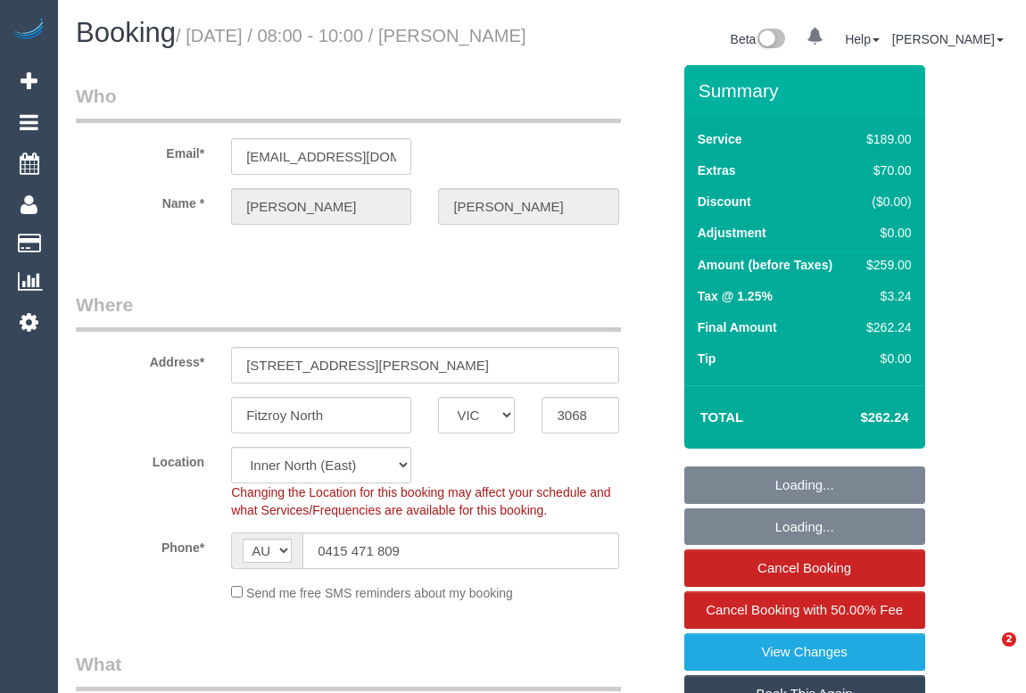
select select "number:26"
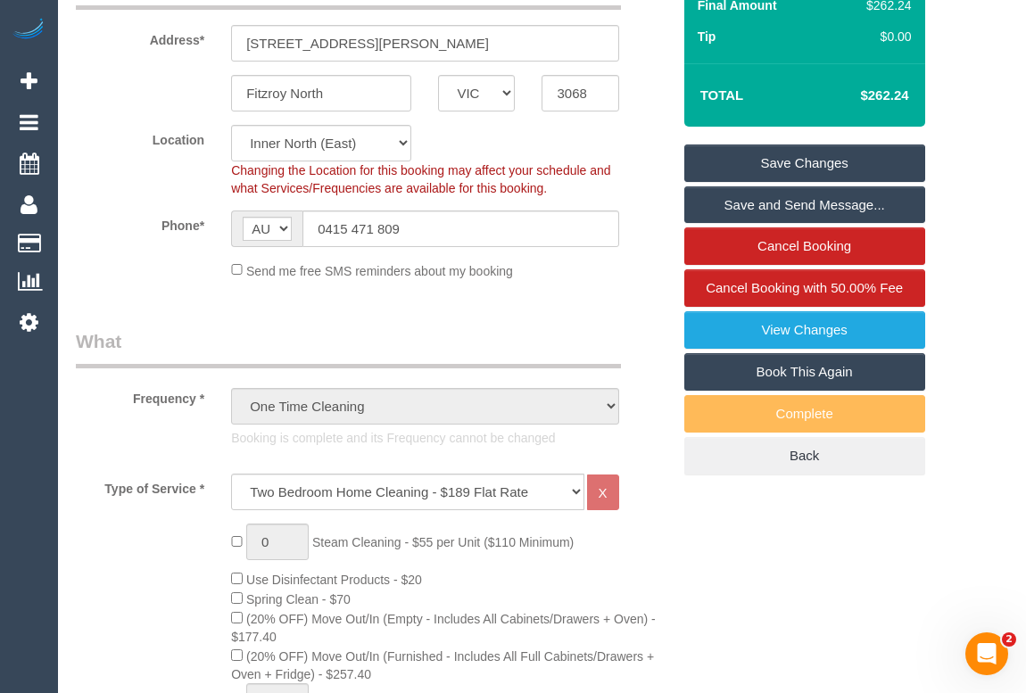
scroll to position [324, 0]
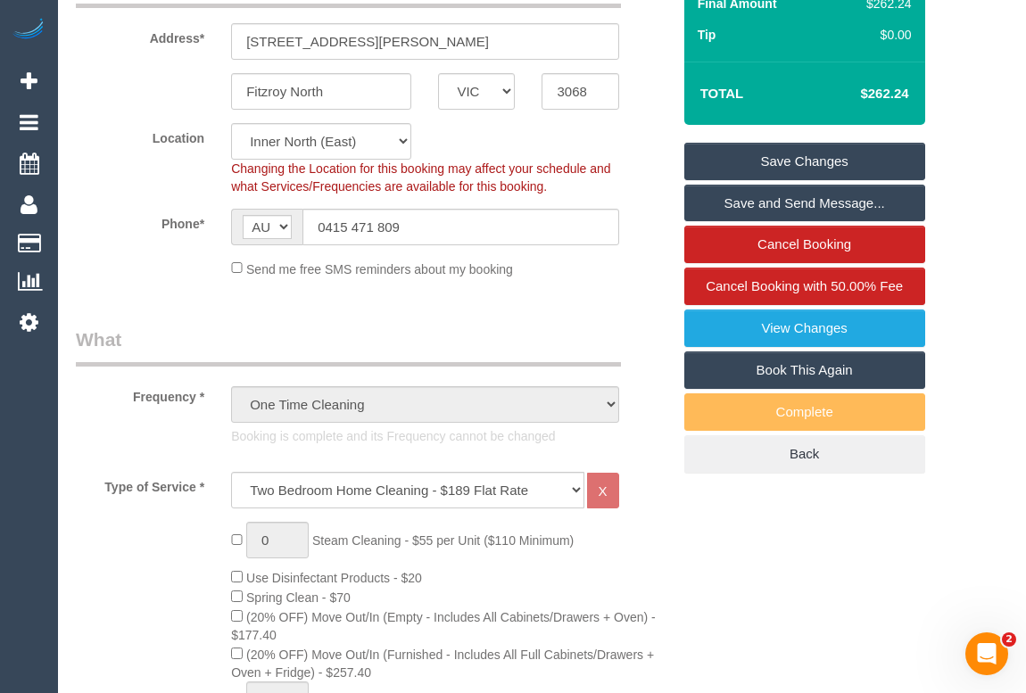
click at [795, 389] on link "Book This Again" at bounding box center [804, 369] width 241 height 37
select select "VIC"
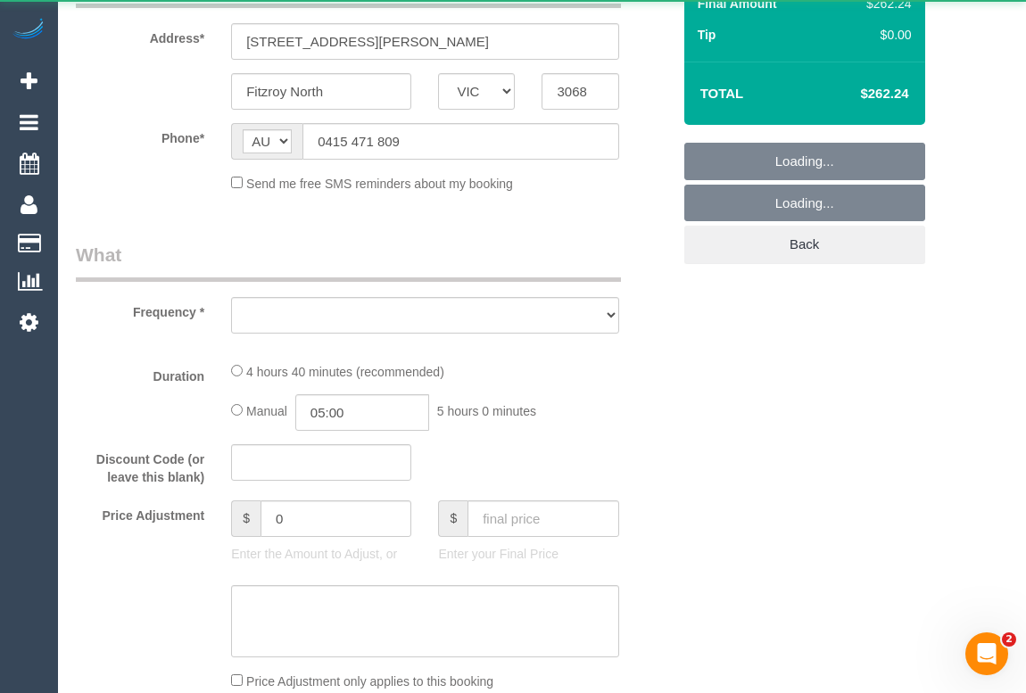
select select "number:28"
select select "number:14"
select select "number:19"
select select "number:24"
select select "number:26"
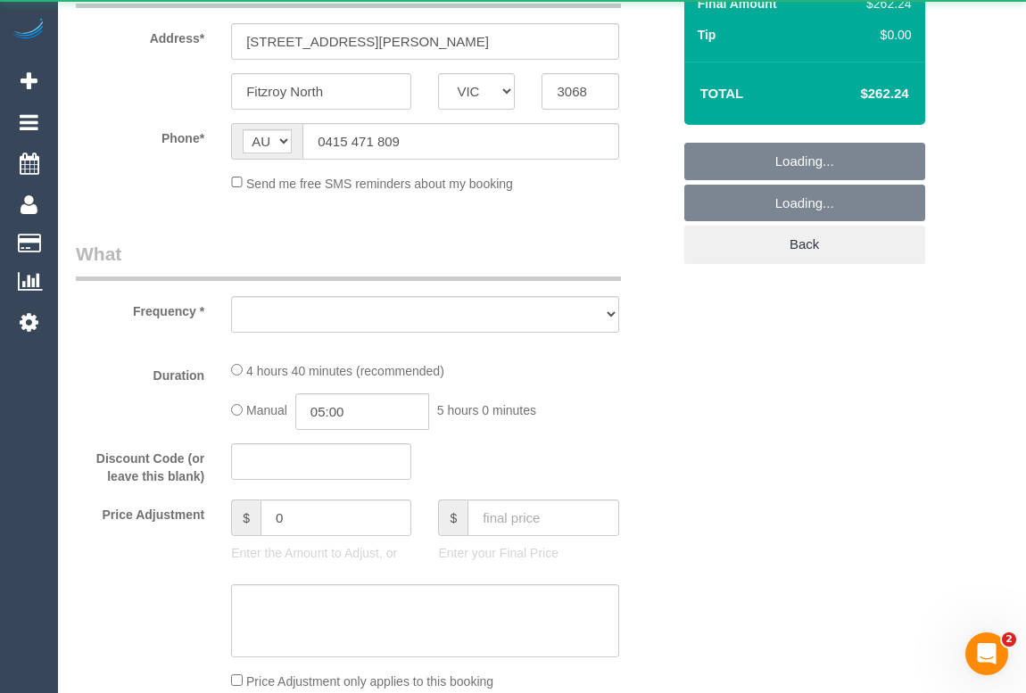
select select "string:stripe-pm_1RxPsu2GScqysDRVlmbv5yIl"
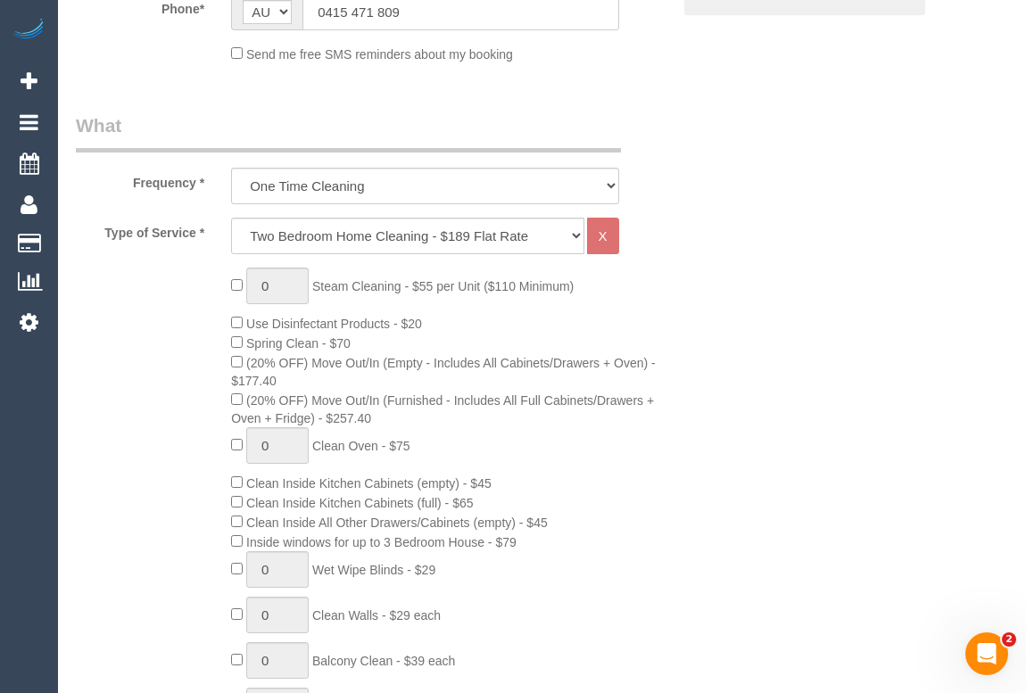
scroll to position [486, 0]
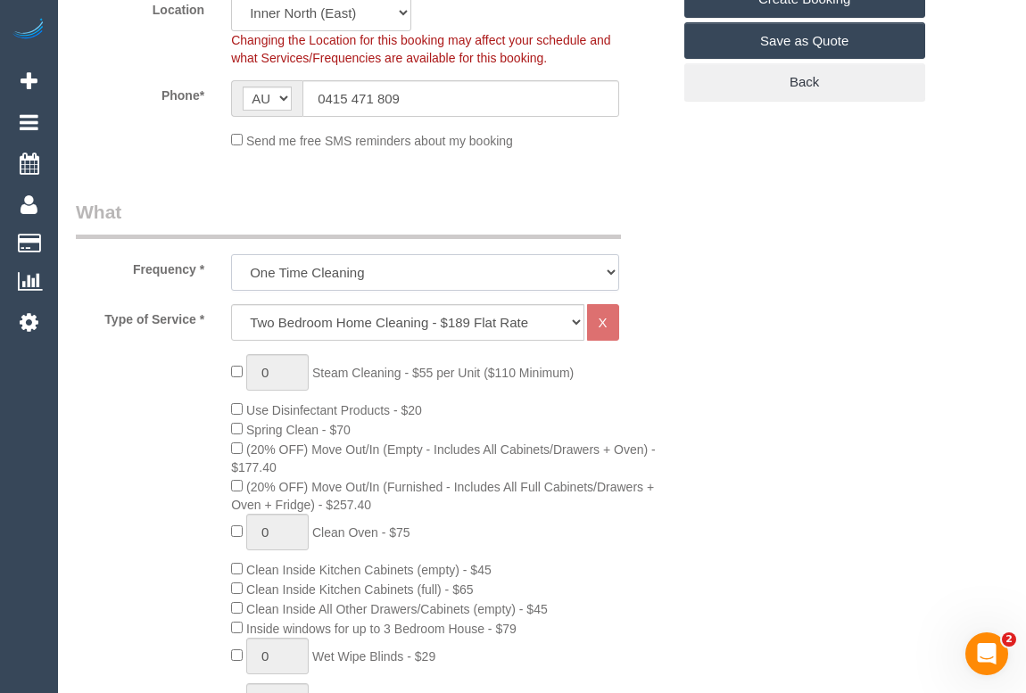
click at [598, 268] on select "One Time Cleaning Weekly - 10% Off - 10.00% (0% for the First Booking) Fortnigh…" at bounding box center [424, 272] width 387 height 37
select select "object:3658"
click at [231, 254] on select "One Time Cleaning Weekly - 10% Off - 10.00% (0% for the First Booking) Fortnigh…" at bounding box center [424, 272] width 387 height 37
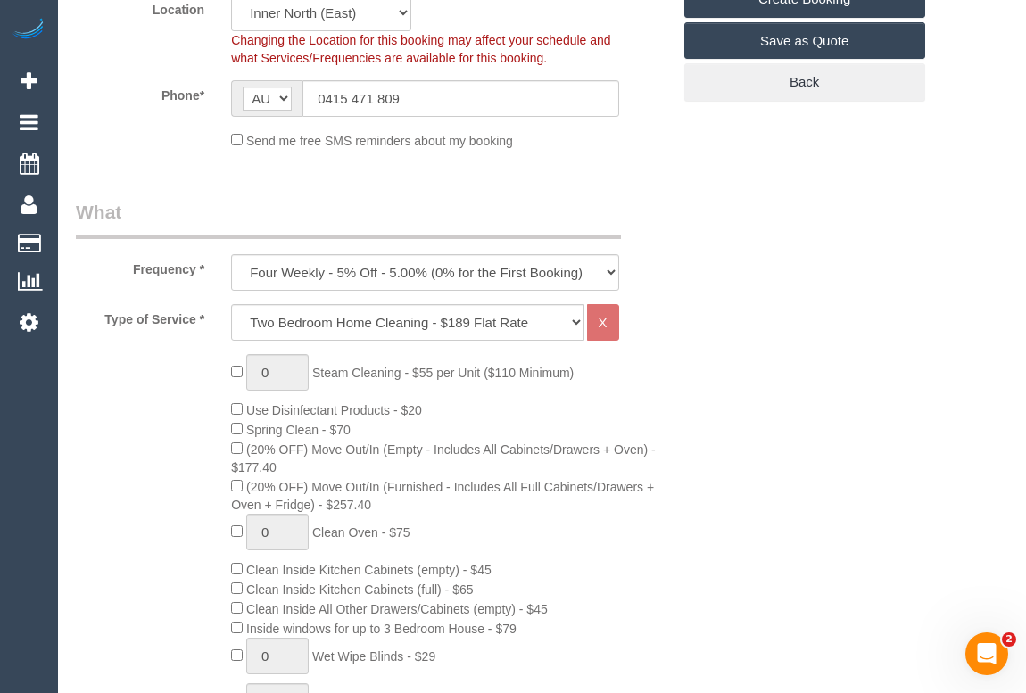
click at [660, 417] on div "0 Steam Cleaning - $55 per Unit ($110 Minimum) Use Disinfectant Products - $20 …" at bounding box center [451, 684] width 466 height 661
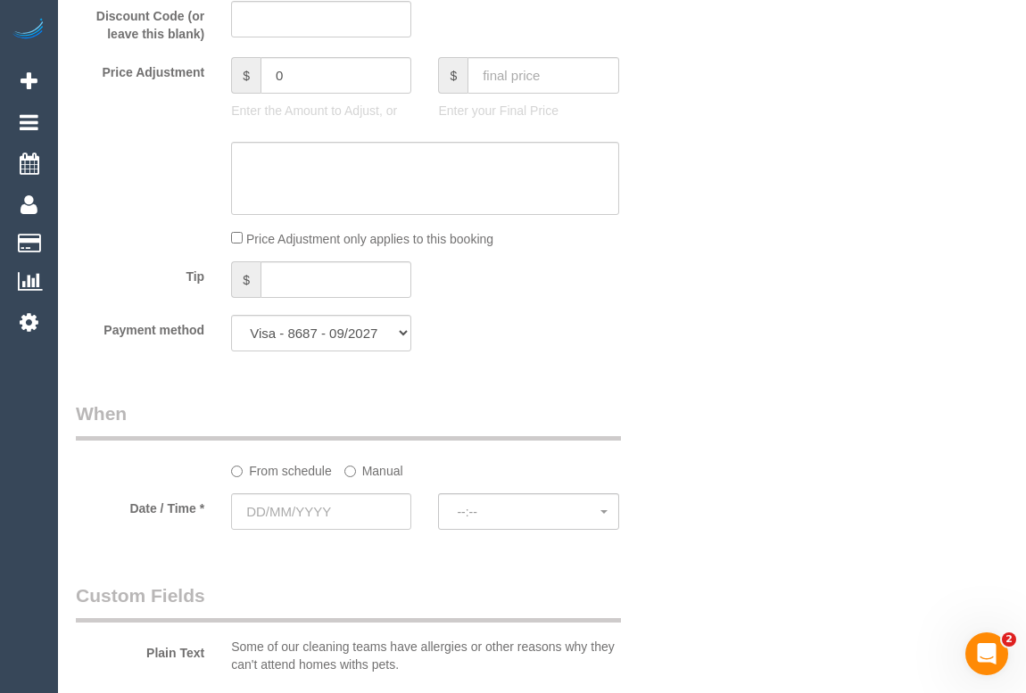
scroll to position [1784, 0]
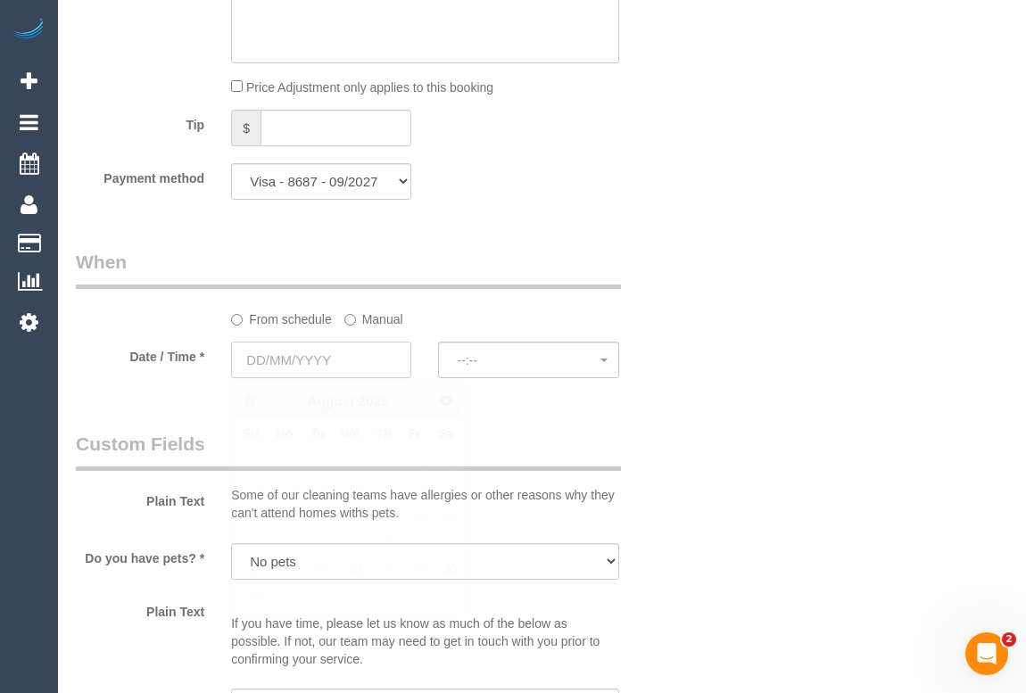
click at [293, 378] on input "text" at bounding box center [321, 360] width 180 height 37
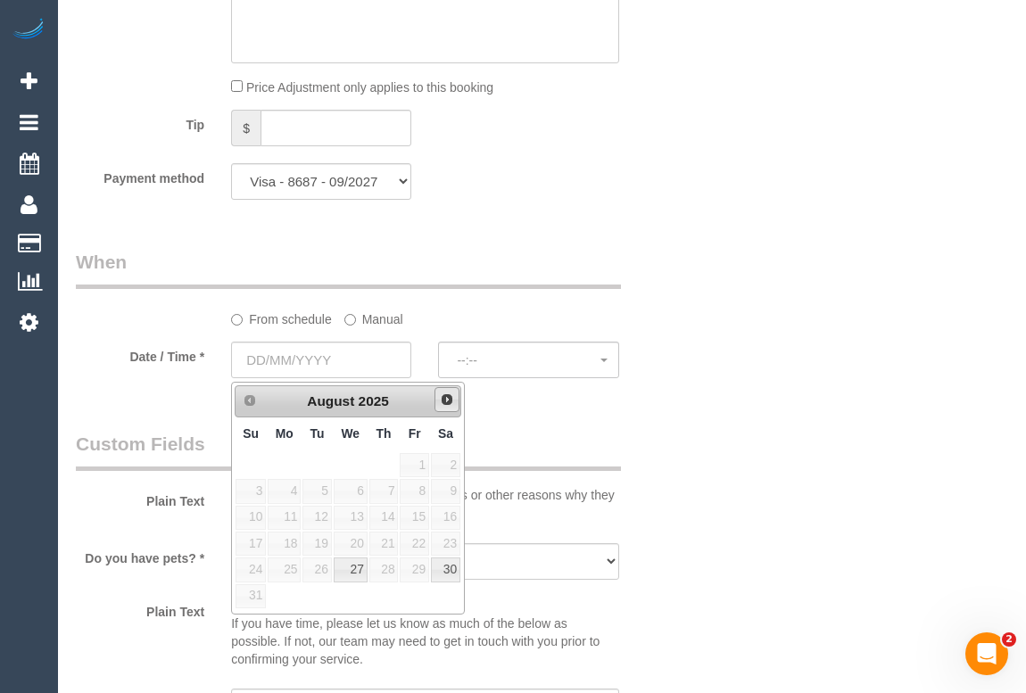
click at [445, 404] on span "Next" at bounding box center [447, 399] width 14 height 14
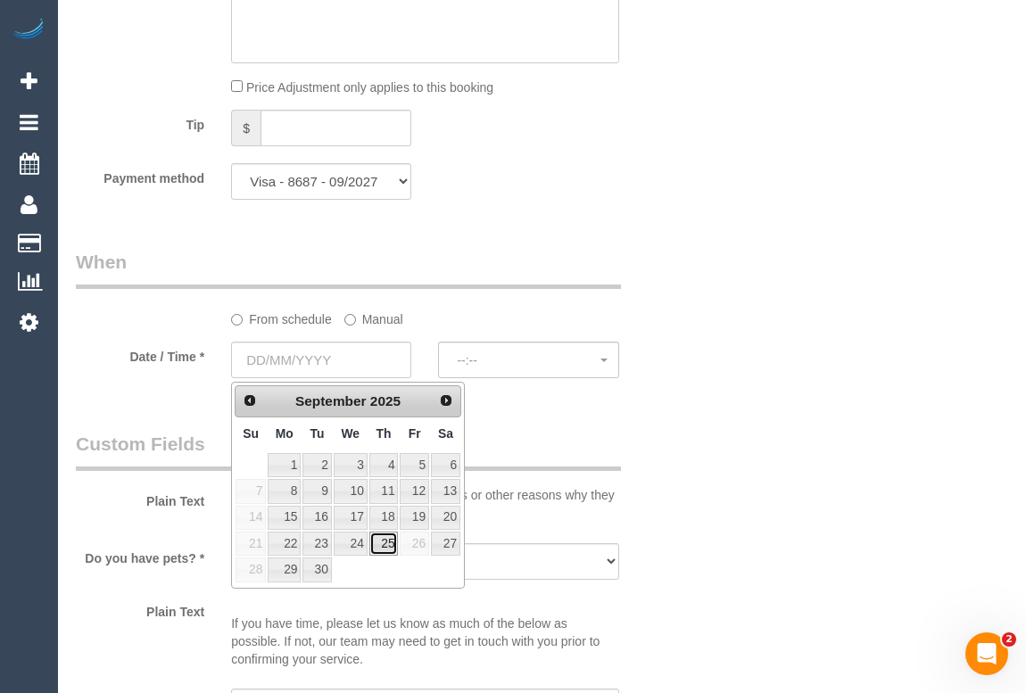
click at [390, 546] on link "25" at bounding box center [383, 544] width 29 height 24
type input "25/09/2025"
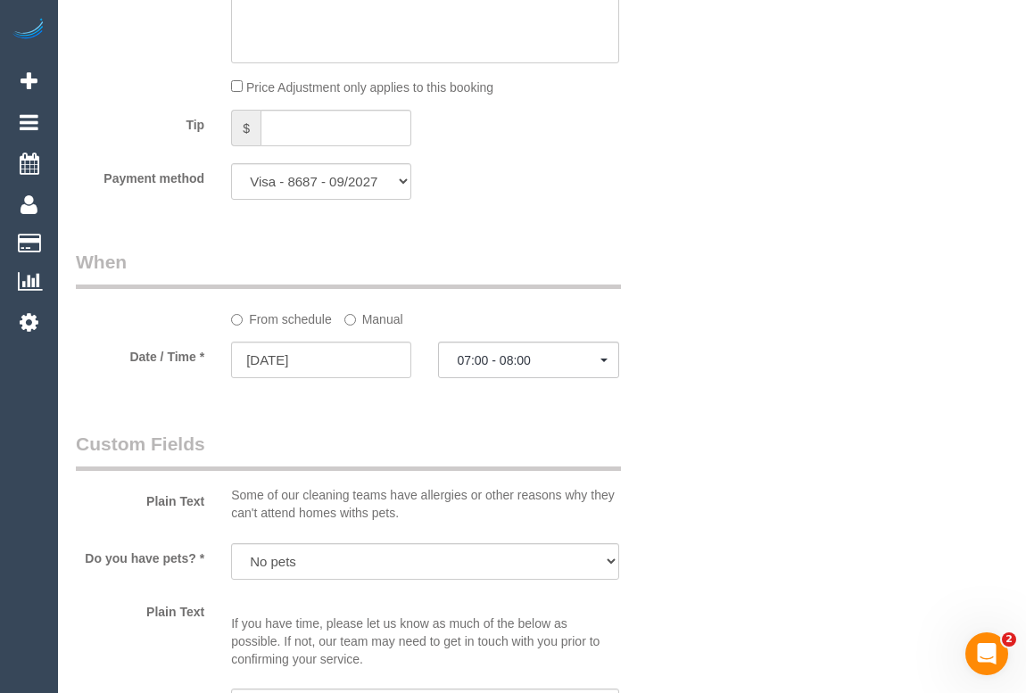
select select "spot6"
click at [313, 377] on input "25/09/2025" at bounding box center [321, 360] width 180 height 37
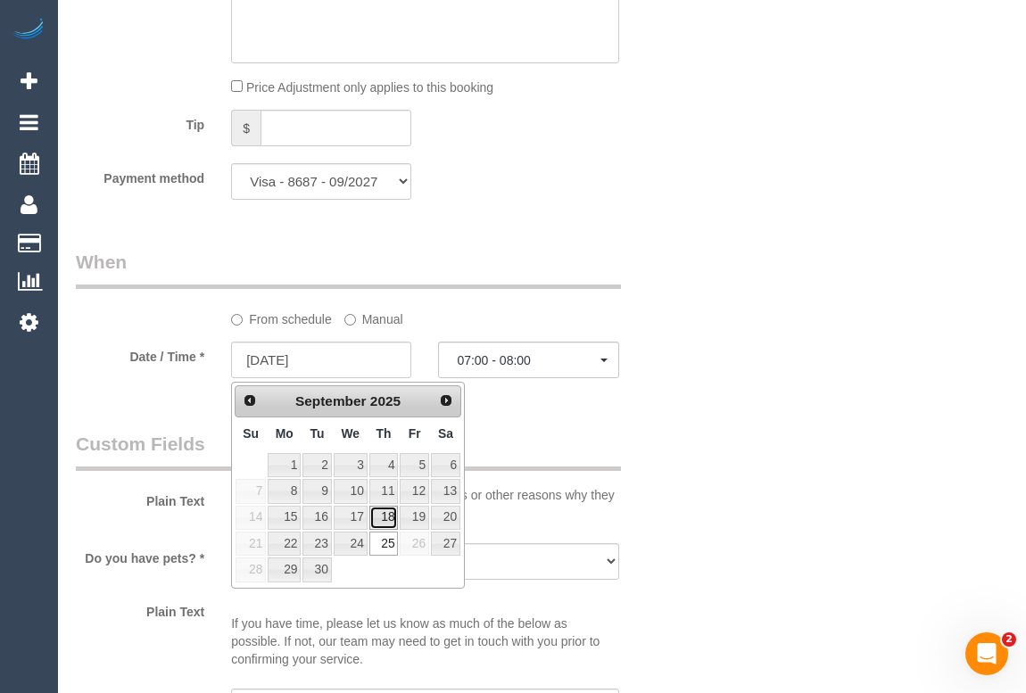
click at [389, 516] on link "18" at bounding box center [383, 518] width 29 height 24
type input "18/09/2025"
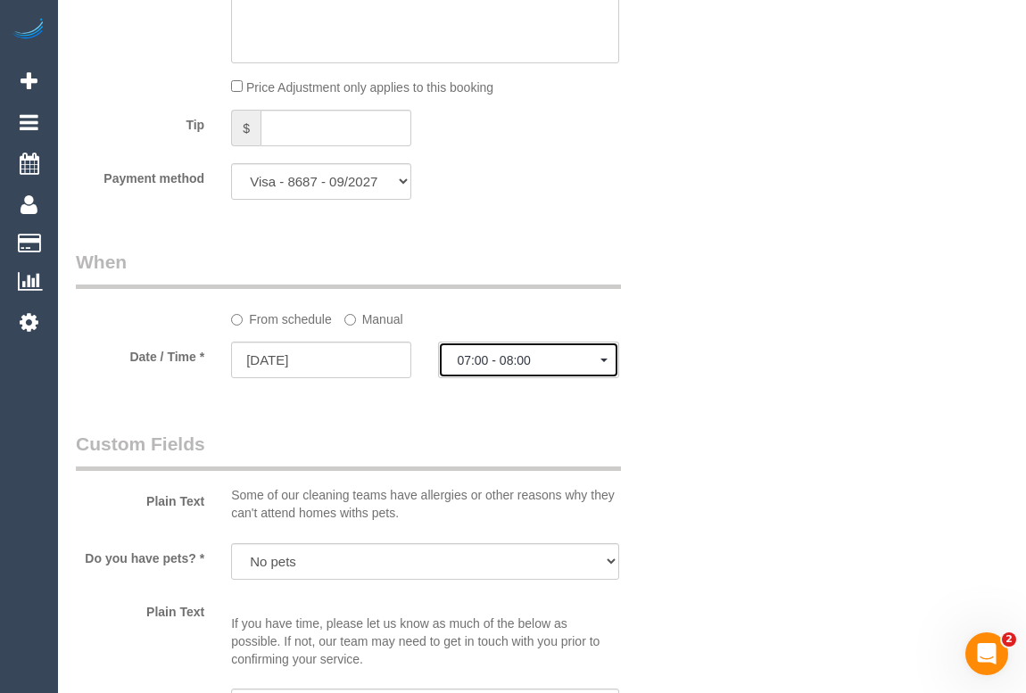
click at [473, 366] on span "07:00 - 08:00" at bounding box center [528, 360] width 143 height 14
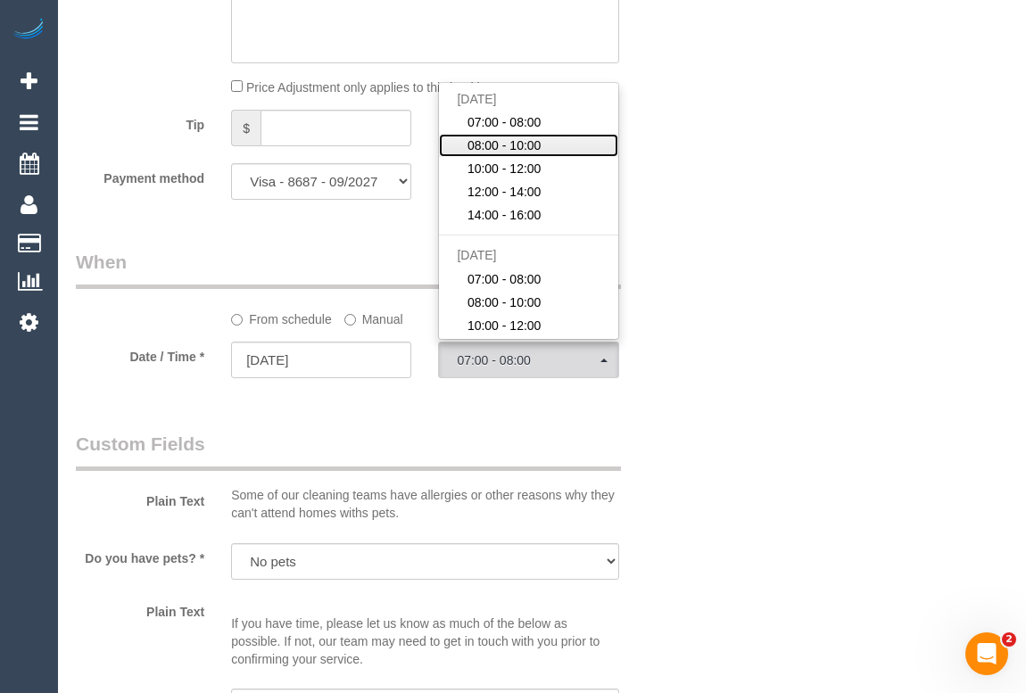
click at [506, 154] on span "08:00 - 10:00" at bounding box center [504, 145] width 74 height 18
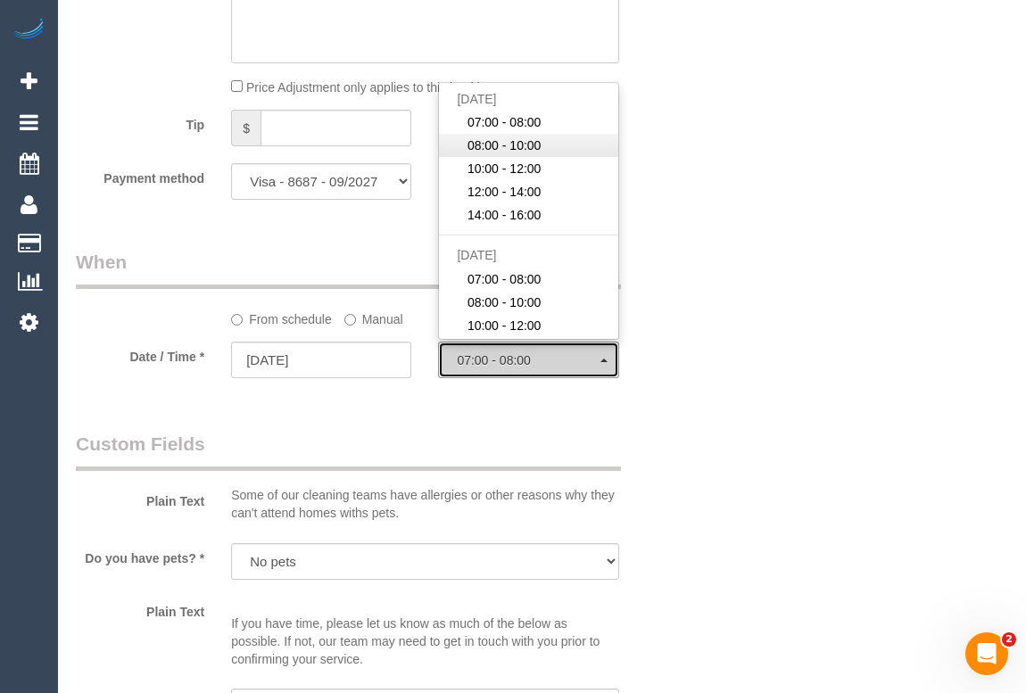
select select "spot24"
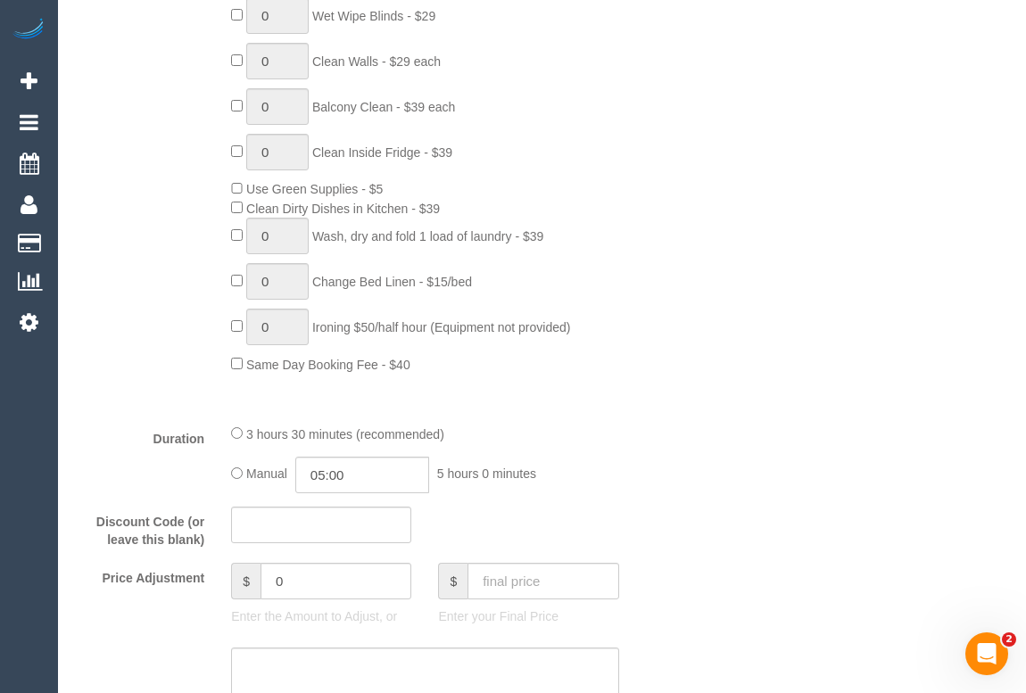
scroll to position [1297, 0]
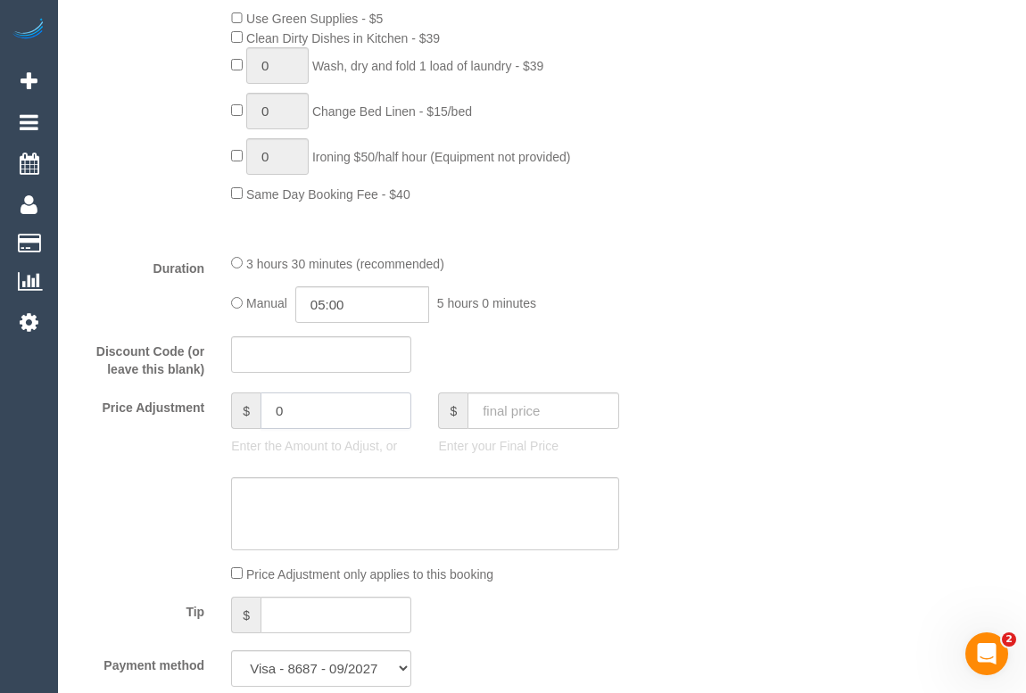
drag, startPoint x: 304, startPoint y: 417, endPoint x: 222, endPoint y: 423, distance: 82.2
click at [222, 423] on div "$ 0 Enter the Amount to Adjust, or" at bounding box center [321, 427] width 207 height 71
type input "-20"
drag, startPoint x: 259, startPoint y: 527, endPoint x: 255, endPoint y: 506, distance: 21.7
click at [257, 521] on textarea at bounding box center [424, 513] width 387 height 73
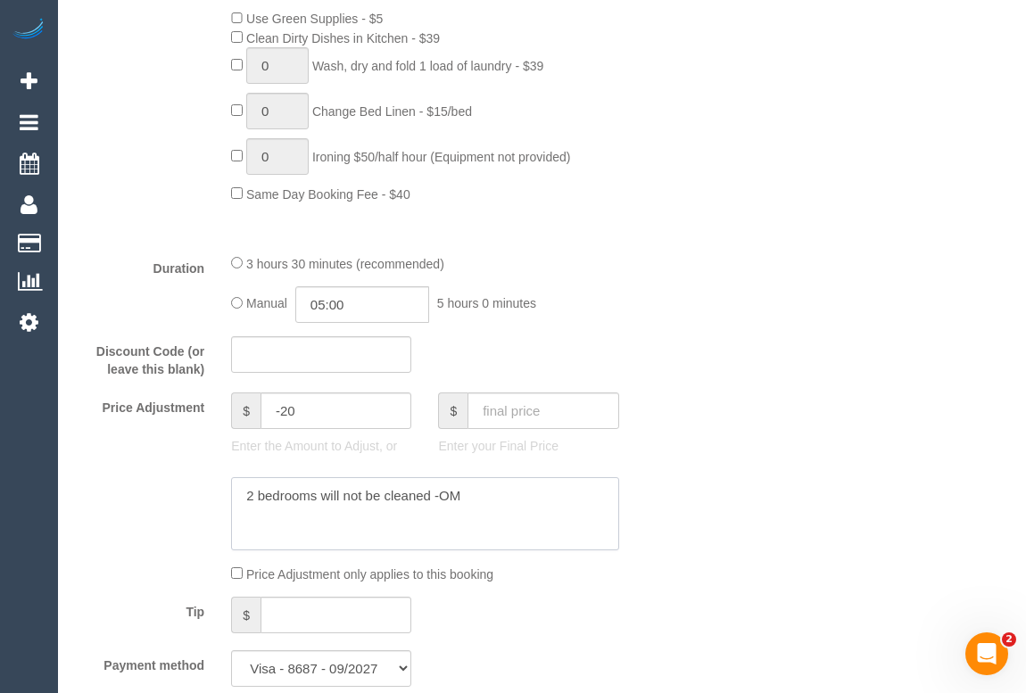
type textarea "2 bedrooms will not be cleaned -OM"
click at [722, 470] on div "Who Email* paulmullan@outlook.com.au Name * Paul Mullan Where Address* 4/191 Mc…" at bounding box center [542, 469] width 932 height 3403
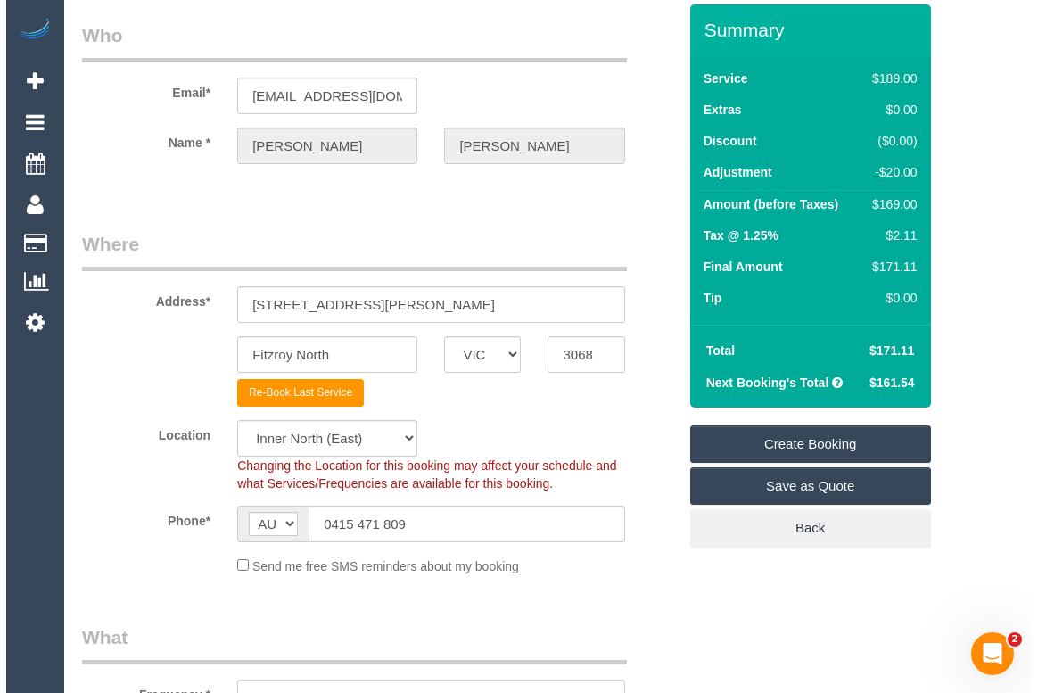
scroll to position [0, 0]
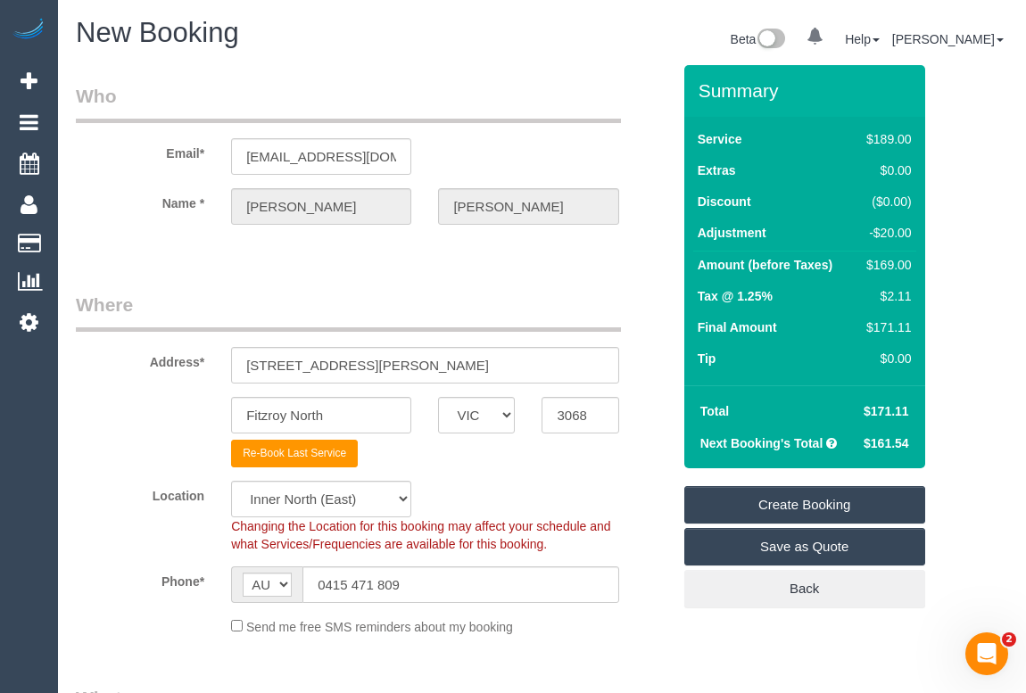
click at [811, 499] on link "Create Booking" at bounding box center [804, 504] width 241 height 37
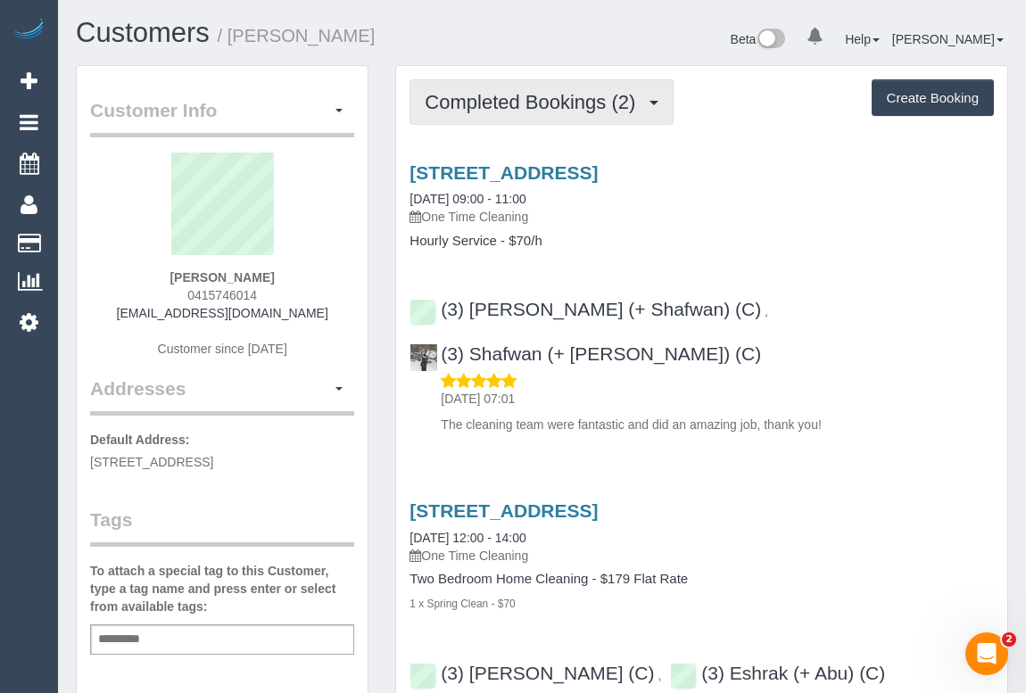
click at [566, 97] on span "Completed Bookings (2)" at bounding box center [534, 102] width 219 height 22
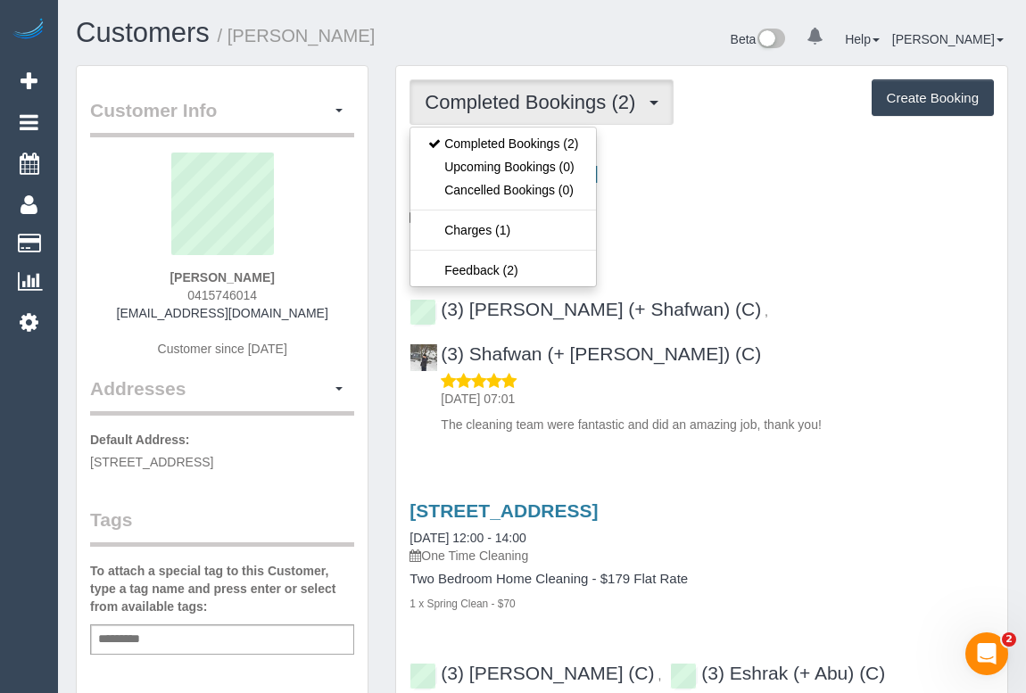
click at [742, 236] on h4 "Hourly Service - $70/h" at bounding box center [701, 241] width 584 height 15
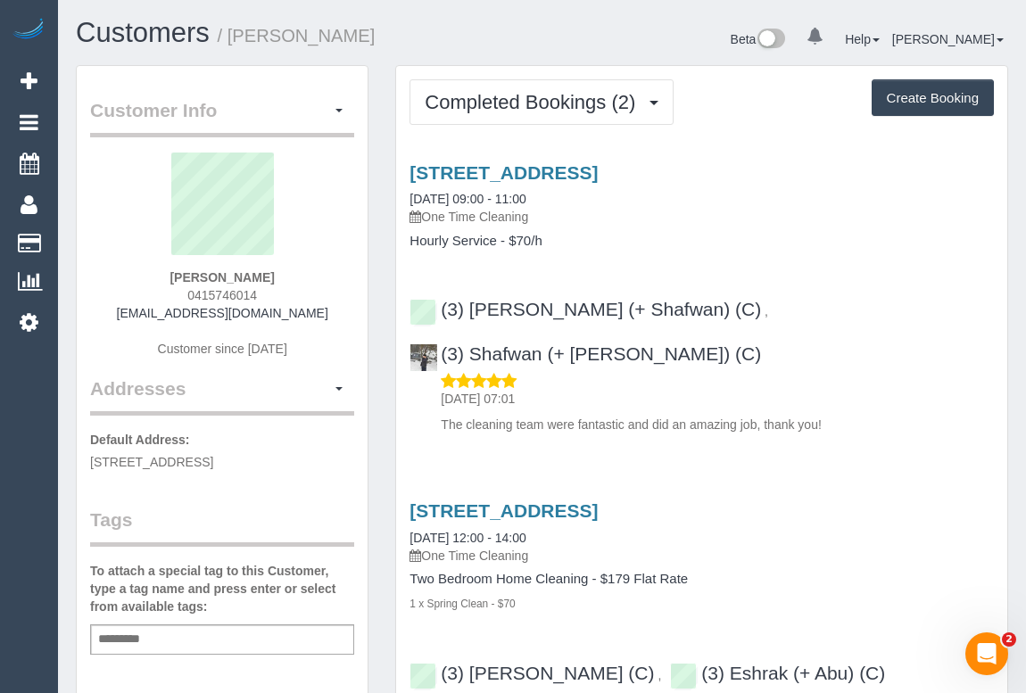
drag, startPoint x: 116, startPoint y: 315, endPoint x: 318, endPoint y: 315, distance: 202.5
click at [318, 315] on div "Rachel Stevens 0415746014 rachelstevens95@hotmail.com Customer since 2024" at bounding box center [222, 264] width 264 height 223
copy link "rachelstevens95@hotmail.com"
drag, startPoint x: 582, startPoint y: 43, endPoint x: 598, endPoint y: 58, distance: 22.7
click at [582, 43] on div "Beta 0 Your Notifications You have 0 alerts Help Help Docs Take a Tour Contact …" at bounding box center [782, 41] width 480 height 47
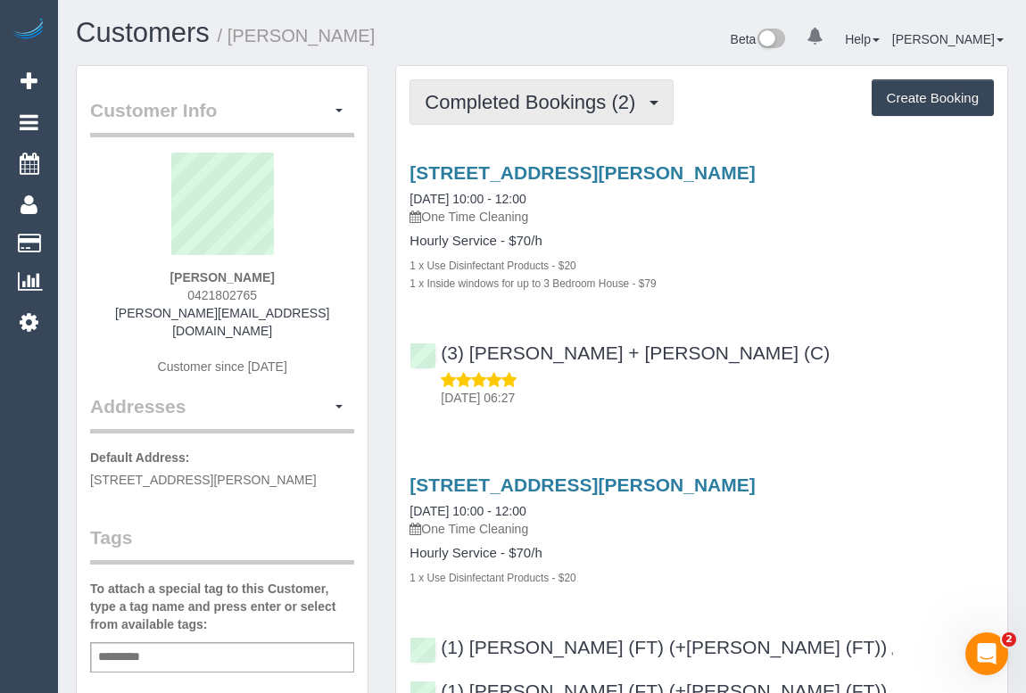
click at [454, 115] on button "Completed Bookings (2)" at bounding box center [541, 101] width 264 height 45
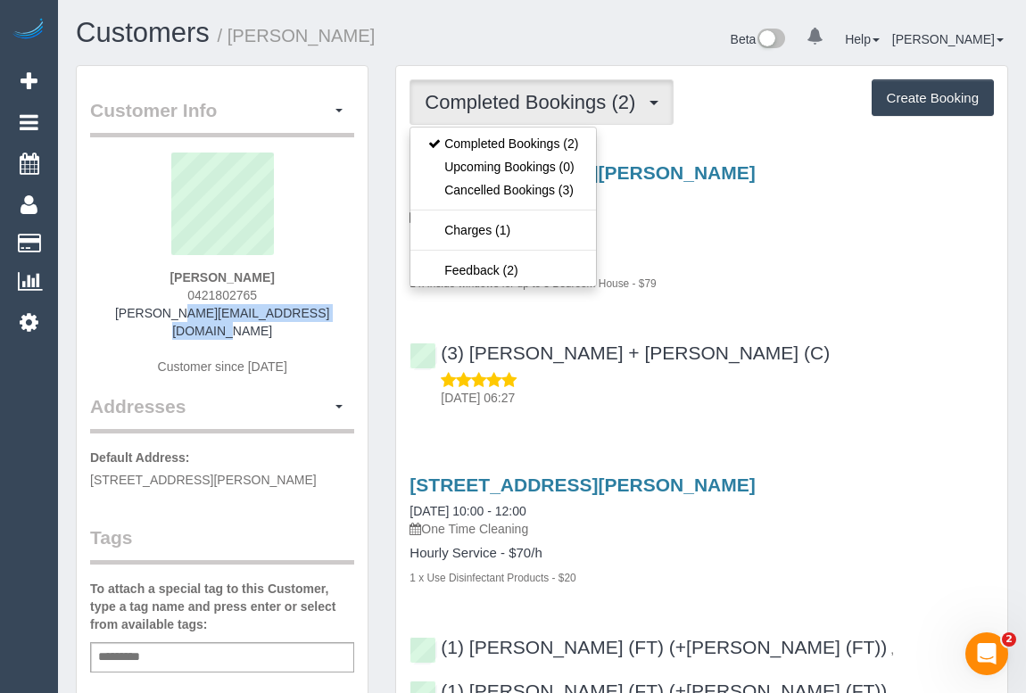
drag, startPoint x: 118, startPoint y: 315, endPoint x: 335, endPoint y: 315, distance: 217.6
click at [335, 315] on div "[PERSON_NAME] 0421802765 [PERSON_NAME][EMAIL_ADDRESS][DOMAIN_NAME] Customer sin…" at bounding box center [222, 273] width 264 height 241
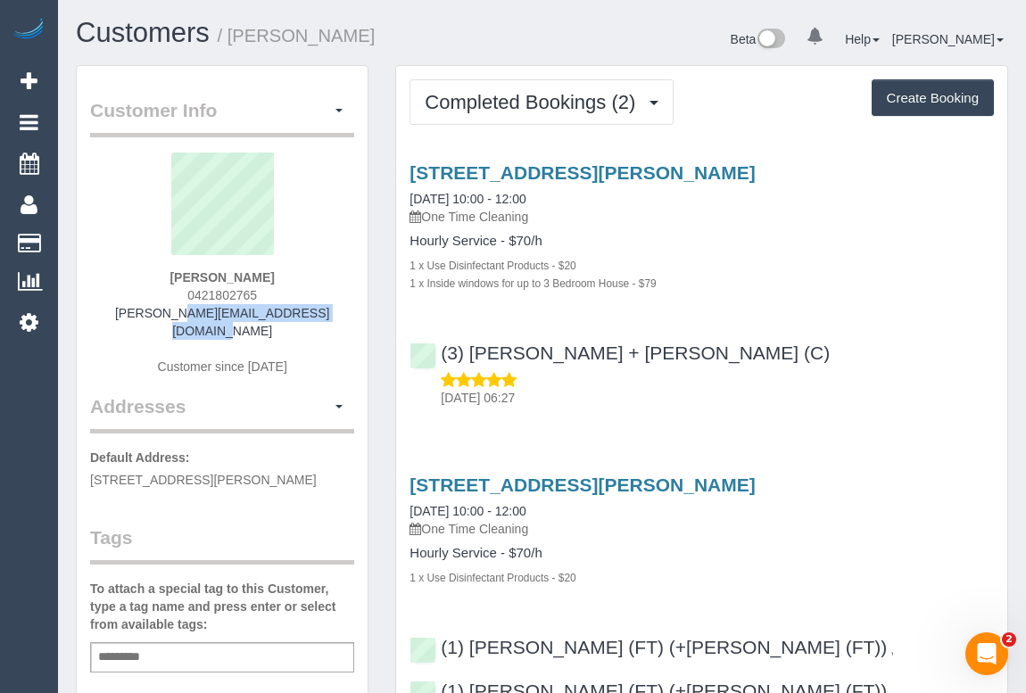
copy link "[PERSON_NAME][EMAIL_ADDRESS][DOMAIN_NAME]"
drag, startPoint x: 163, startPoint y: 285, endPoint x: 244, endPoint y: 280, distance: 81.3
click at [244, 280] on div "[PERSON_NAME] 0421802765 [PERSON_NAME][EMAIL_ADDRESS][DOMAIN_NAME] Customer sin…" at bounding box center [222, 273] width 264 height 241
drag, startPoint x: 165, startPoint y: 276, endPoint x: 294, endPoint y: 276, distance: 129.3
click at [294, 276] on div "[PERSON_NAME] 0421802765 [PERSON_NAME][EMAIL_ADDRESS][DOMAIN_NAME] Customer sin…" at bounding box center [222, 273] width 264 height 241
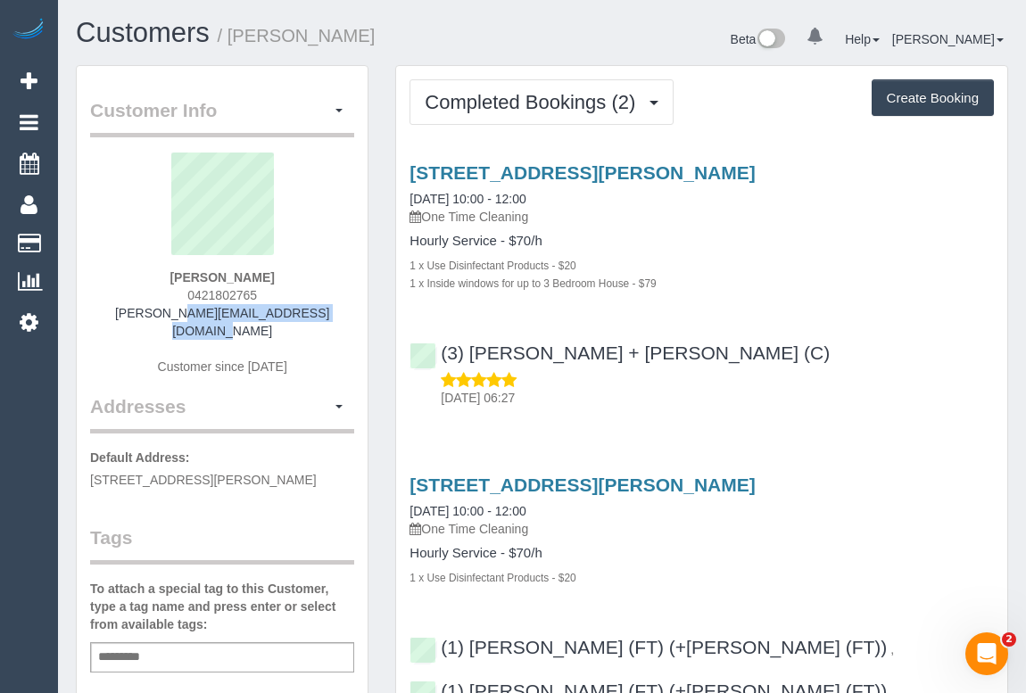
copy strong "[PERSON_NAME]"
drag, startPoint x: 174, startPoint y: 294, endPoint x: 294, endPoint y: 295, distance: 120.4
click at [294, 295] on div "Diana Mitreski 0421802765 diana_mitreska@yahoo.com.au Customer since 2025" at bounding box center [222, 273] width 264 height 241
copy span "0421802765"
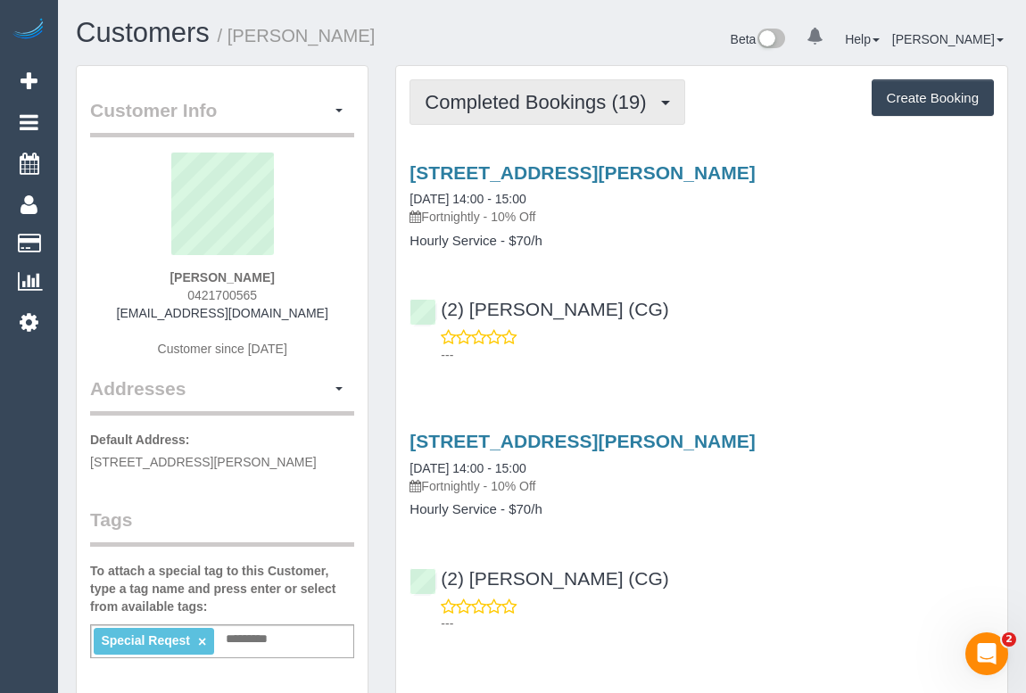
click at [465, 116] on button "Completed Bookings (19)" at bounding box center [546, 101] width 275 height 45
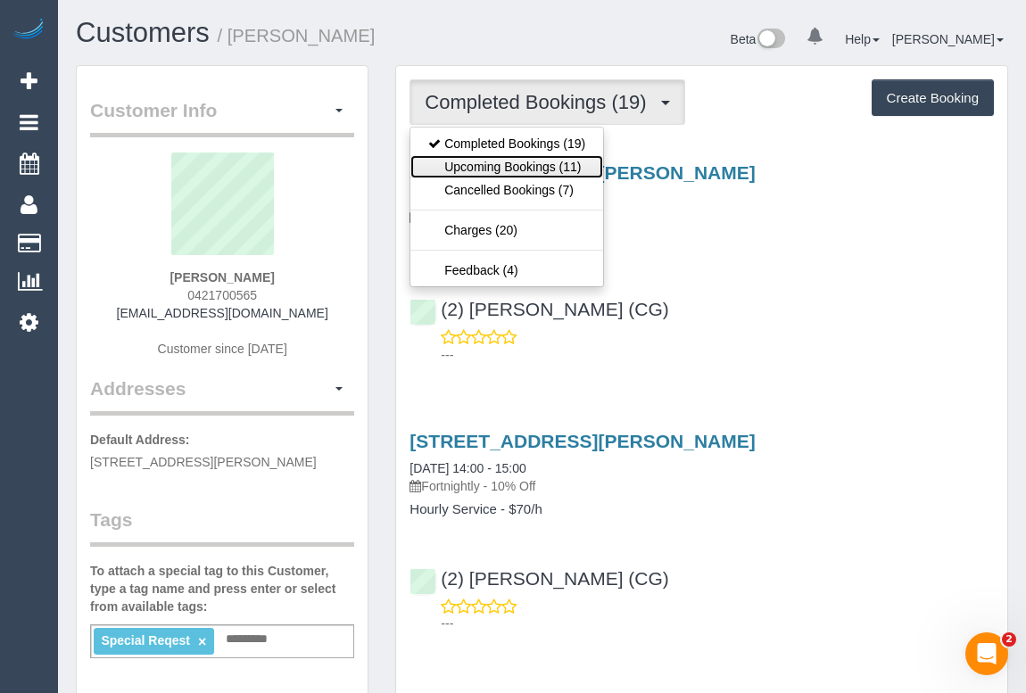
click at [509, 171] on link "Upcoming Bookings (11)" at bounding box center [506, 166] width 193 height 23
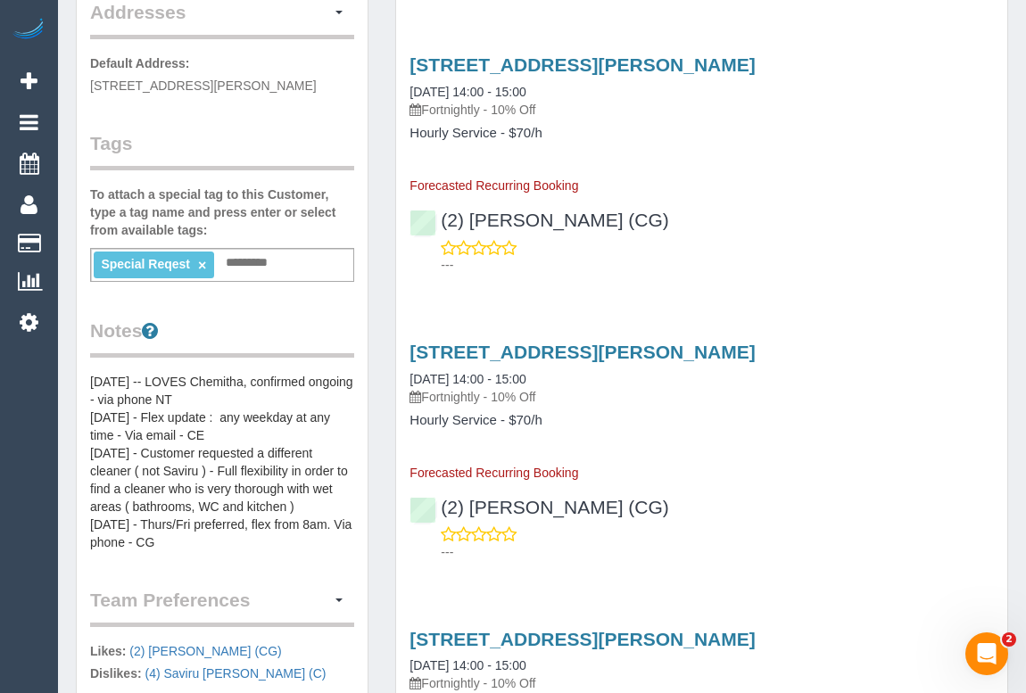
scroll to position [405, 0]
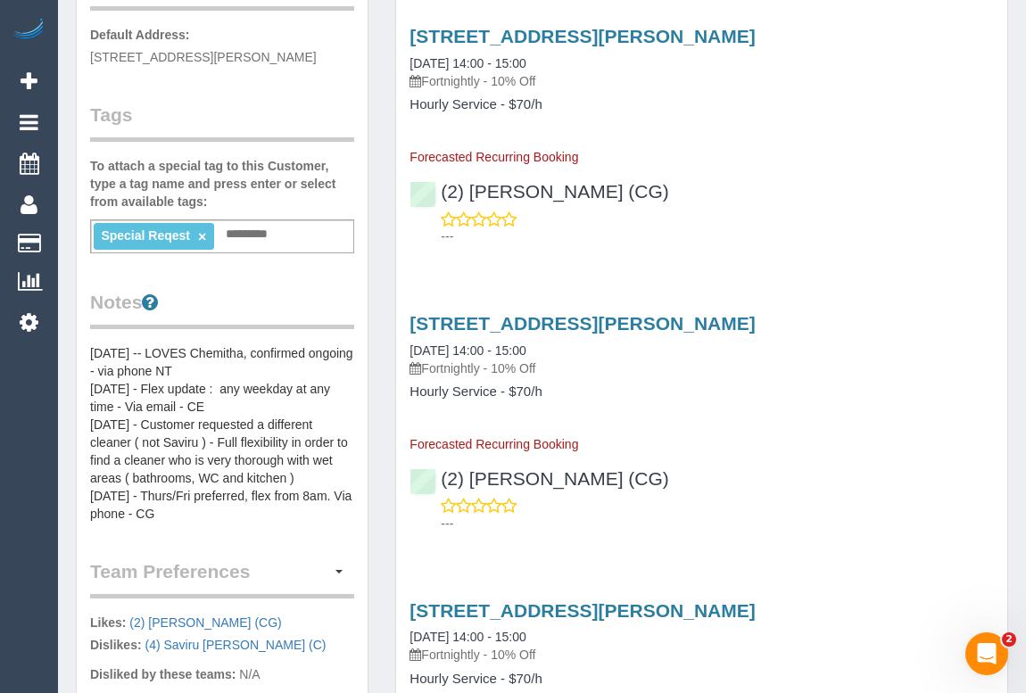
click at [90, 344] on pre "[DATE] -- LOVES Chemitha, confirmed ongoing - via phone NT [DATE] - Flex update…" at bounding box center [222, 433] width 264 height 178
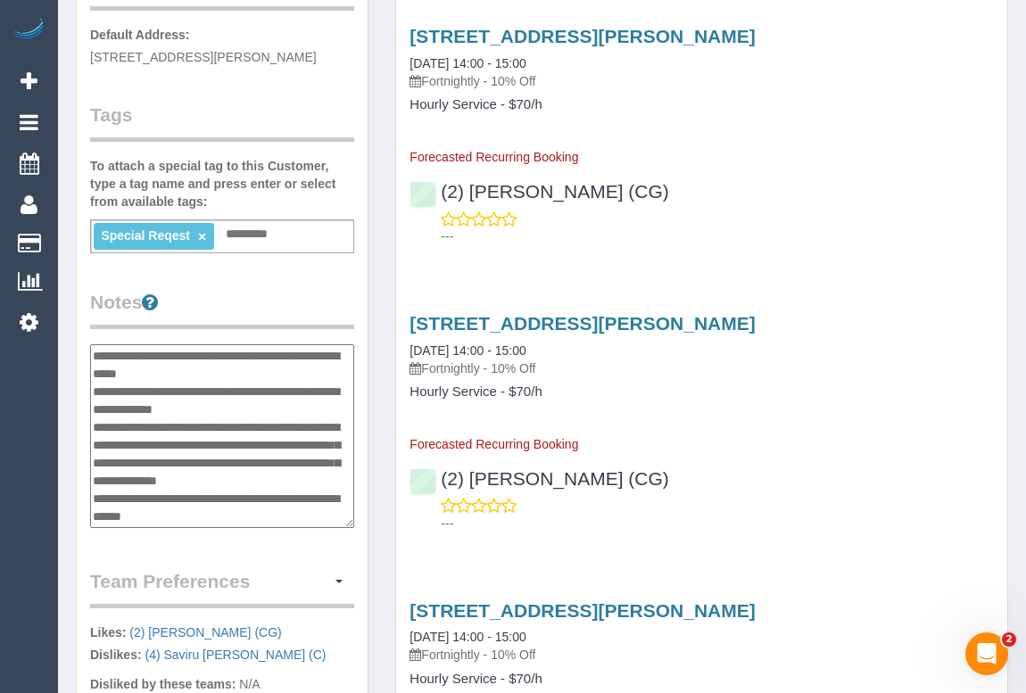
click at [93, 349] on textarea "**********" at bounding box center [222, 436] width 264 height 184
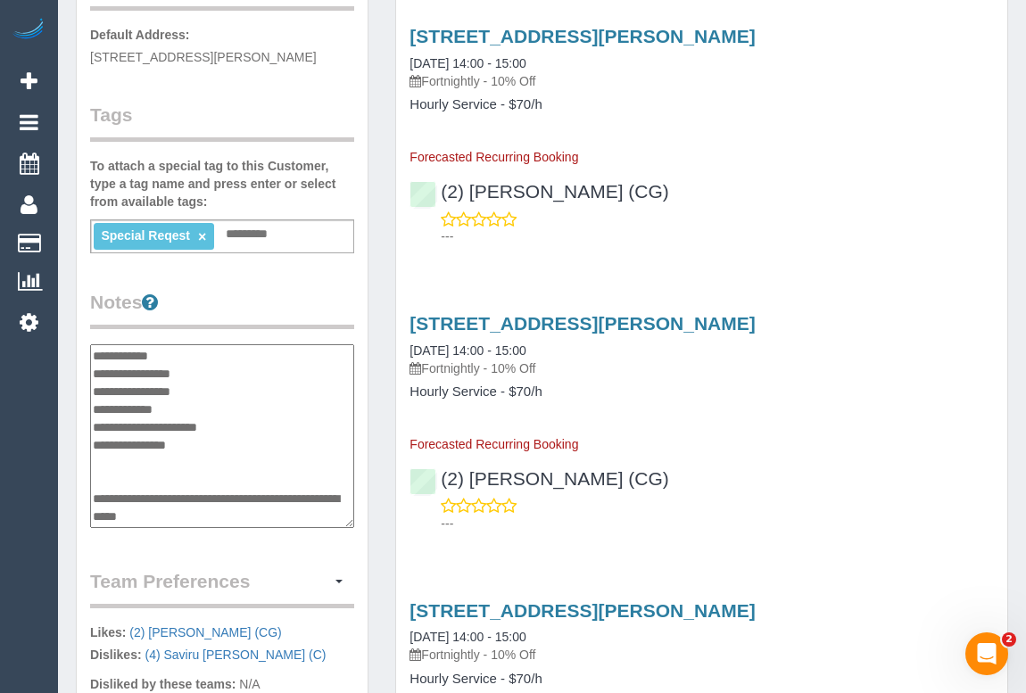
click at [181, 346] on textarea "**********" at bounding box center [222, 436] width 264 height 184
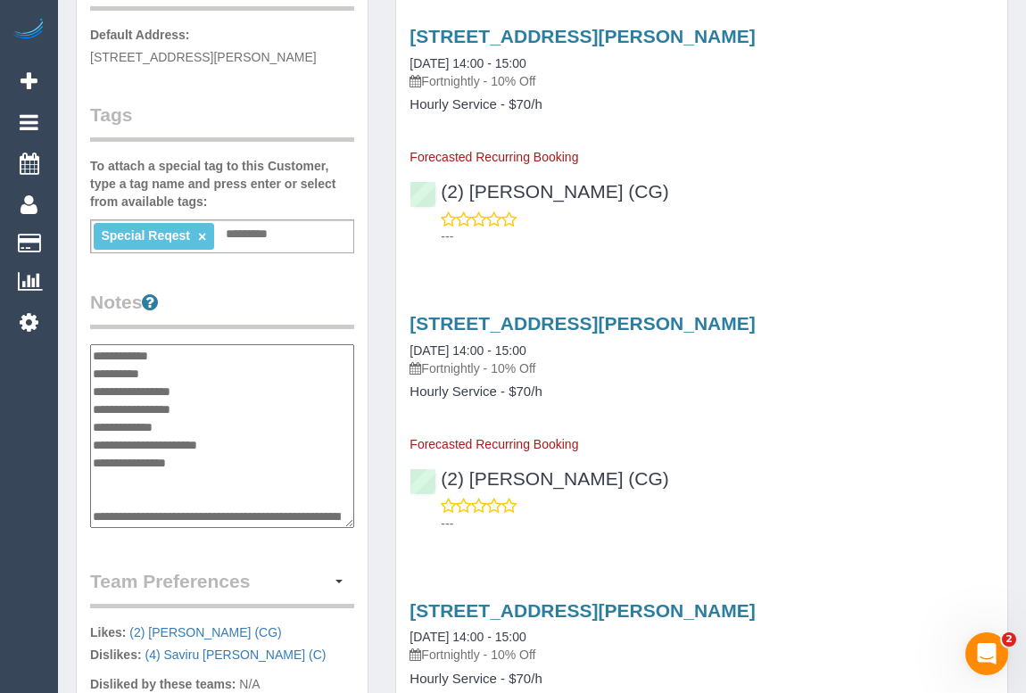
click at [169, 367] on textarea "**********" at bounding box center [222, 436] width 264 height 184
paste textarea "**********"
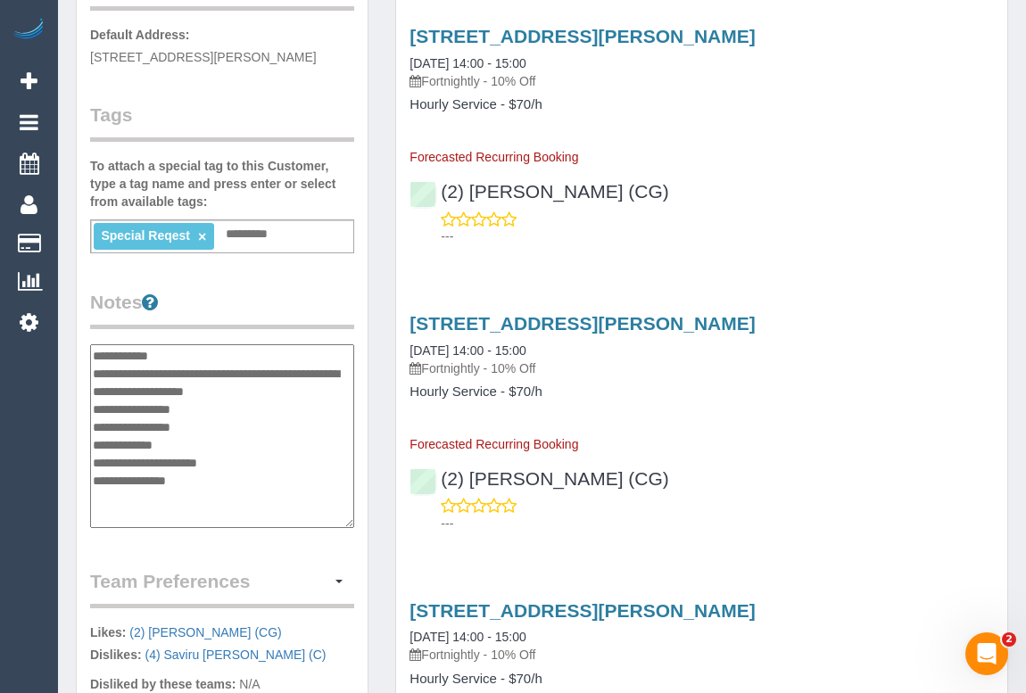
type textarea "**********"
click at [344, 276] on div "Customer Info Edit Contact Info Send Message Email Preferences Special Sales Ta…" at bounding box center [222, 340] width 291 height 1358
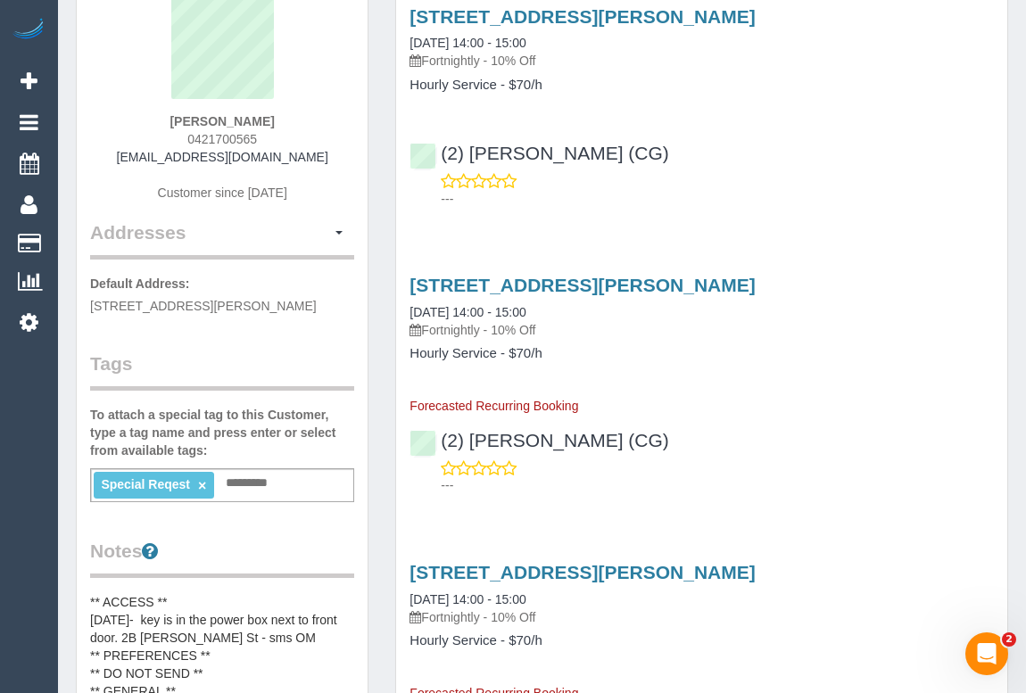
scroll to position [0, 0]
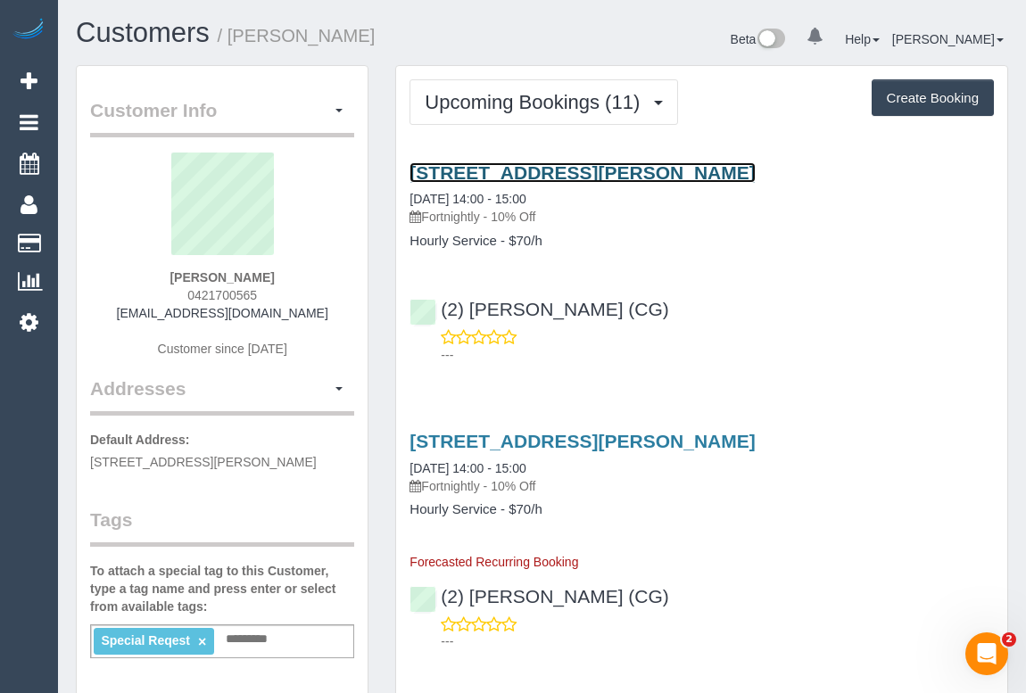
click at [544, 173] on link "2b Melva Street, Bentleigh East, VIC 3165" at bounding box center [581, 172] width 345 height 21
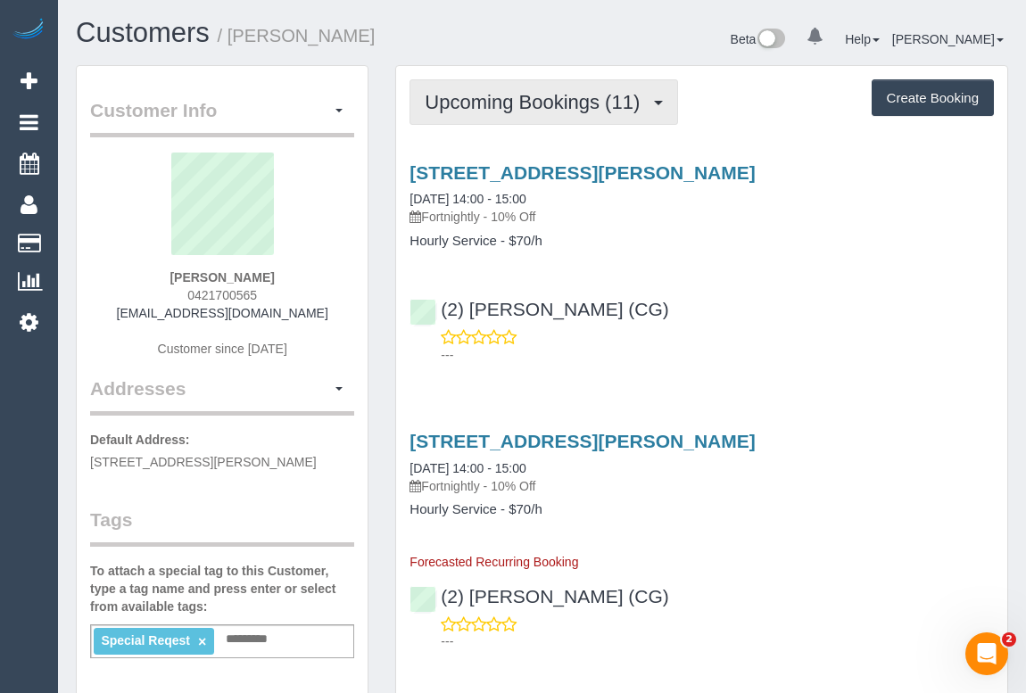
click at [562, 113] on button "Upcoming Bookings (11)" at bounding box center [543, 101] width 268 height 45
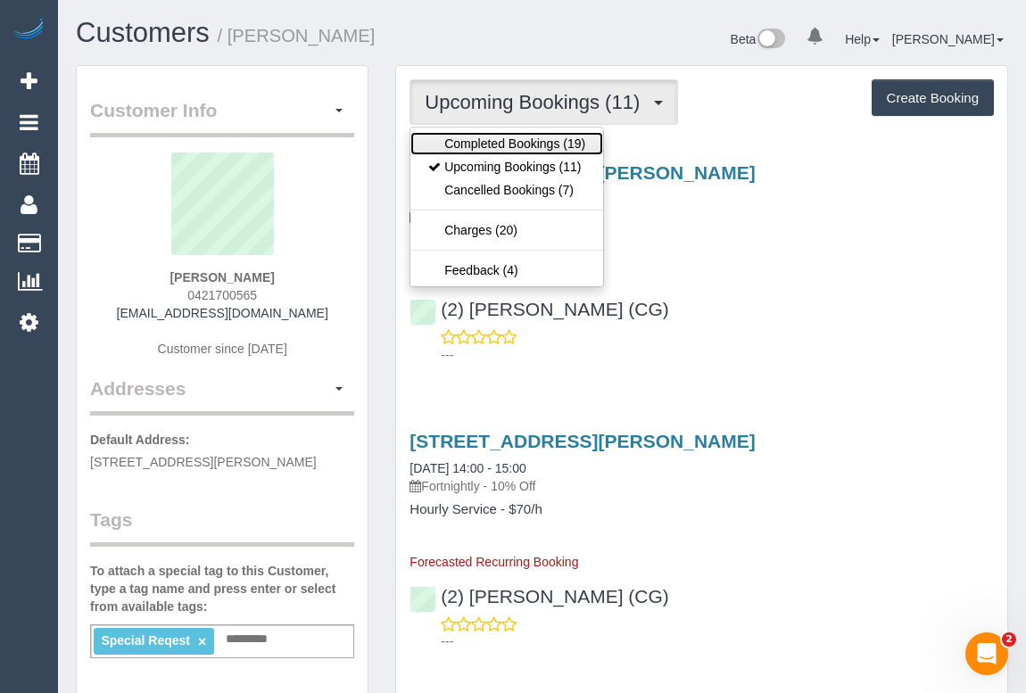
click at [552, 145] on link "Completed Bookings (19)" at bounding box center [506, 143] width 193 height 23
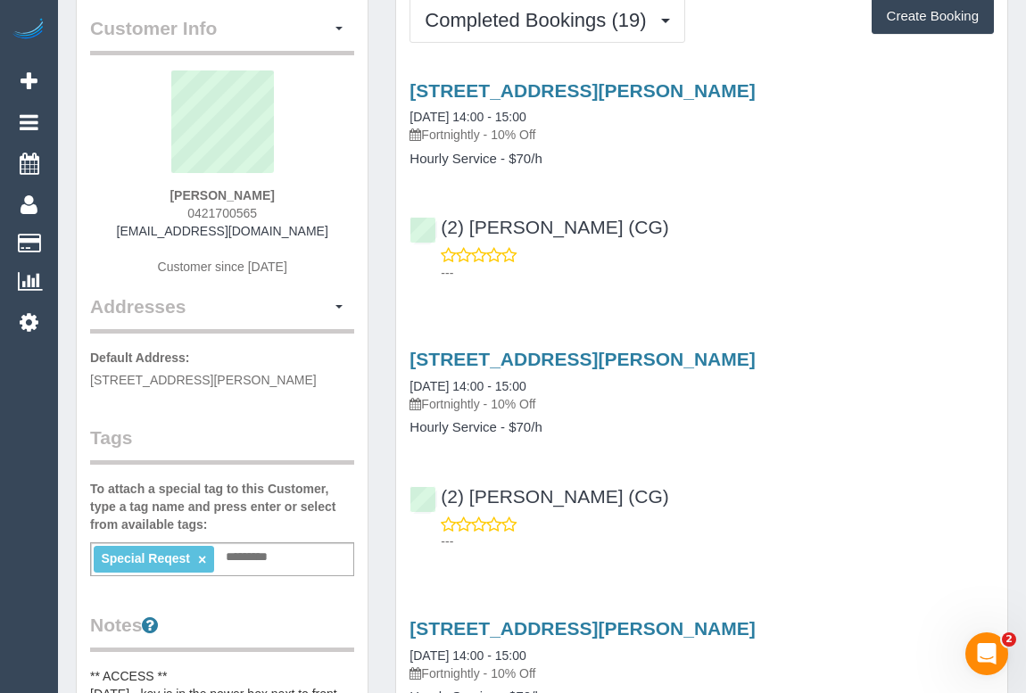
scroll to position [80, 0]
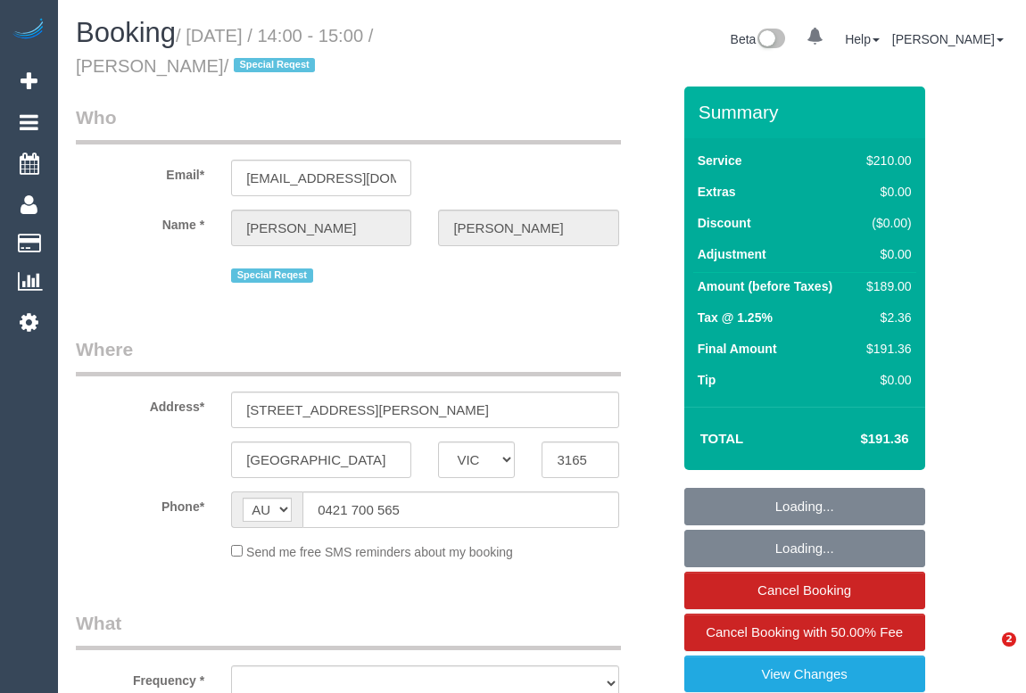
select select "VIC"
select select "string:stripe-pm_1MdSNE2GScqysDRVqp0Lhwjf"
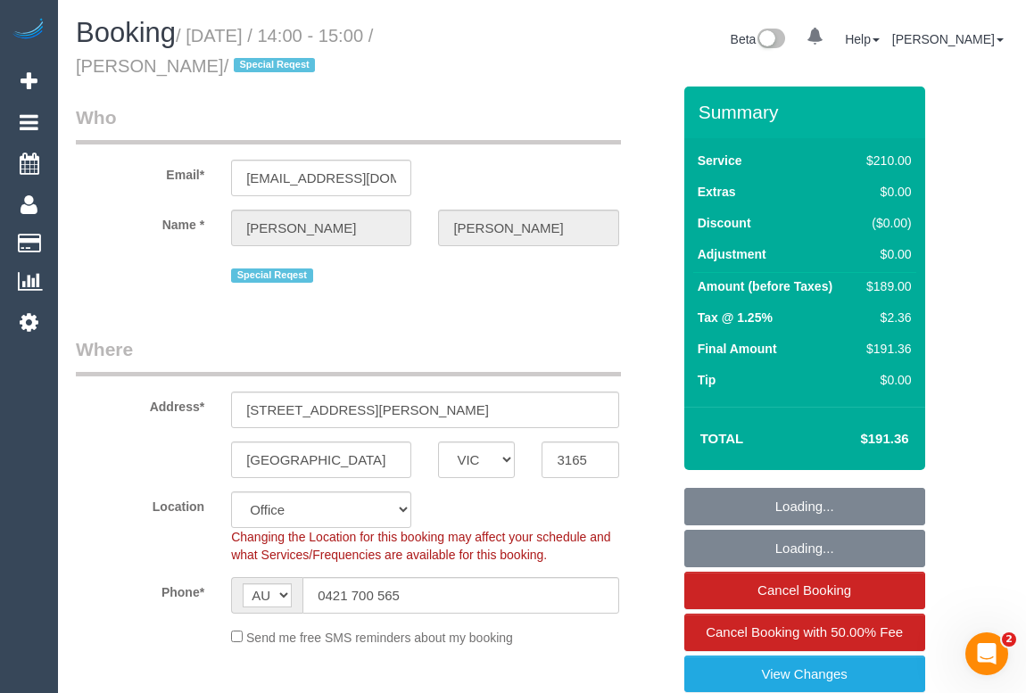
select select "object:543"
select select "number:27"
select select "number:14"
select select "number:19"
select select "number:36"
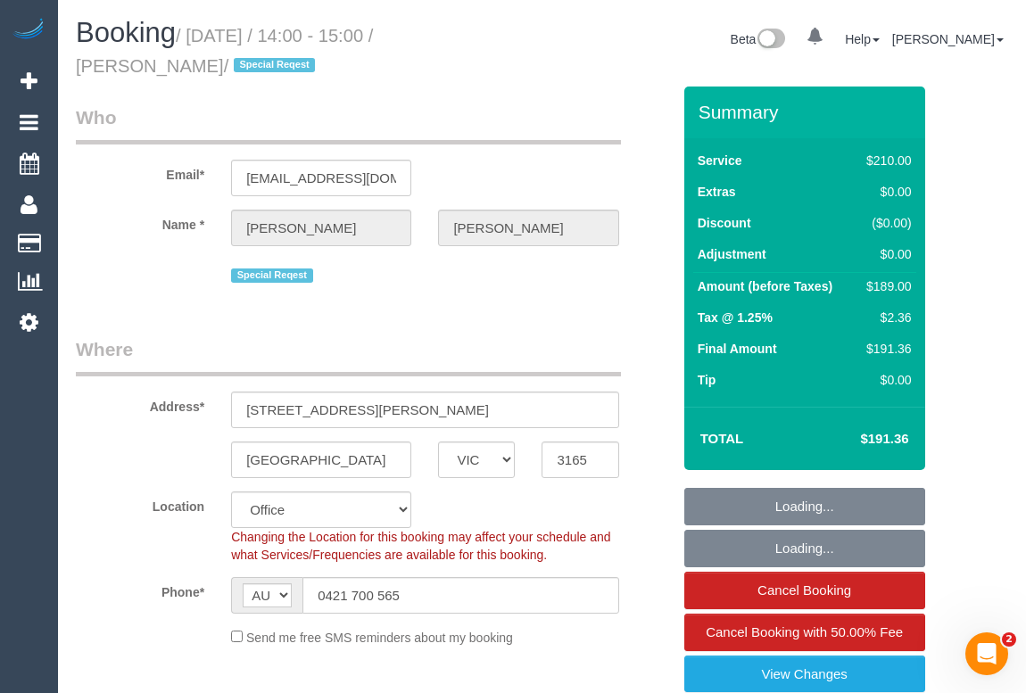
select select "number:34"
select select "object:858"
select select "180"
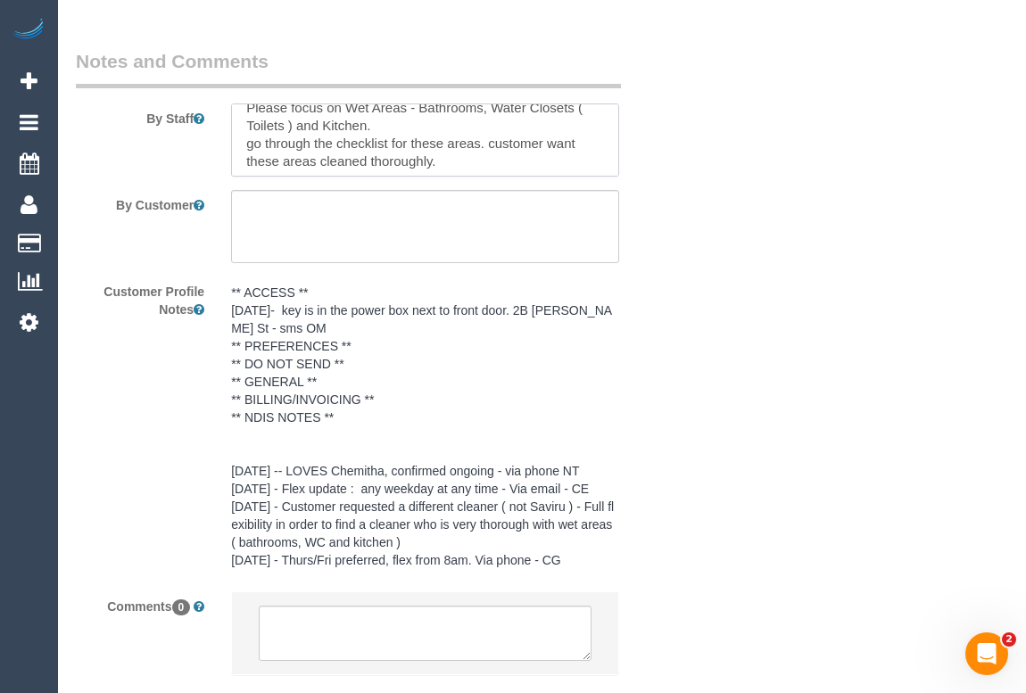
scroll to position [18, 0]
click at [318, 235] on textarea at bounding box center [424, 226] width 387 height 73
paste textarea "key is in the power box next to front door. 2B Melva St"
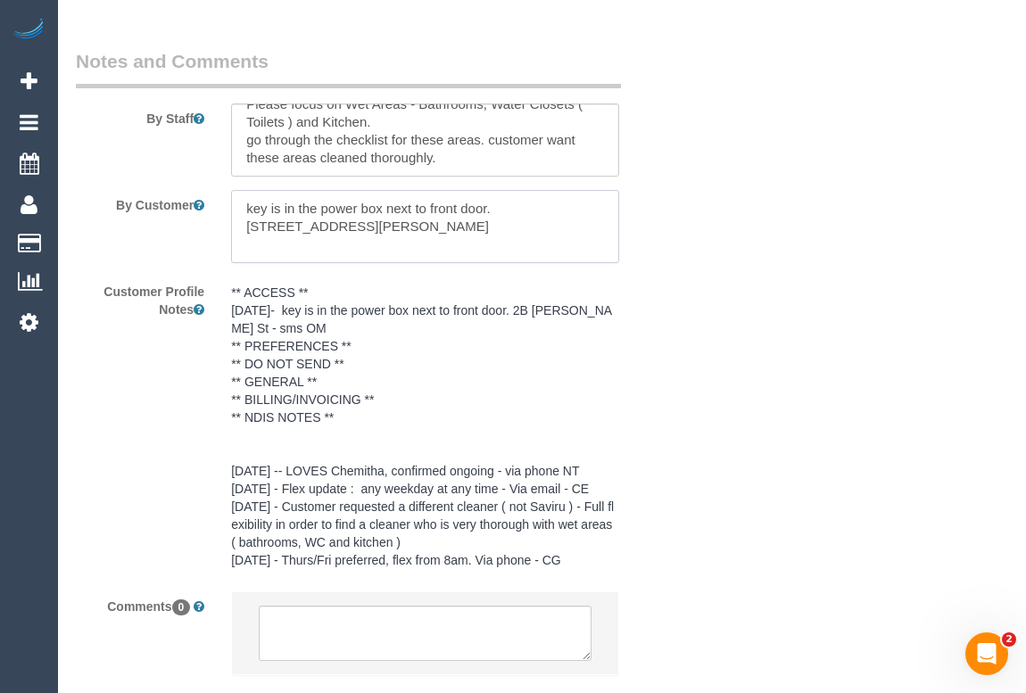
type textarea "key is in the power box next to front door. 2B Melva St"
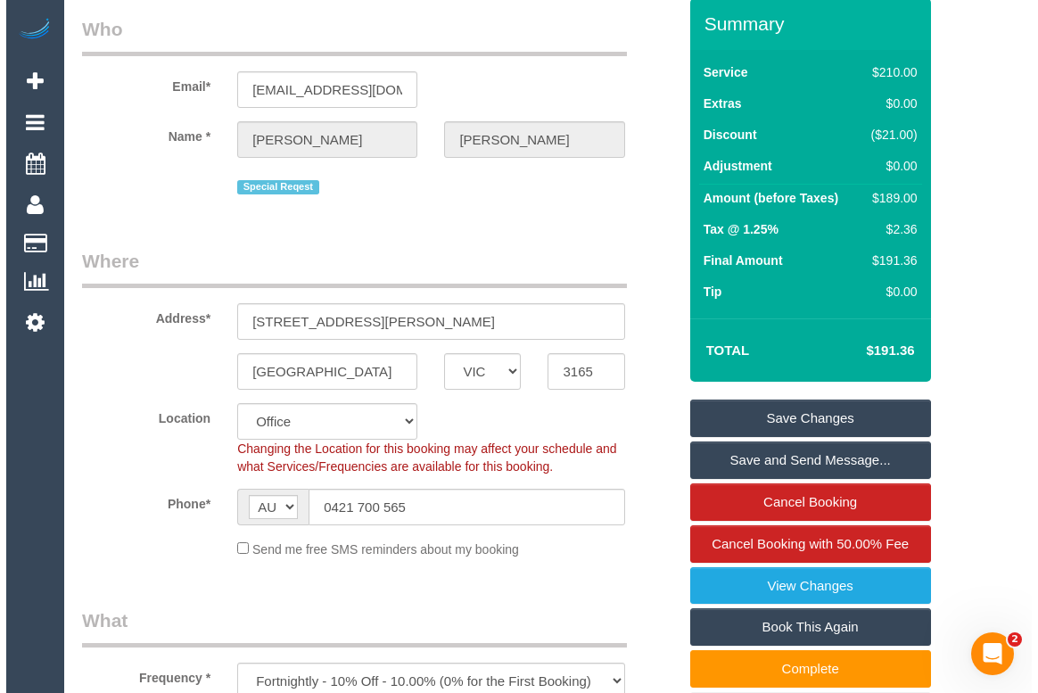
scroll to position [0, 0]
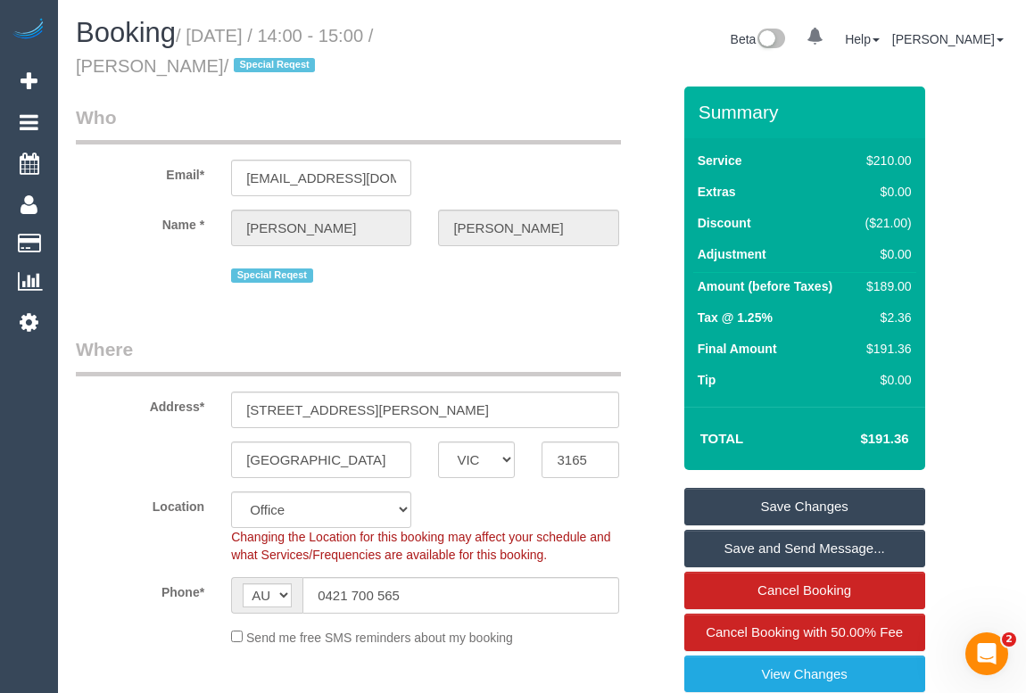
click at [789, 509] on link "Save Changes" at bounding box center [804, 506] width 241 height 37
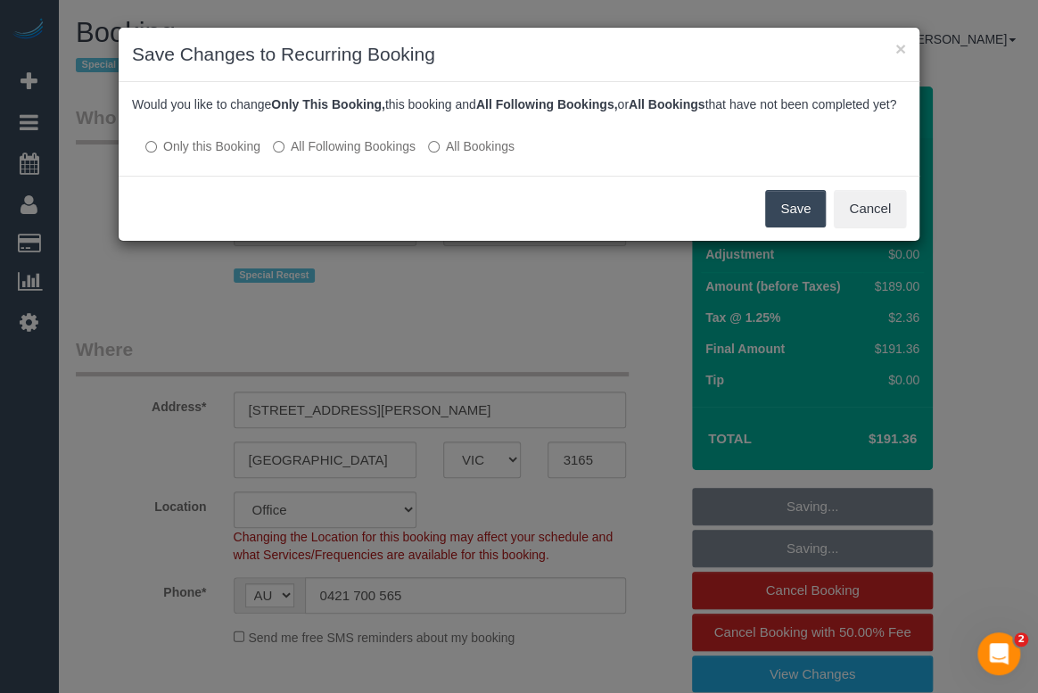
click at [298, 155] on label "All Following Bookings" at bounding box center [344, 146] width 143 height 18
click at [813, 217] on button "Save" at bounding box center [795, 208] width 61 height 37
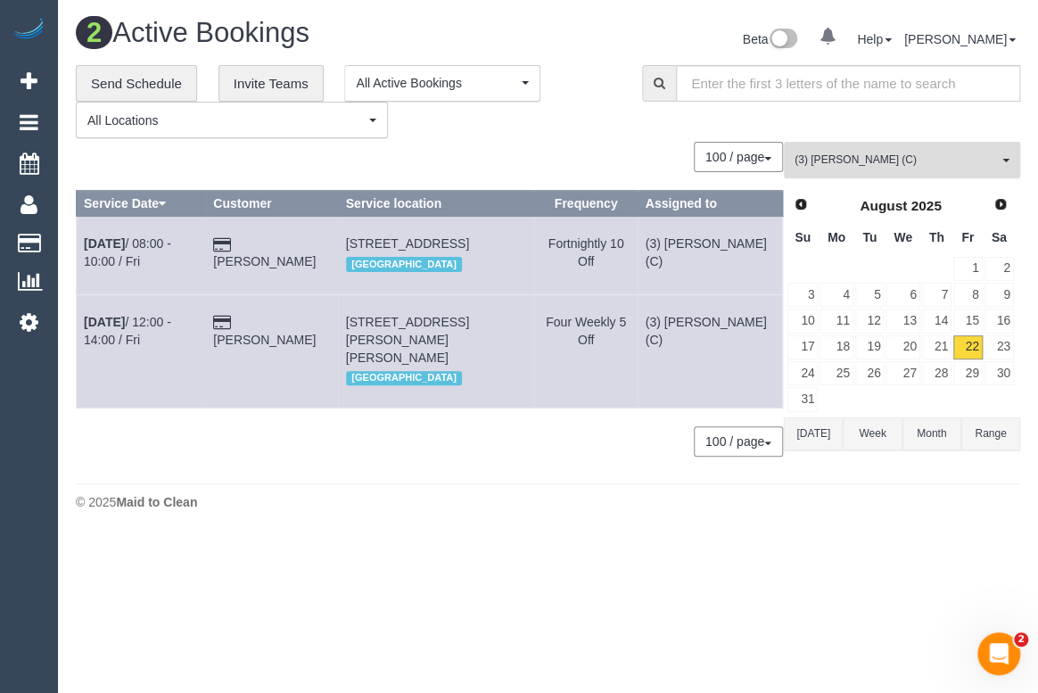
click at [885, 157] on span "(3) Himasha Amarasinghe (C)" at bounding box center [896, 160] width 203 height 15
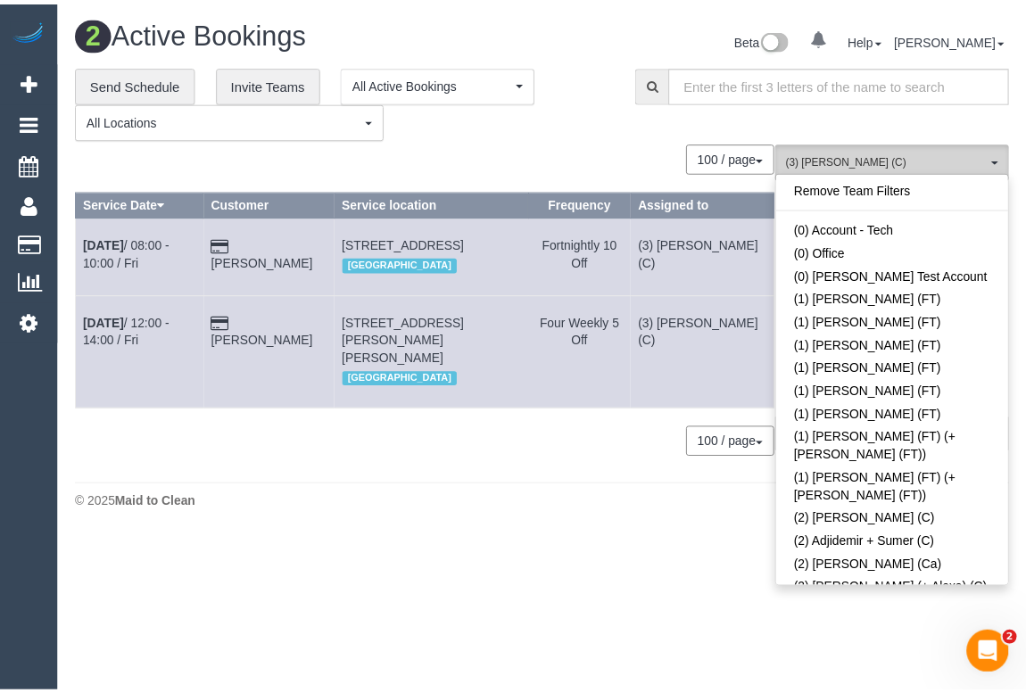
scroll to position [2770, 0]
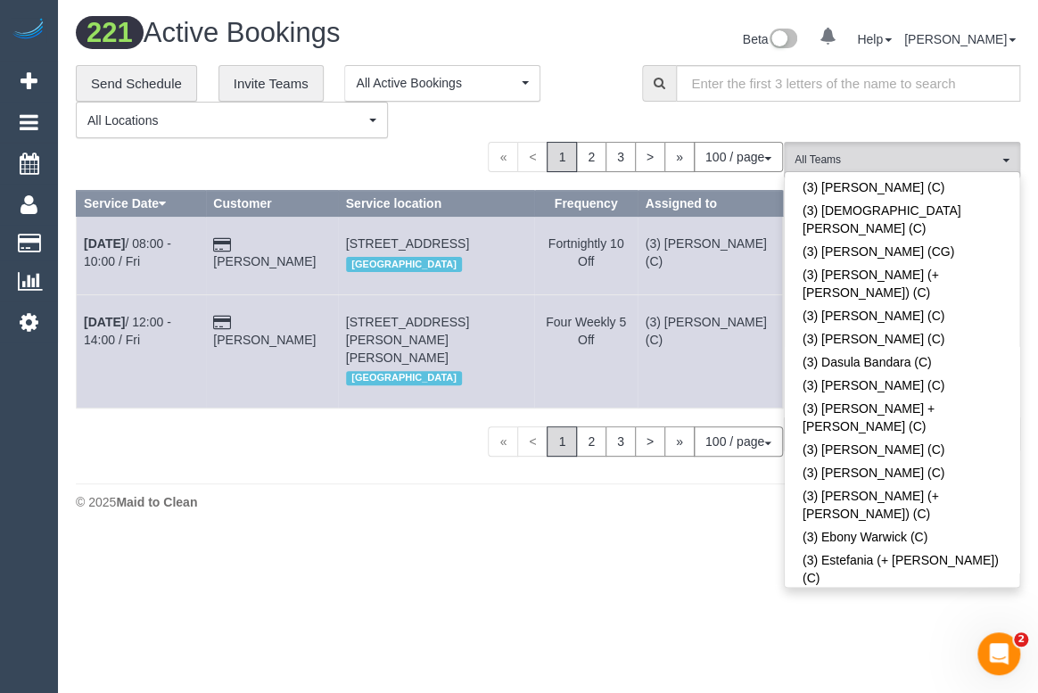
click at [597, 103] on div "**********" at bounding box center [346, 102] width 540 height 74
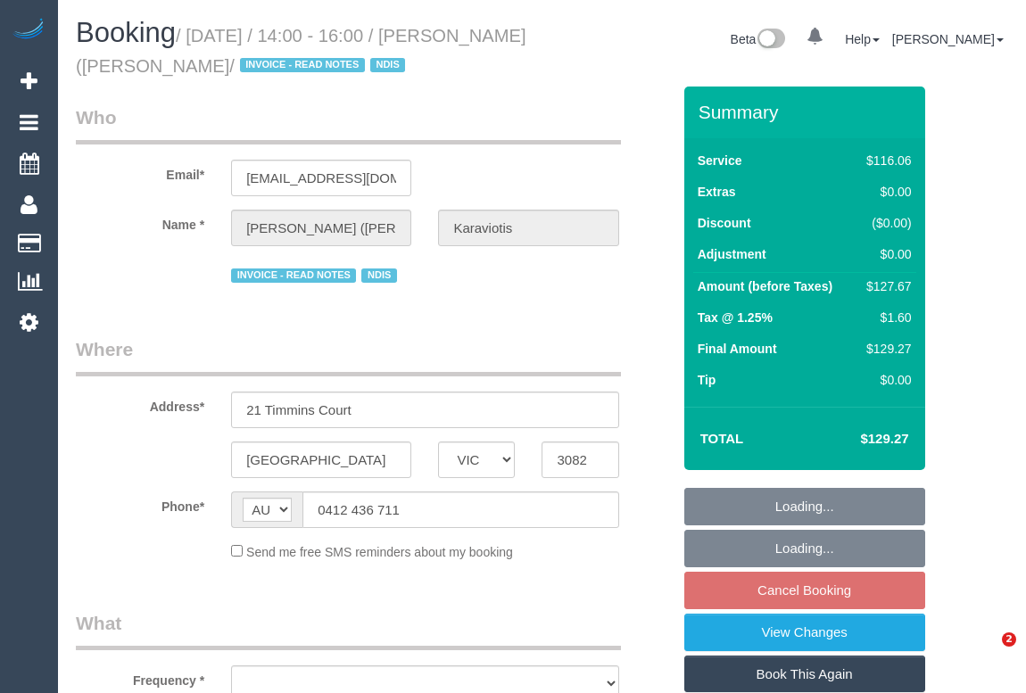
select select "VIC"
select select "number:29"
select select "number:14"
select select "number:19"
select select "number:36"
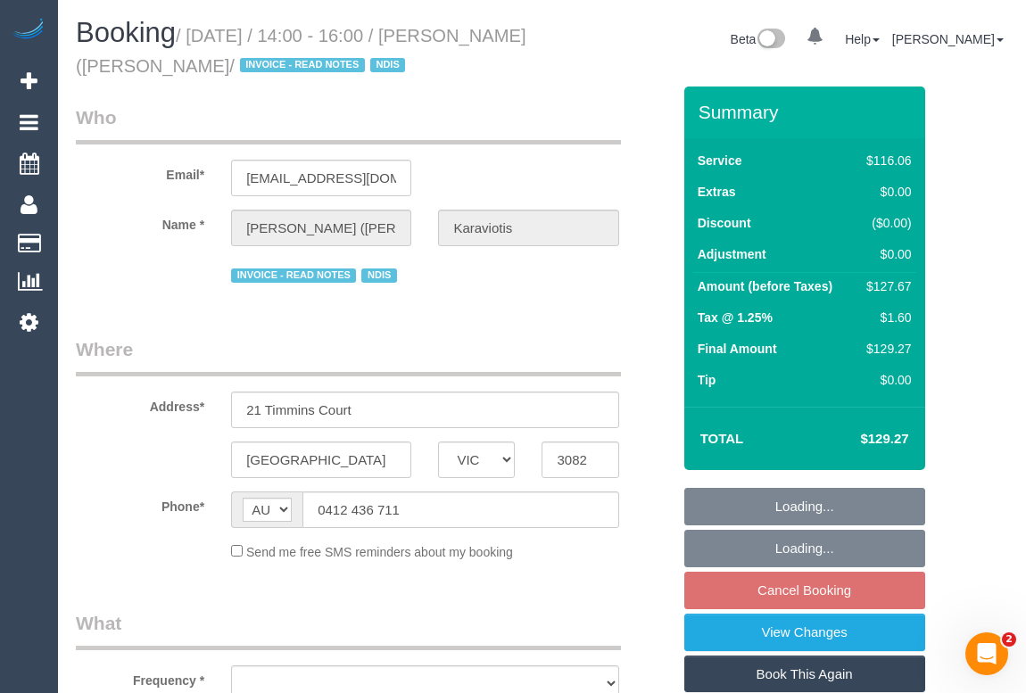
select select "number:34"
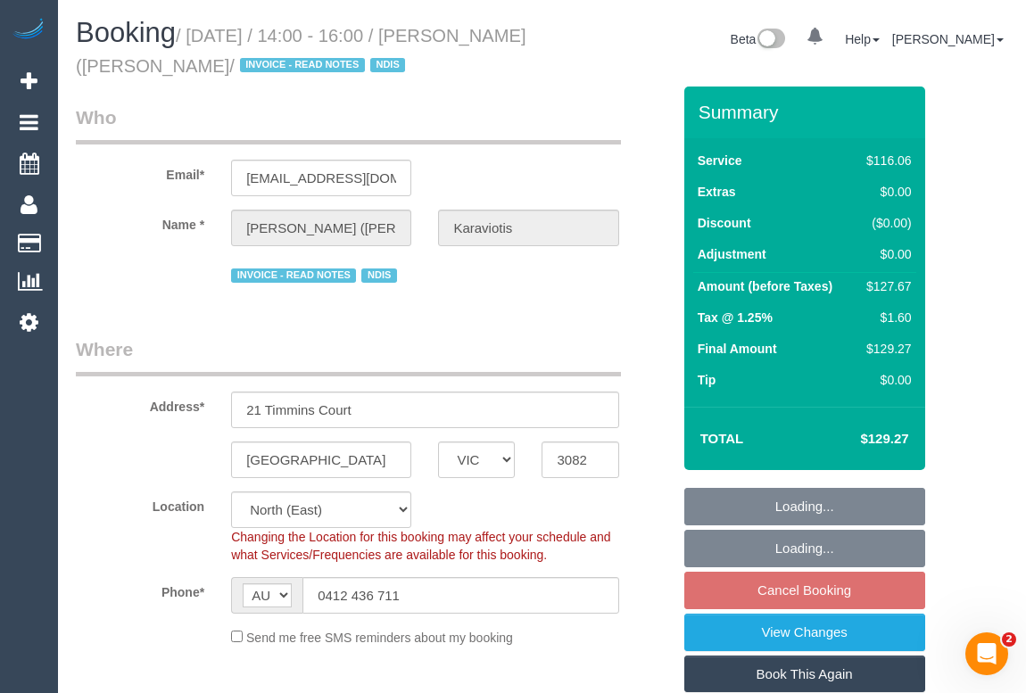
select select "object:1391"
select select "spot1"
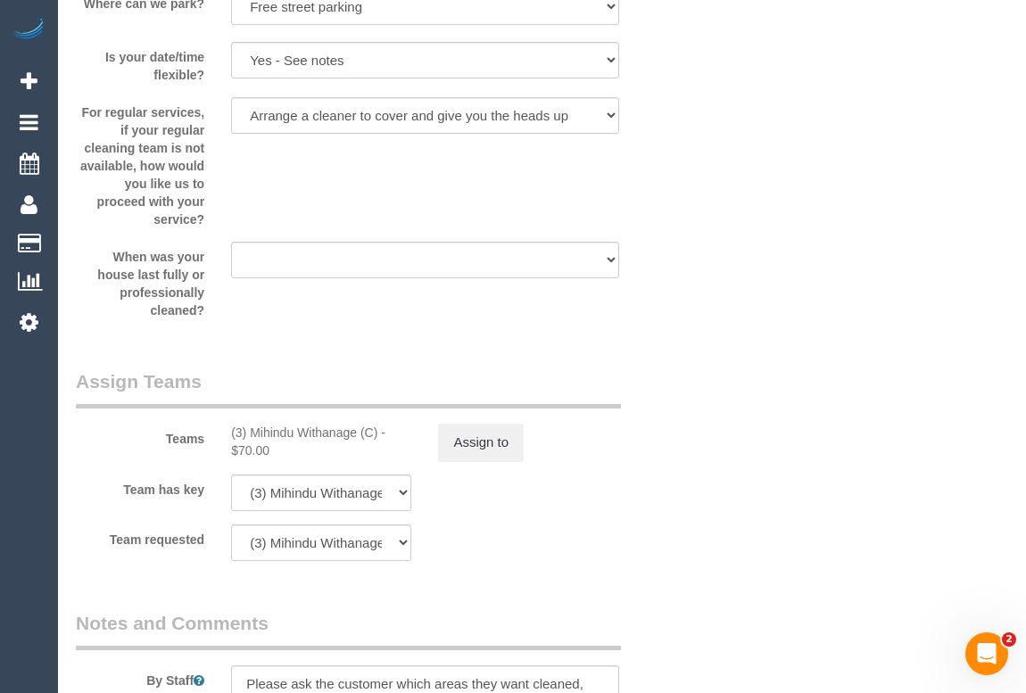
scroll to position [1945, 0]
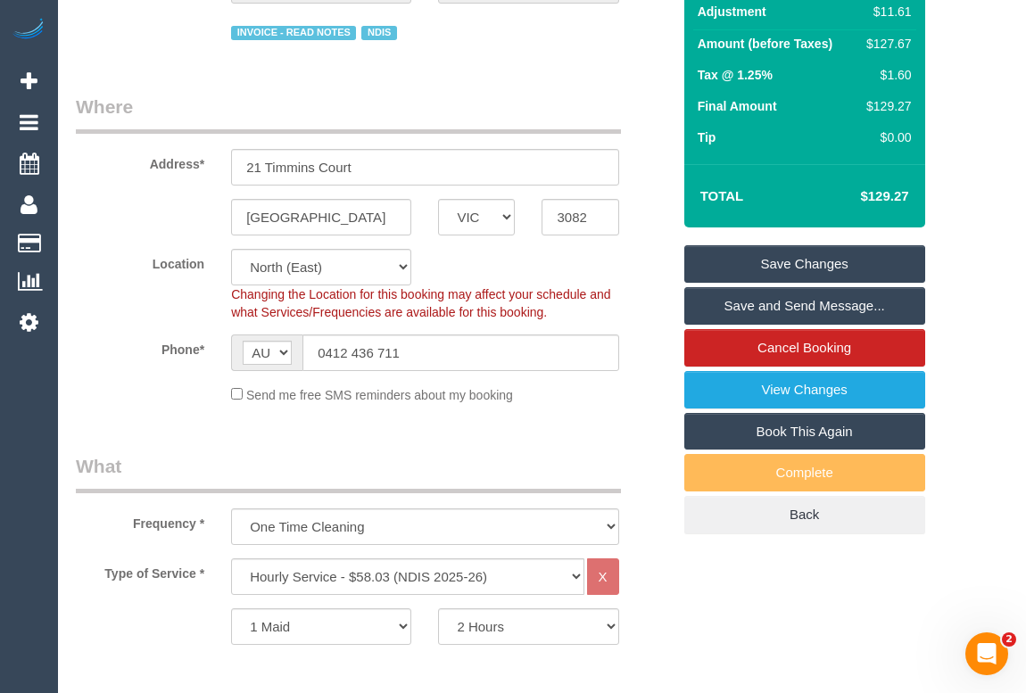
scroll to position [0, 0]
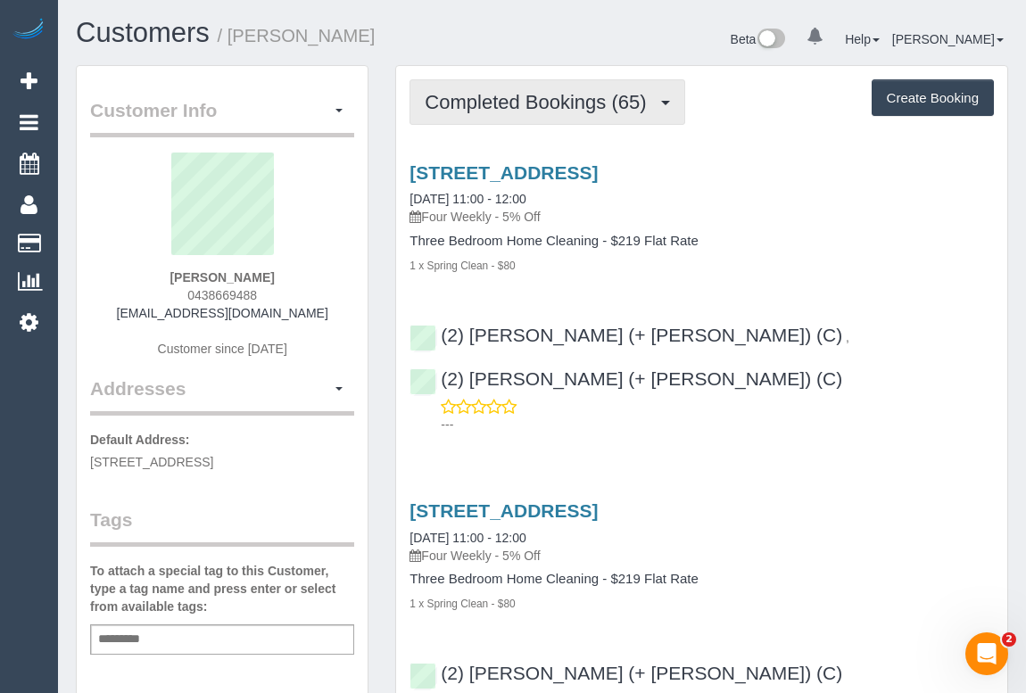
click at [524, 109] on span "Completed Bookings (65)" at bounding box center [540, 102] width 230 height 22
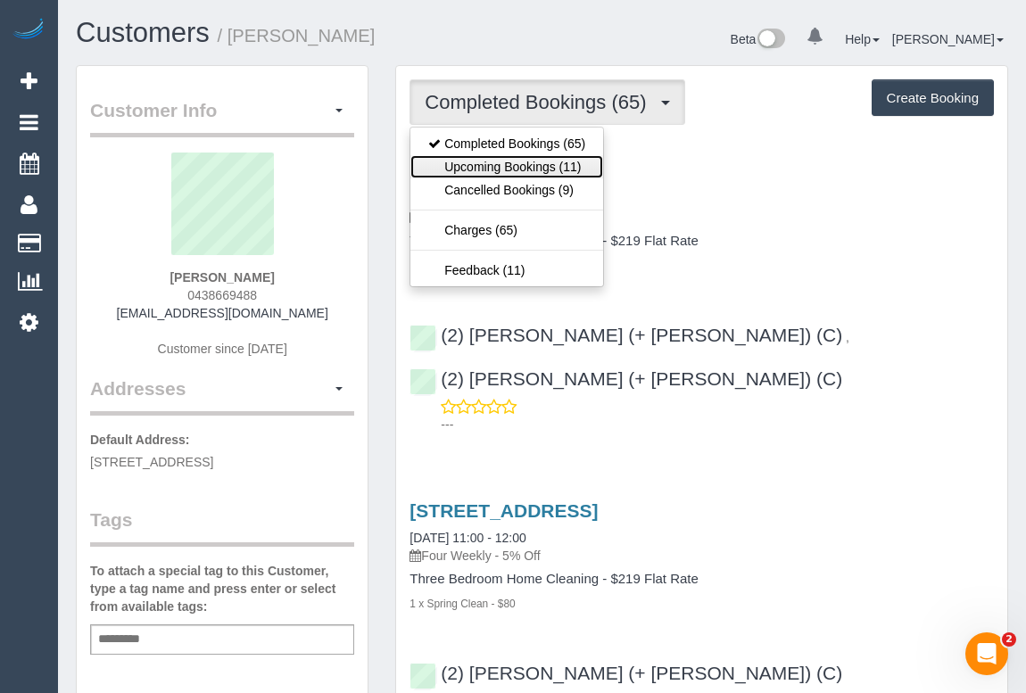
click at [502, 162] on link "Upcoming Bookings (11)" at bounding box center [506, 166] width 193 height 23
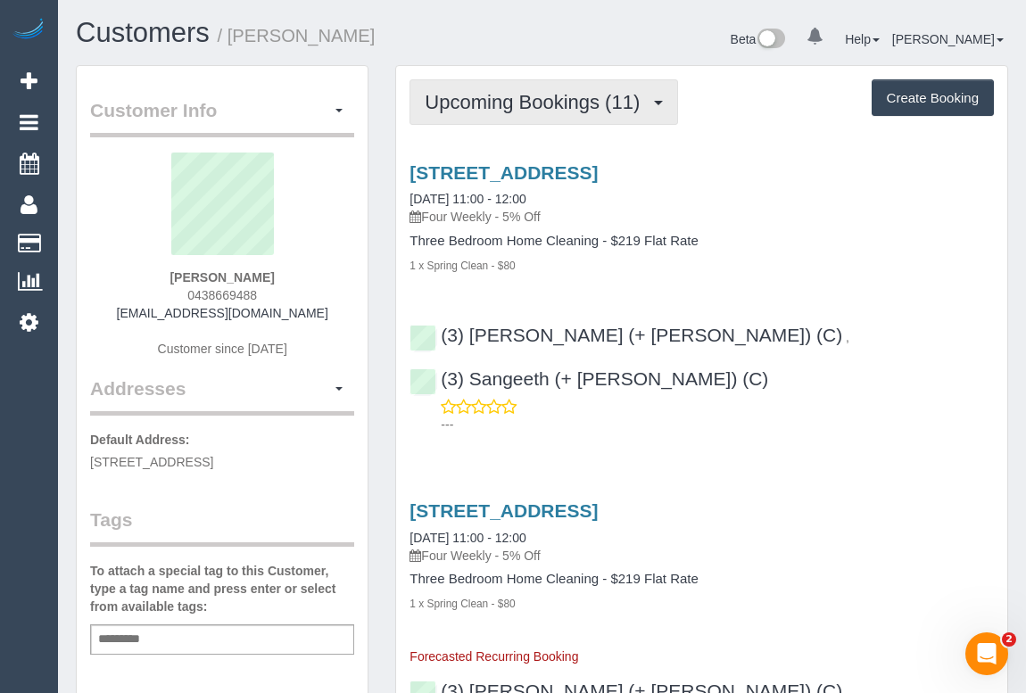
click at [522, 111] on button "Upcoming Bookings (11)" at bounding box center [543, 101] width 268 height 45
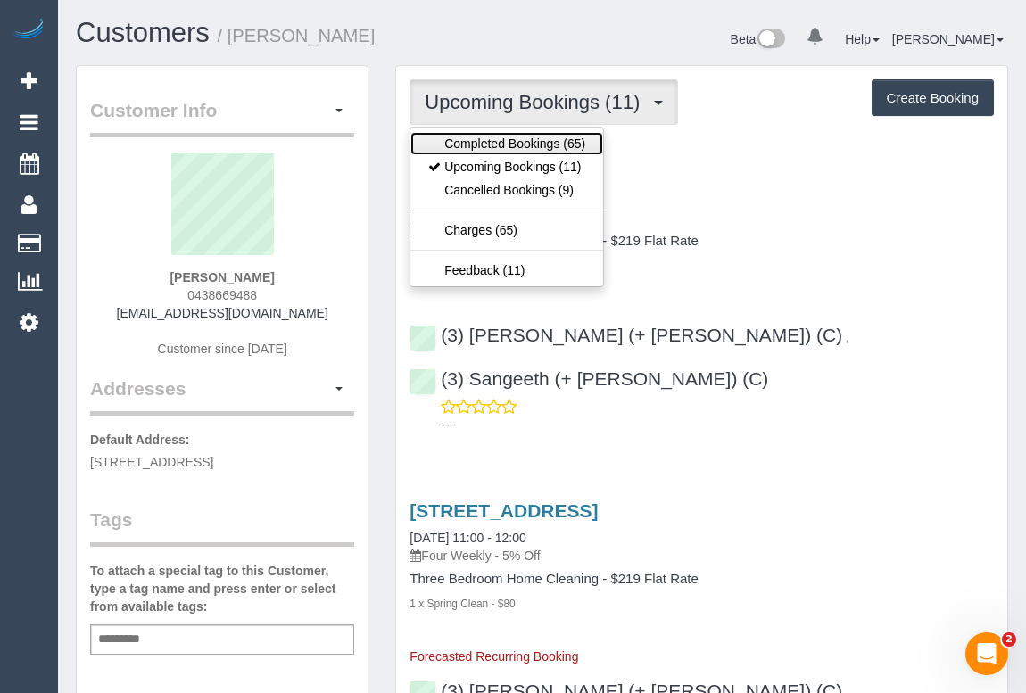
click at [520, 141] on link "Completed Bookings (65)" at bounding box center [506, 143] width 193 height 23
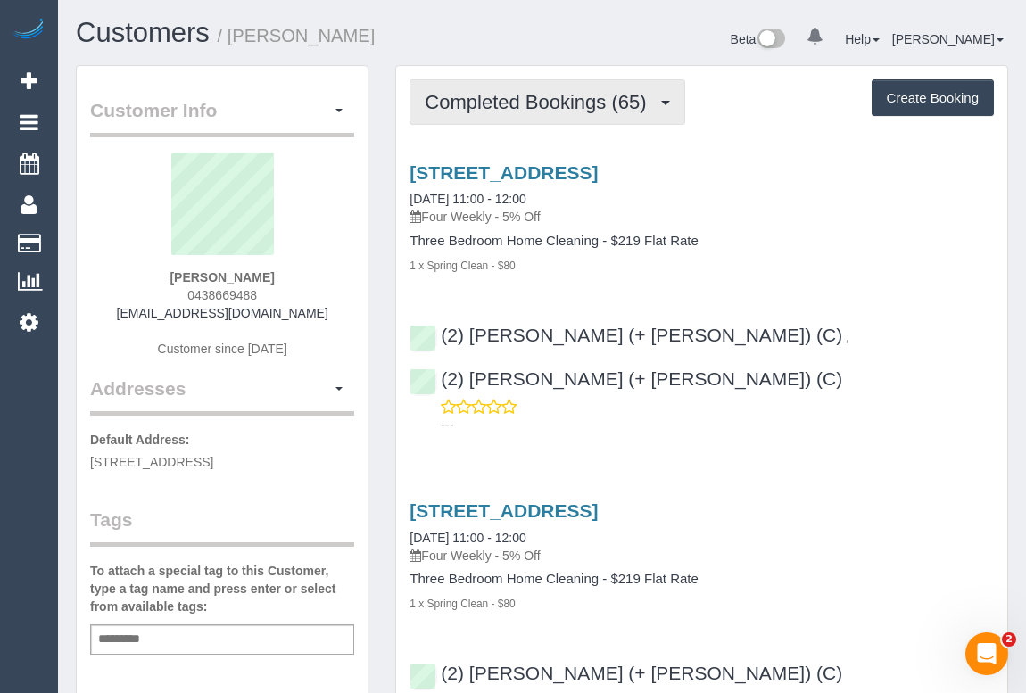
click at [544, 103] on span "Completed Bookings (65)" at bounding box center [540, 102] width 230 height 22
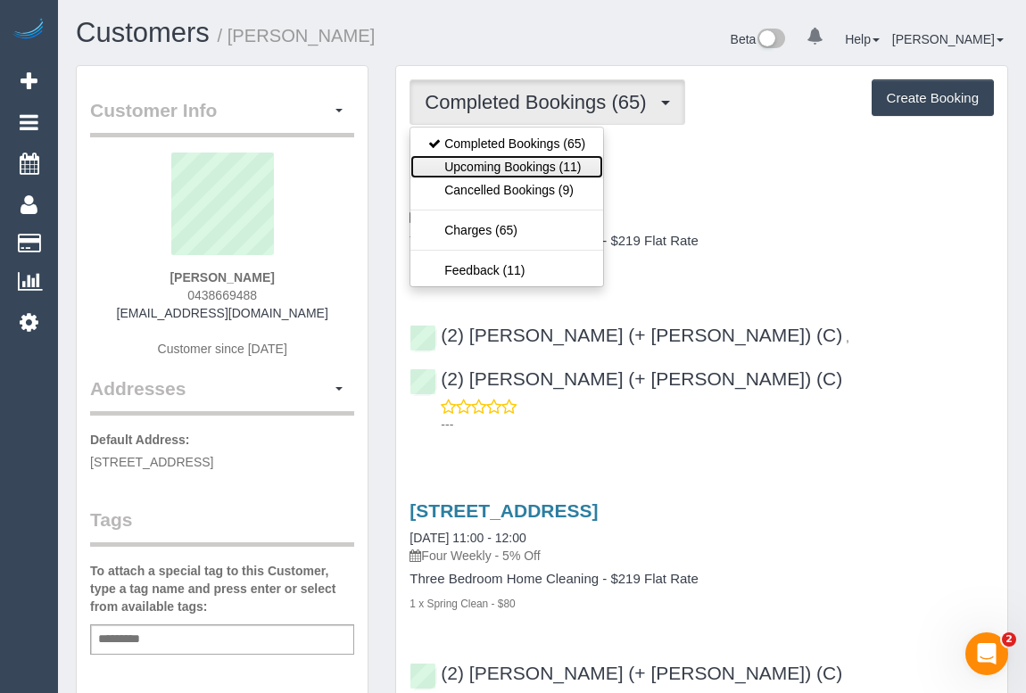
click at [507, 168] on link "Upcoming Bookings (11)" at bounding box center [506, 166] width 193 height 23
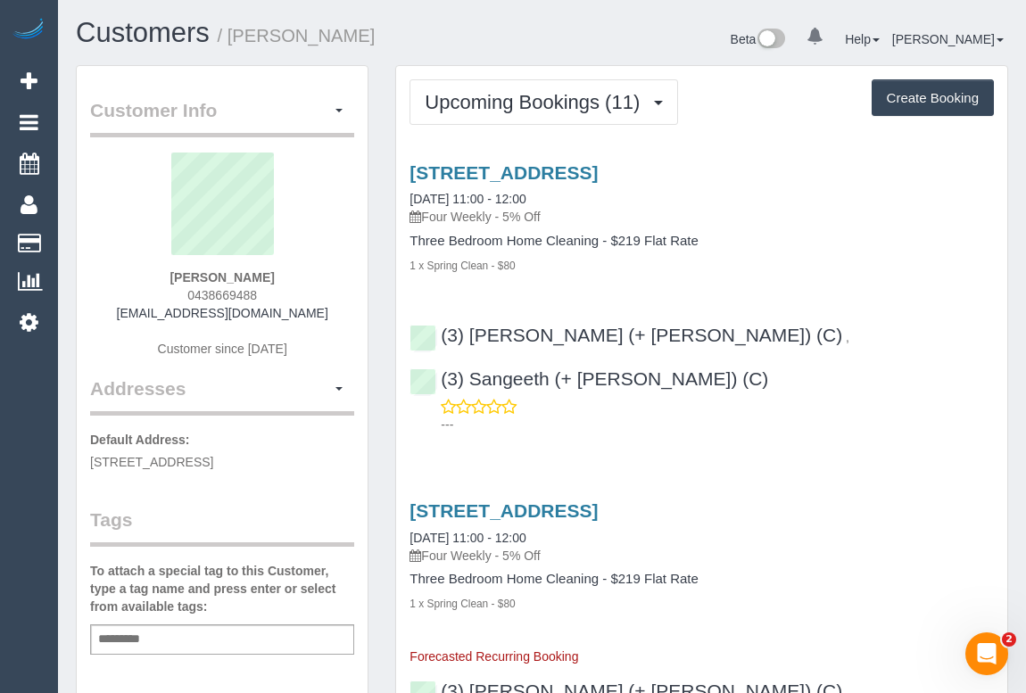
click at [511, 159] on div "[STREET_ADDRESS] [DATE] 11:00 - 12:00 Four Weekly - 5% Off Three Bedroom Home C…" at bounding box center [701, 294] width 611 height 294
click at [508, 178] on link "[STREET_ADDRESS]" at bounding box center [503, 172] width 188 height 21
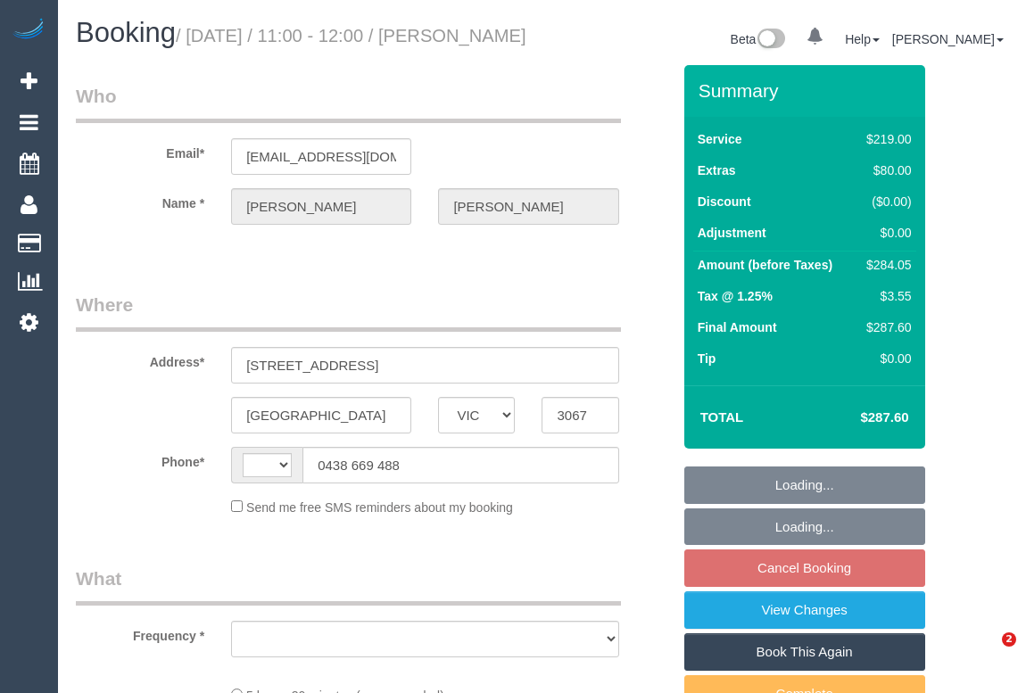
select select "VIC"
select select "number:28"
select select "number:14"
select select "number:19"
select select "number:23"
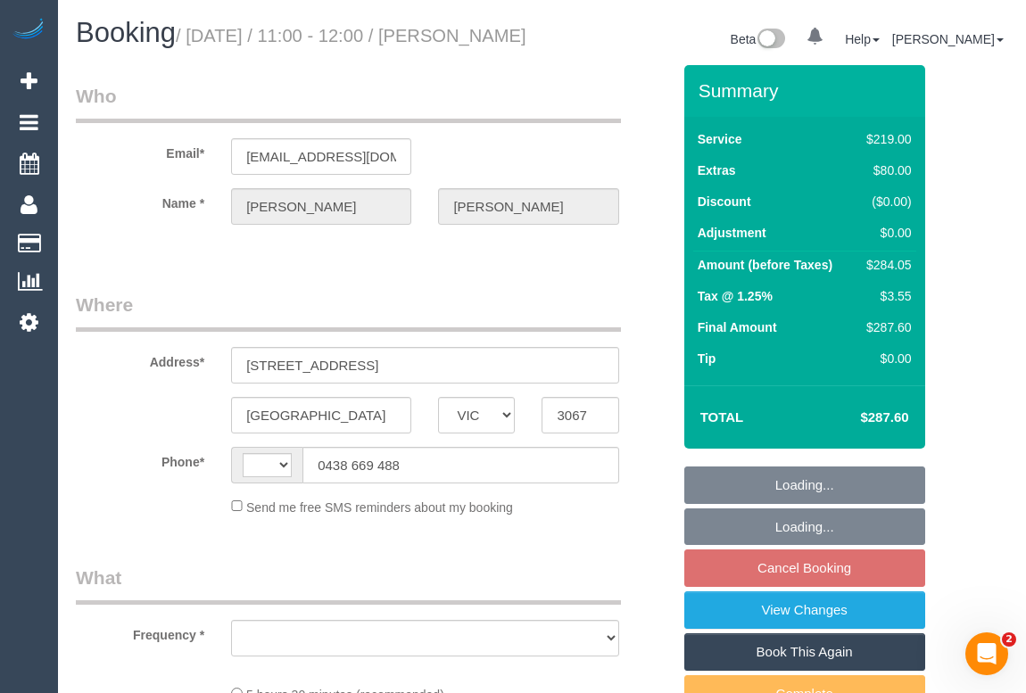
select select "number:35"
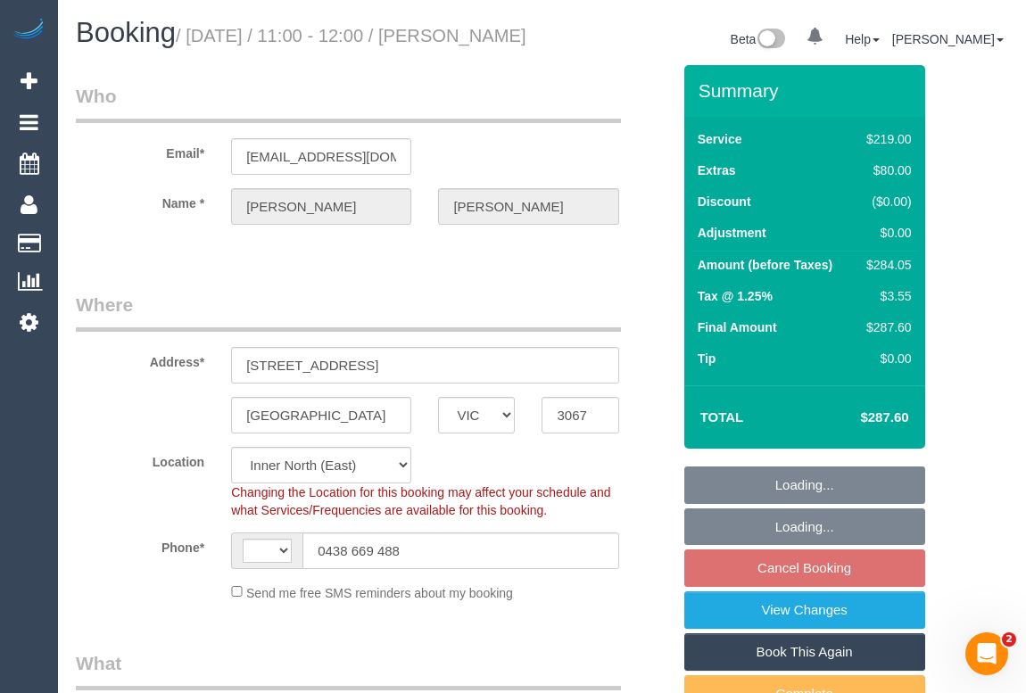
select select "string:AU"
select select "object:680"
select select "string:stripe-pm_1Netz52GScqysDRVB5pZlWi2"
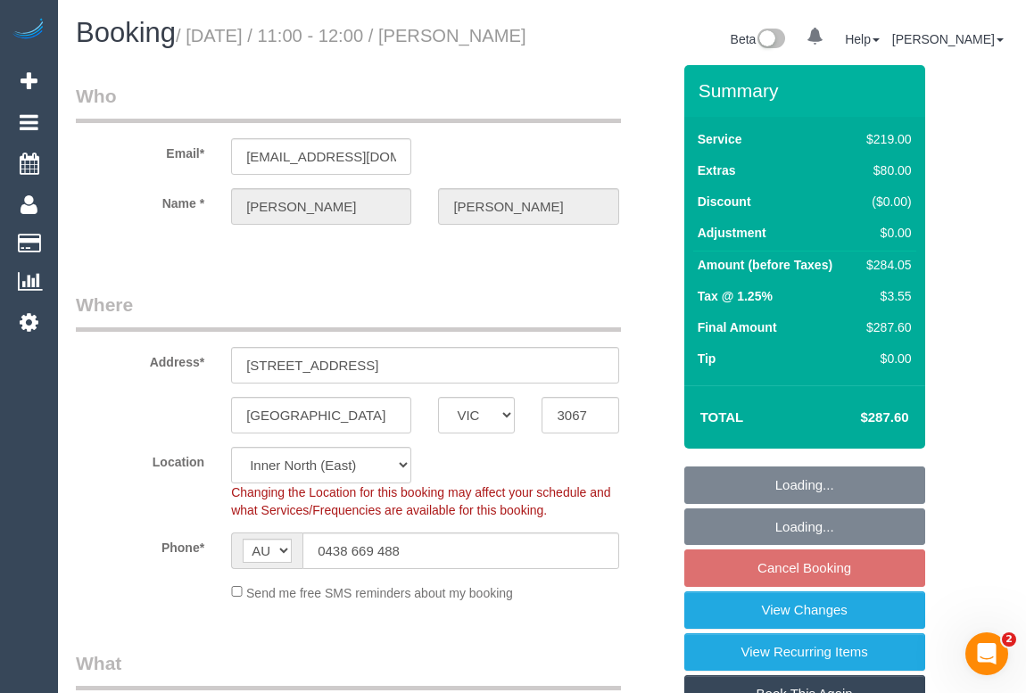
select select "object:1602"
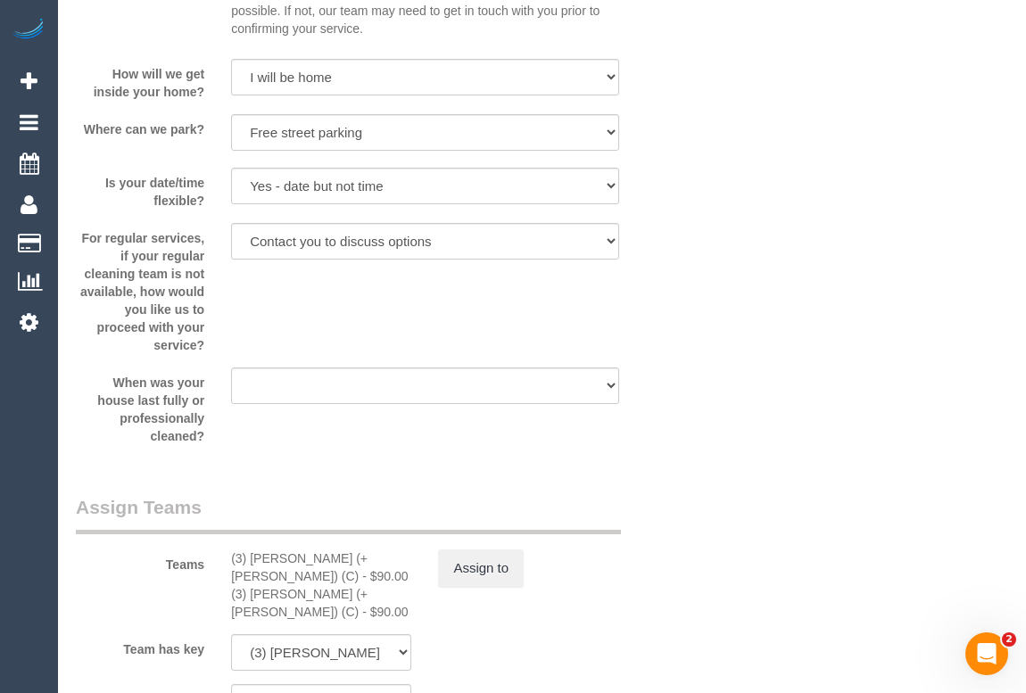
scroll to position [2676, 0]
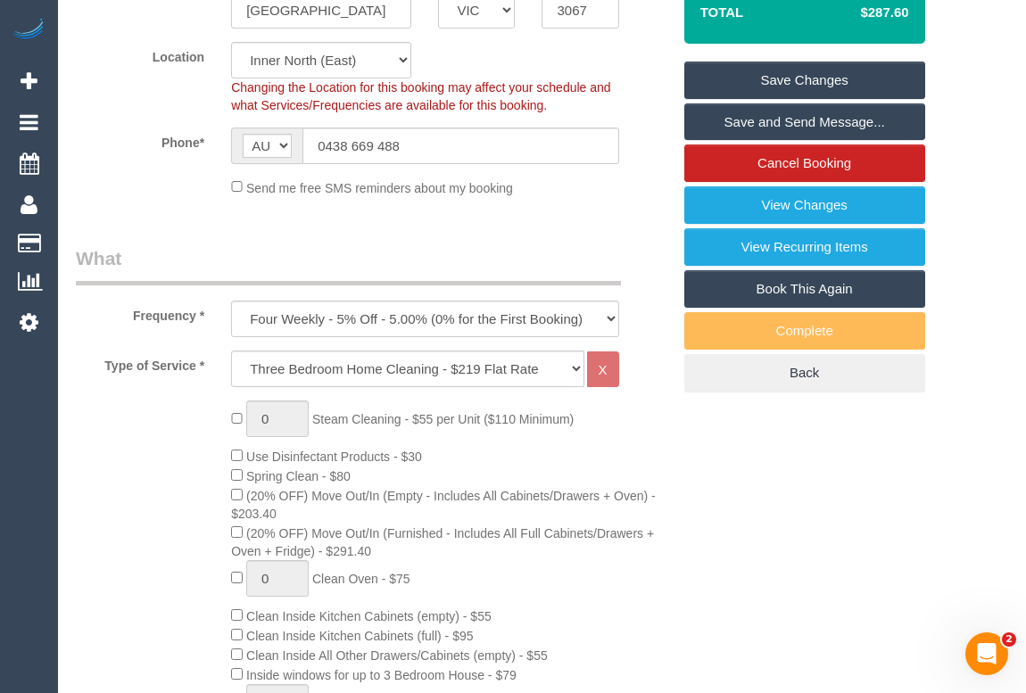
scroll to position [0, 0]
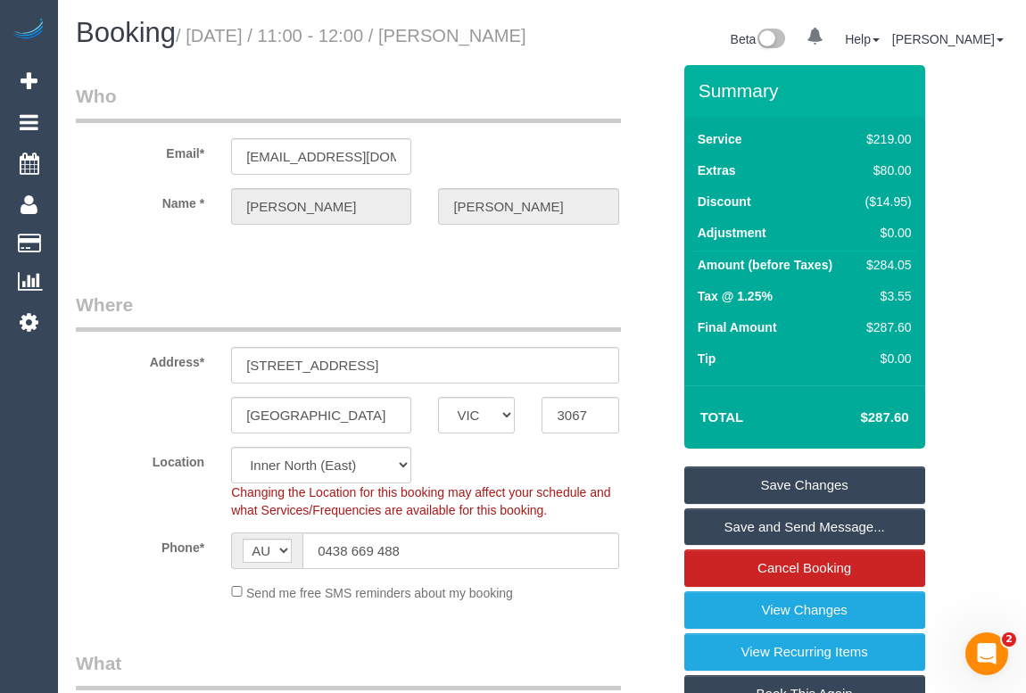
click at [502, 162] on div "Email* swon22@gmail.com" at bounding box center [373, 129] width 622 height 92
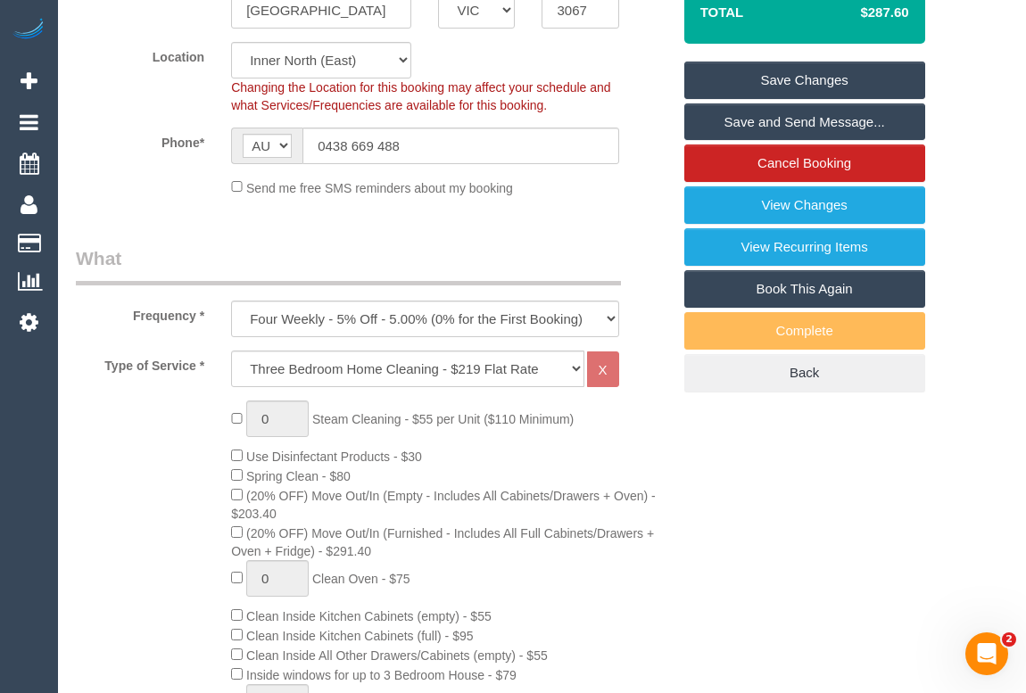
scroll to position [811, 0]
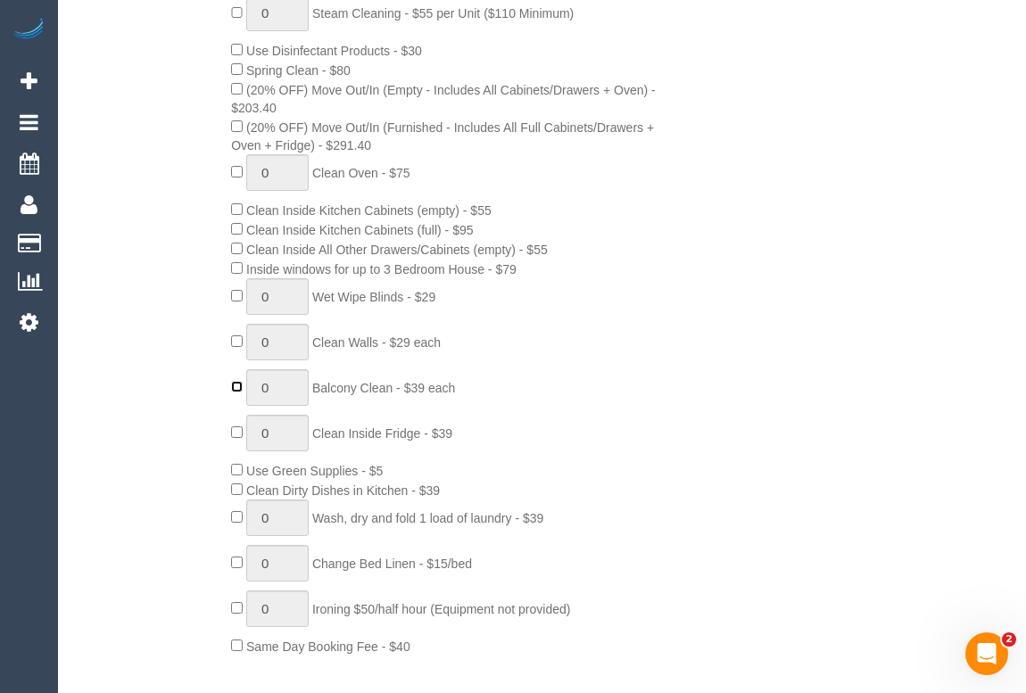
type input "1"
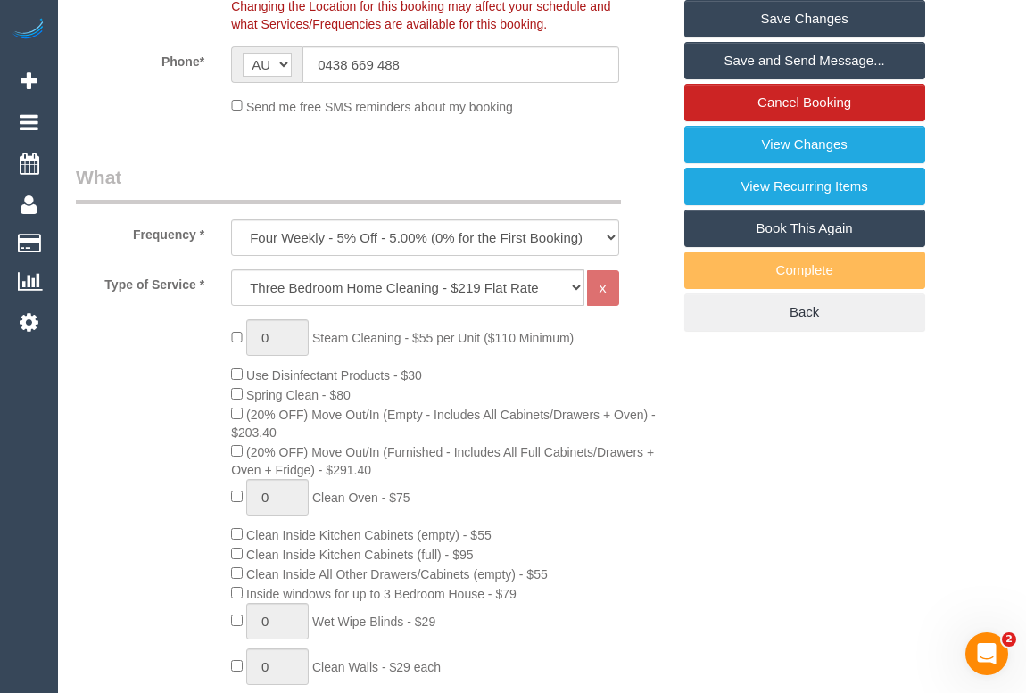
scroll to position [0, 0]
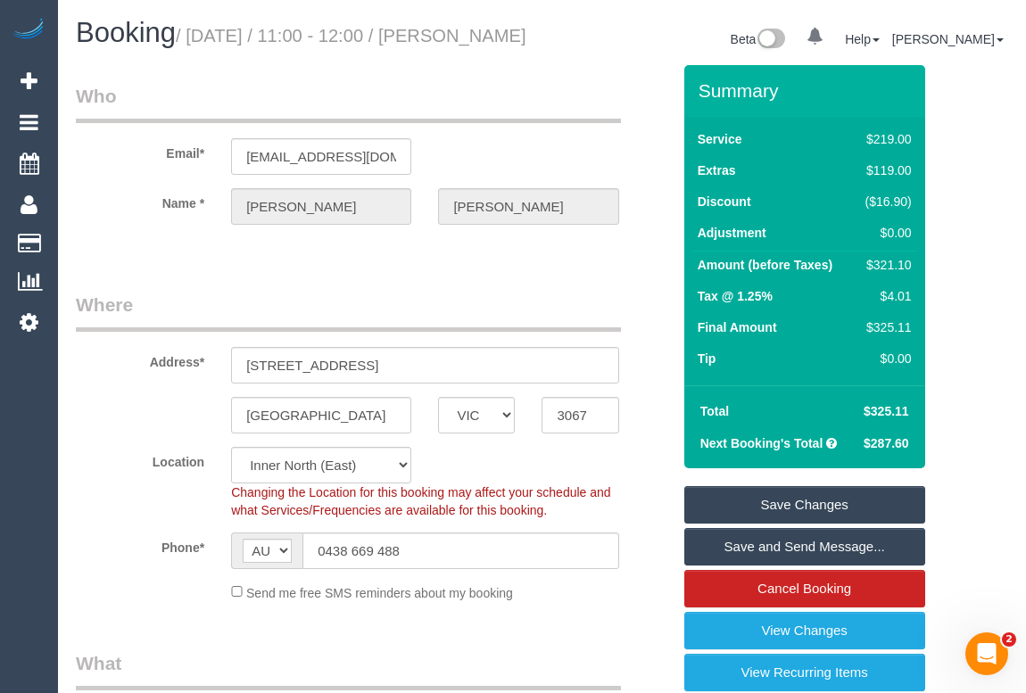
click at [783, 524] on link "Save Changes" at bounding box center [804, 504] width 241 height 37
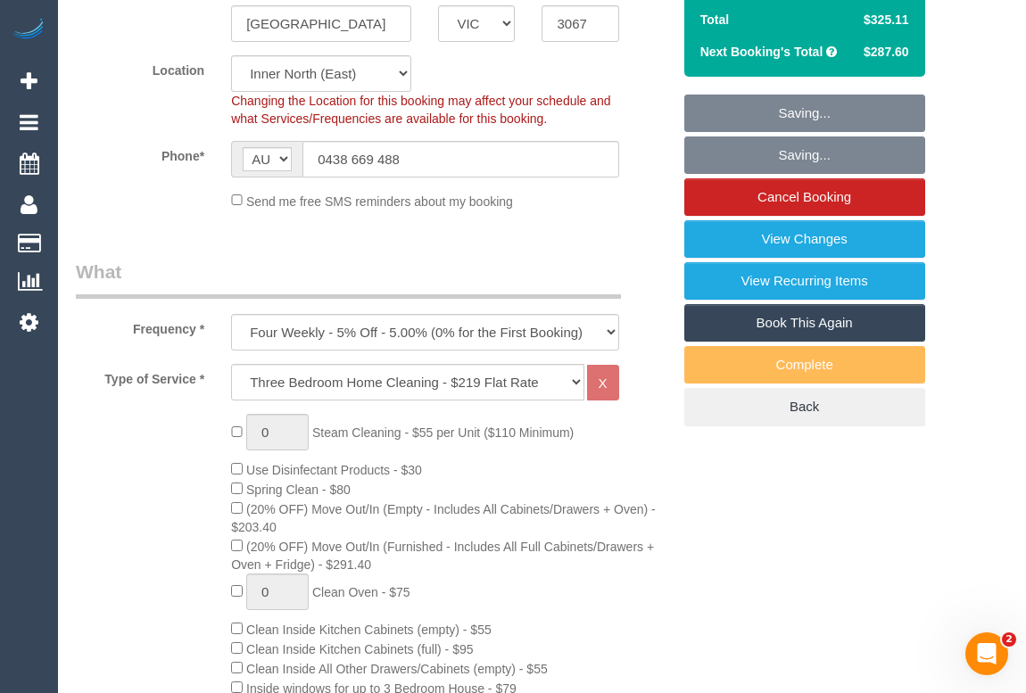
scroll to position [405, 0]
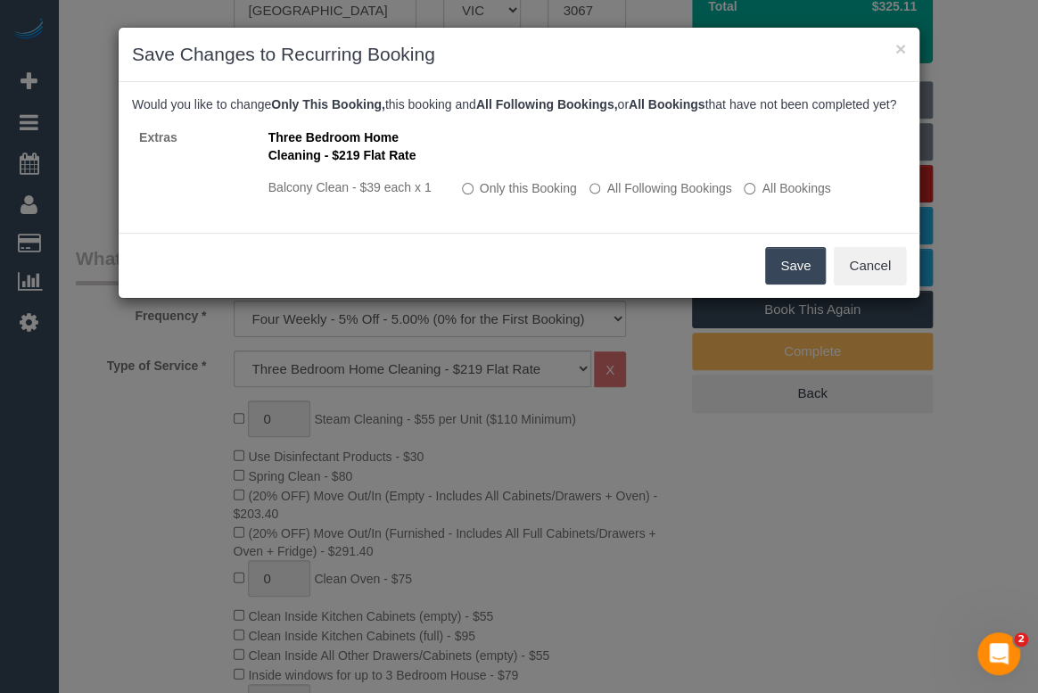
click at [786, 281] on button "Save" at bounding box center [795, 265] width 61 height 37
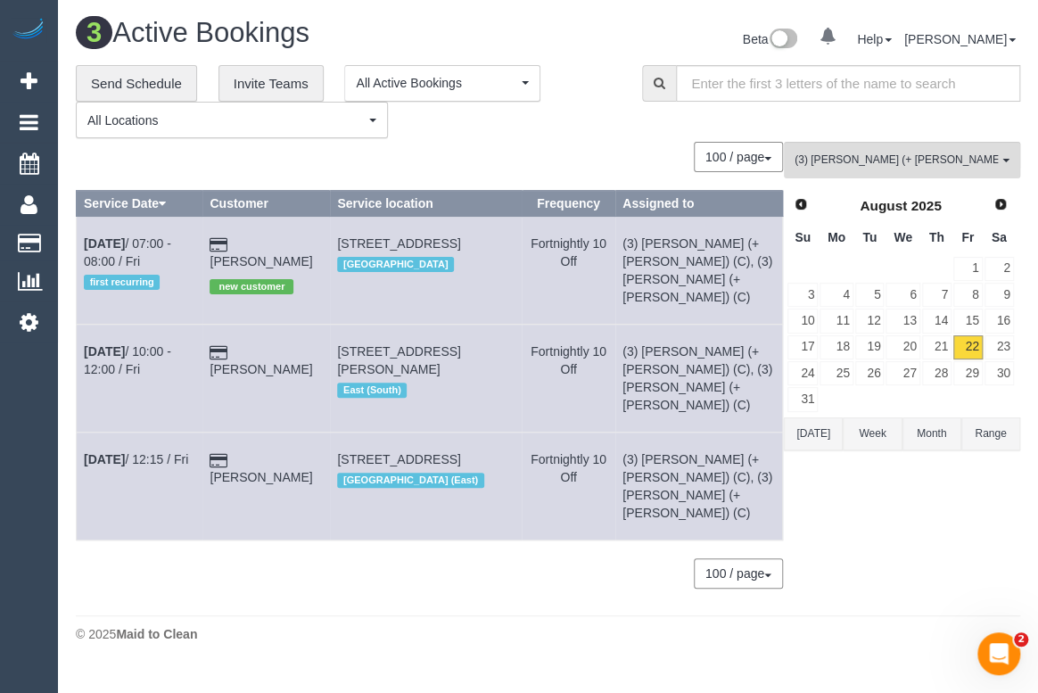
click at [556, 132] on div "**********" at bounding box center [346, 102] width 540 height 74
click at [558, 145] on div "100 / page 10 / page 20 / page 30 / page 40 / page 50 / page 100 / page" at bounding box center [429, 157] width 707 height 30
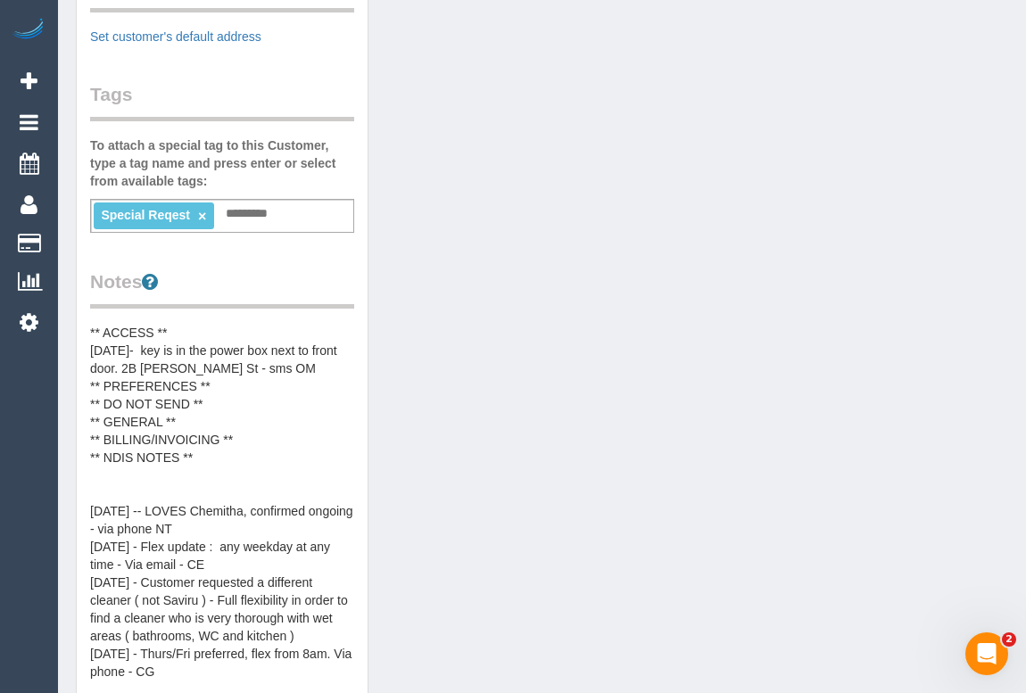
scroll to position [405, 0]
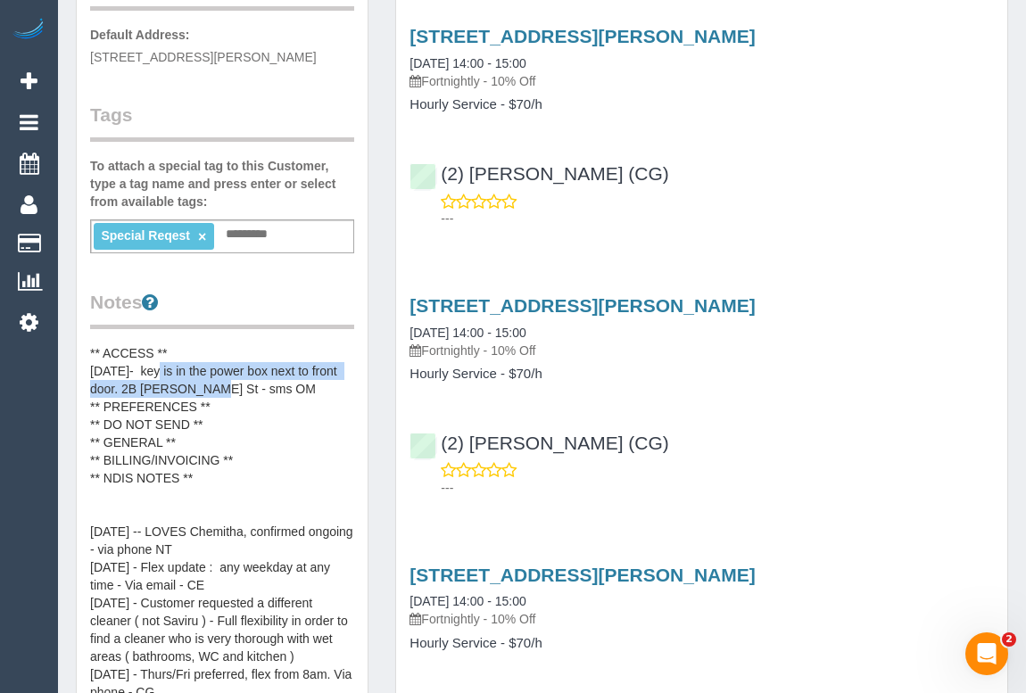
drag, startPoint x: 153, startPoint y: 365, endPoint x: 191, endPoint y: 379, distance: 40.9
click at [191, 379] on pre "** ACCESS ** [DATE]- key is in the power box next to front door. 2B [PERSON_NAM…" at bounding box center [222, 522] width 264 height 357
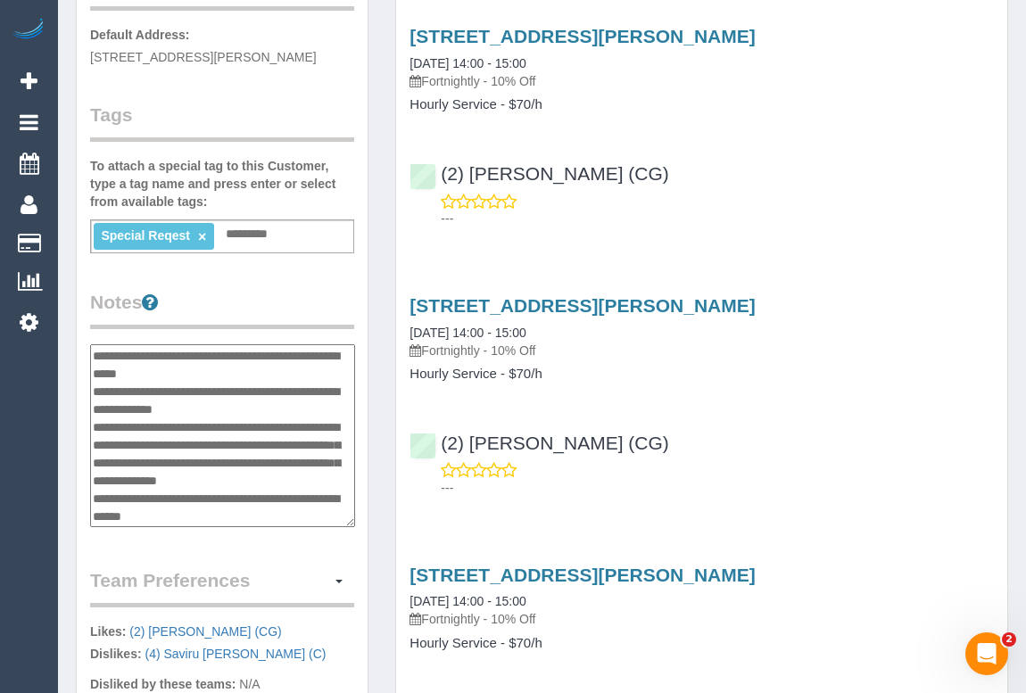
scroll to position [0, 0]
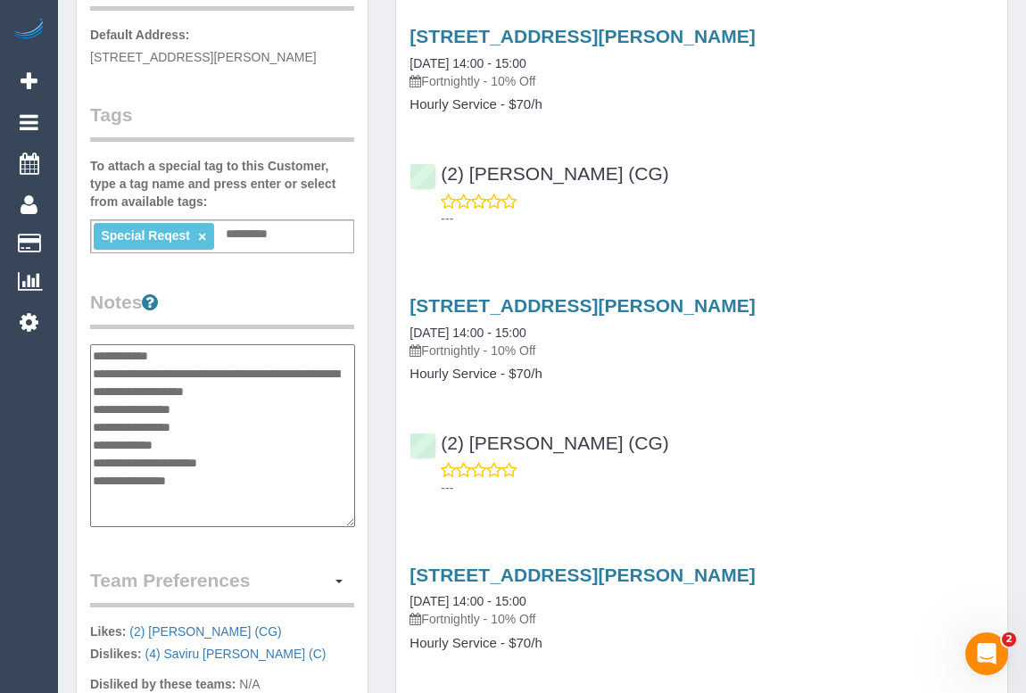
drag, startPoint x: 155, startPoint y: 372, endPoint x: 223, endPoint y: 391, distance: 70.3
click at [223, 391] on textarea "**********" at bounding box center [222, 436] width 265 height 184
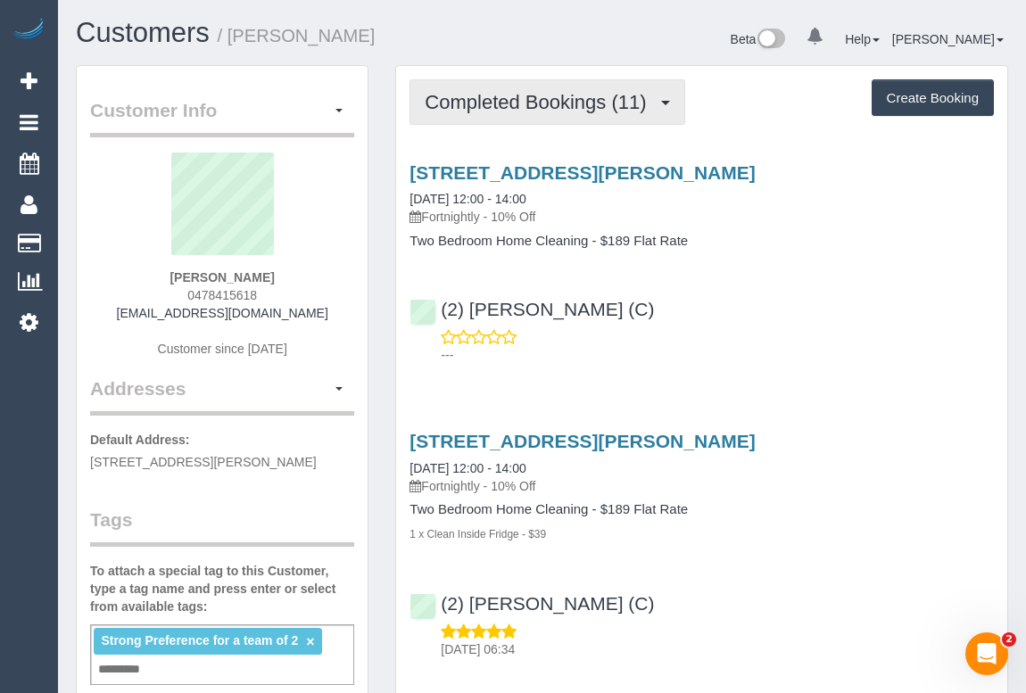
click at [539, 94] on span "Completed Bookings (11)" at bounding box center [540, 102] width 230 height 22
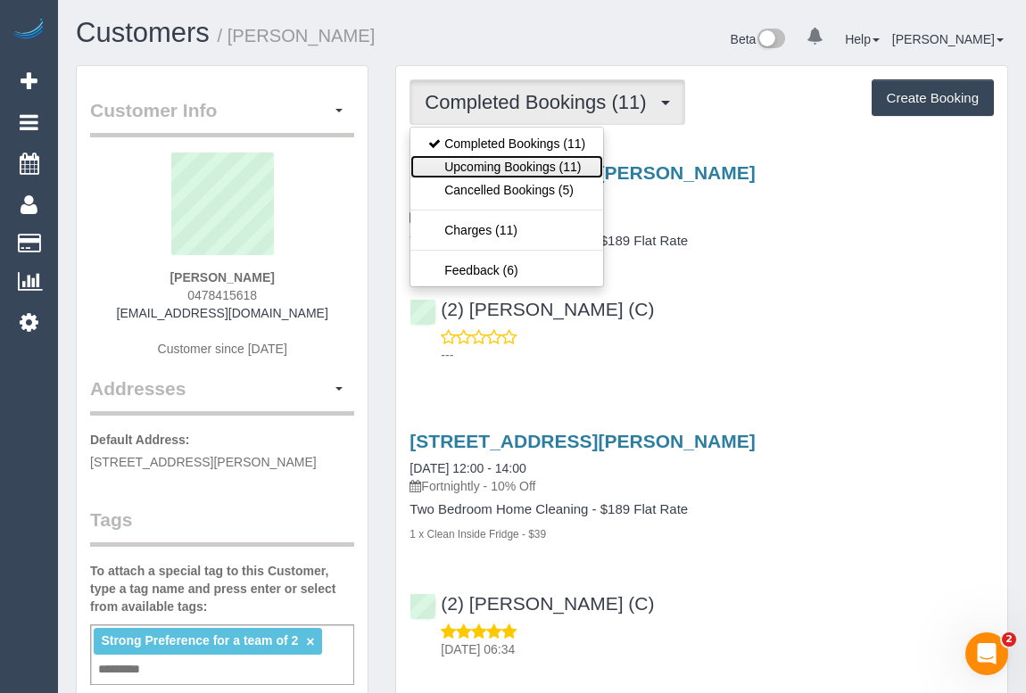
click at [518, 166] on link "Upcoming Bookings (11)" at bounding box center [506, 166] width 193 height 23
